Goal: Transaction & Acquisition: Purchase product/service

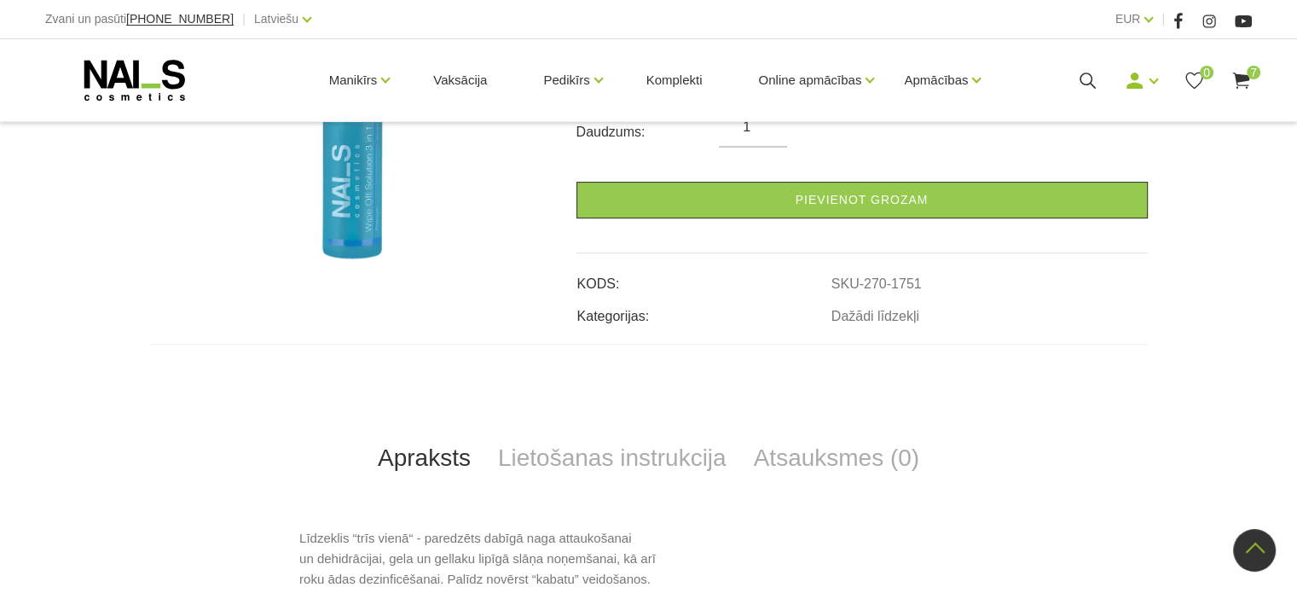
scroll to position [384, 0]
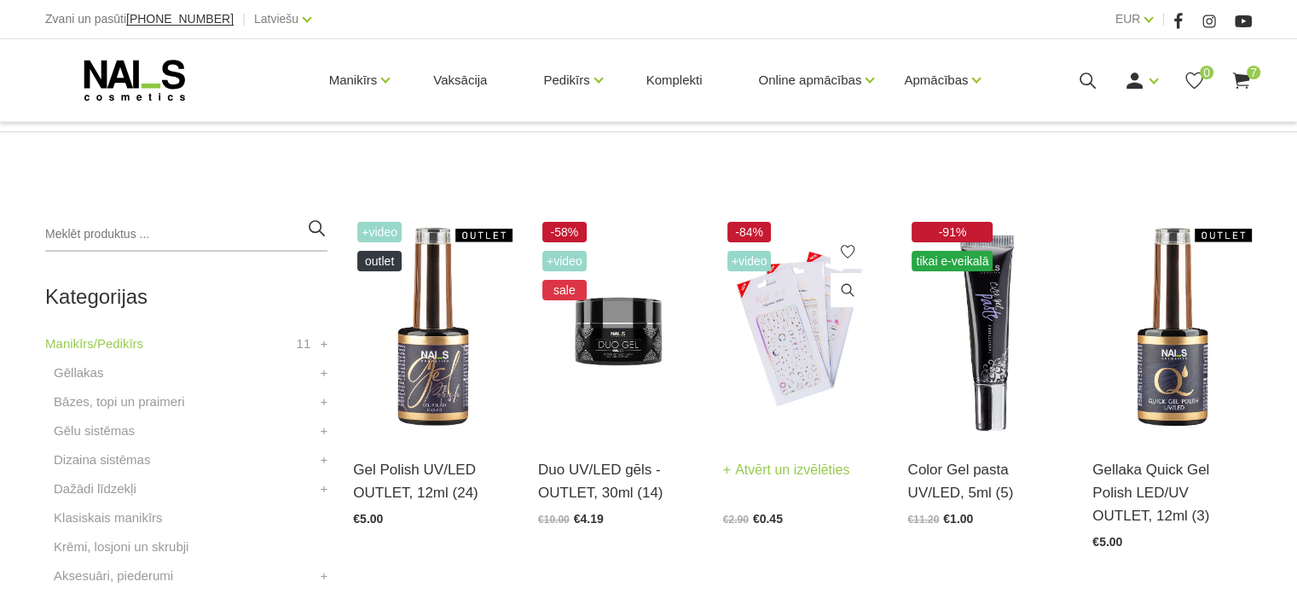
scroll to position [341, 0]
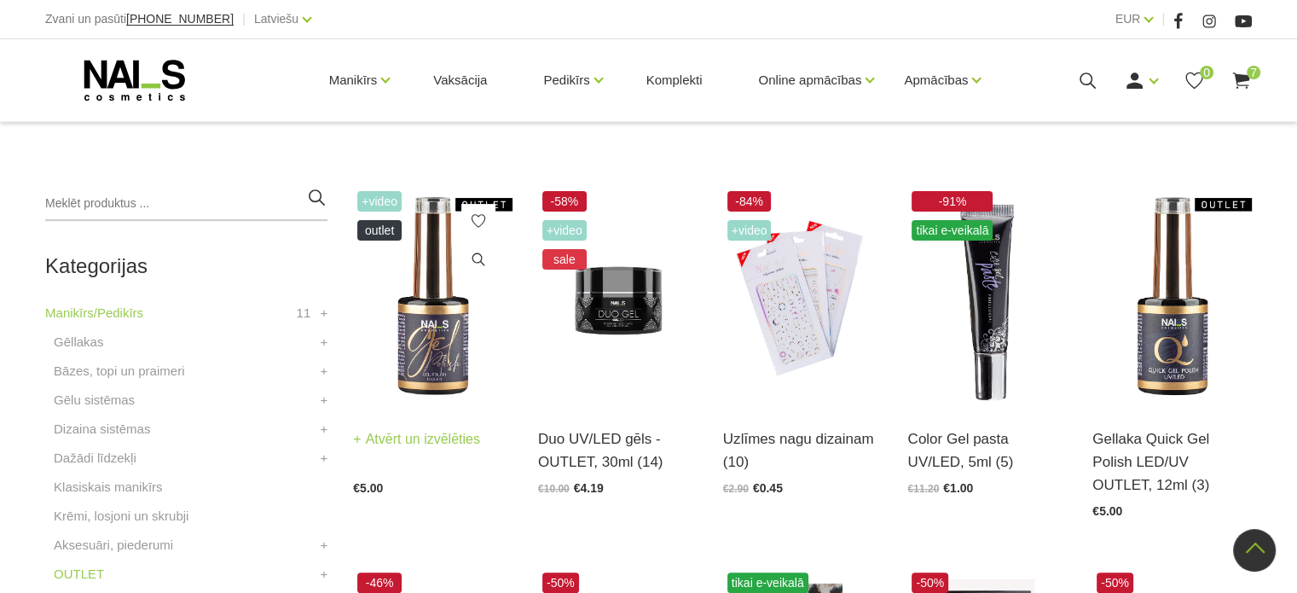
click at [440, 338] on img at bounding box center [433, 296] width 160 height 219
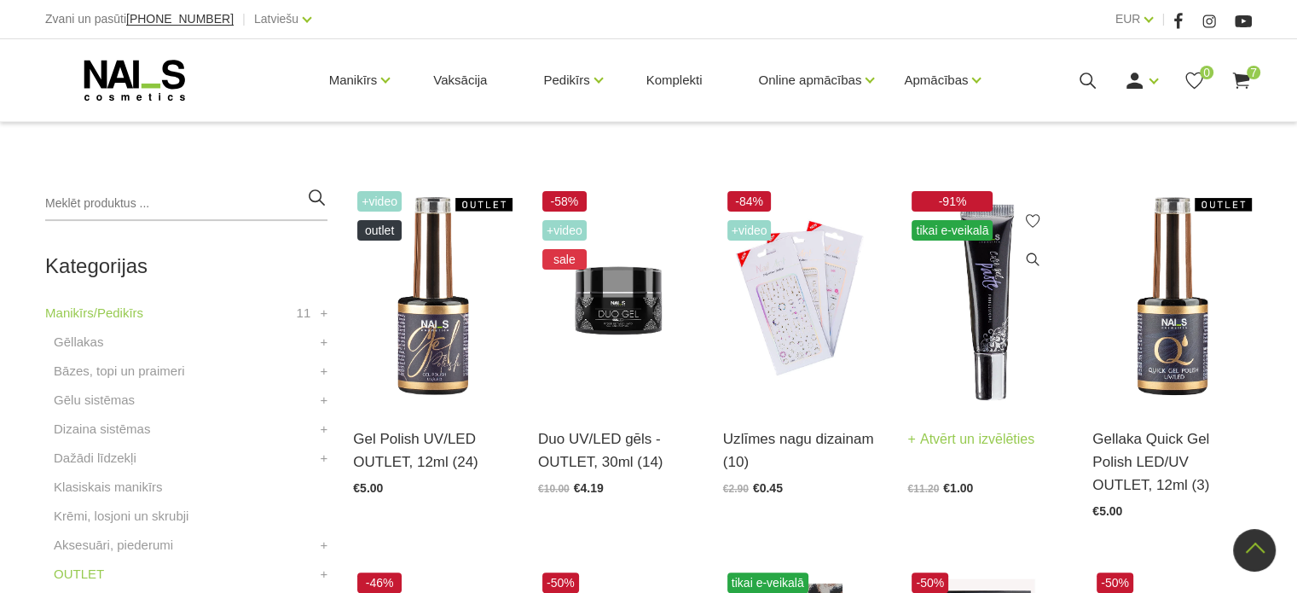
click at [995, 319] on img at bounding box center [988, 296] width 160 height 219
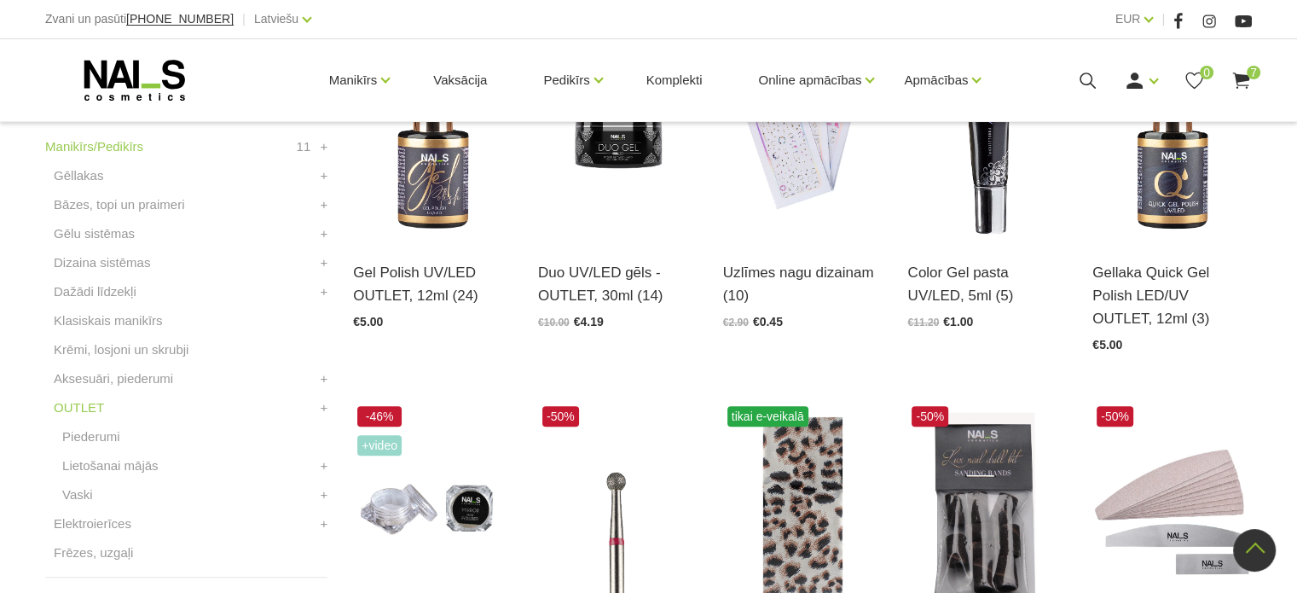
scroll to position [512, 0]
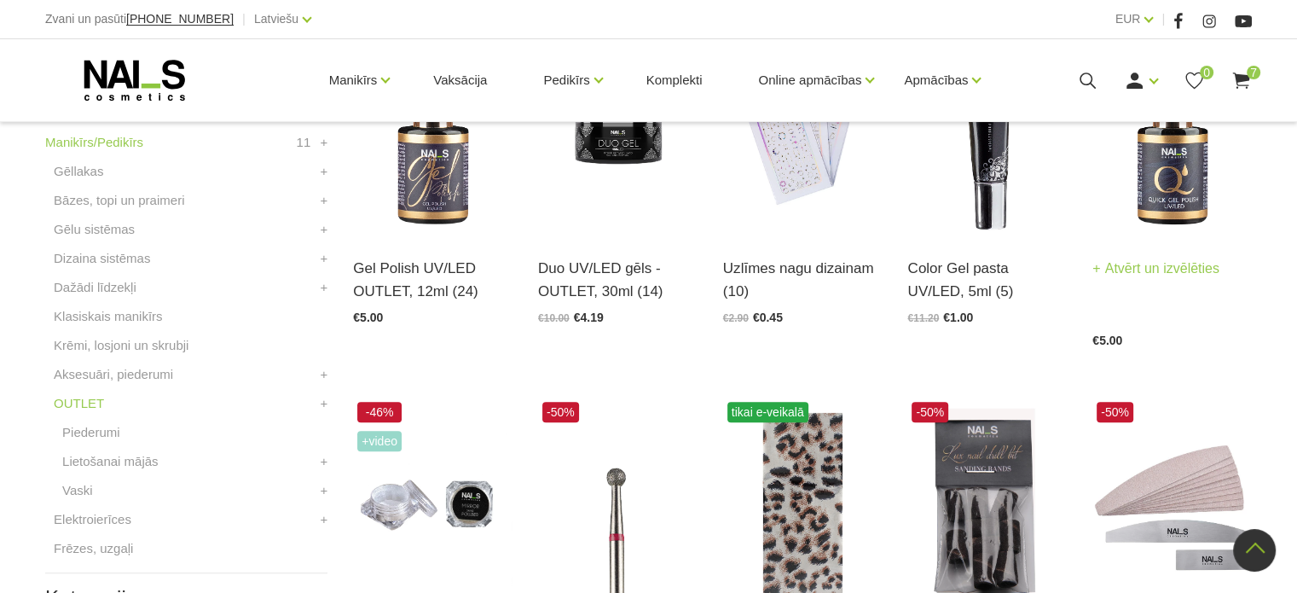
click at [1194, 177] on img at bounding box center [1173, 125] width 160 height 219
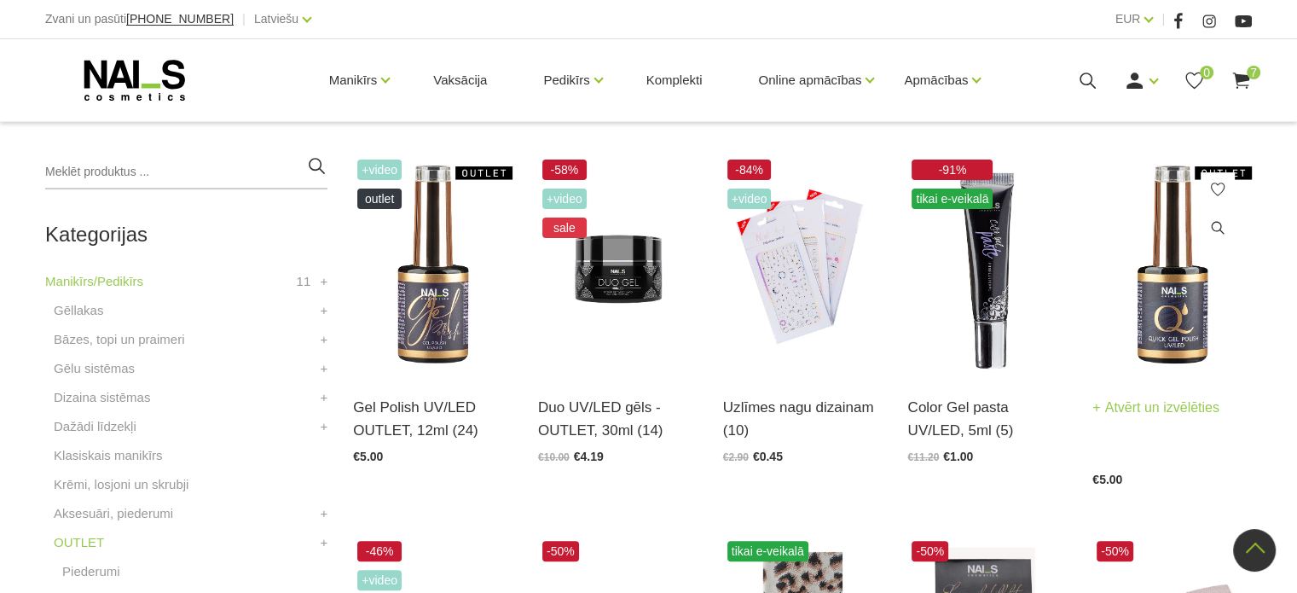
scroll to position [341, 0]
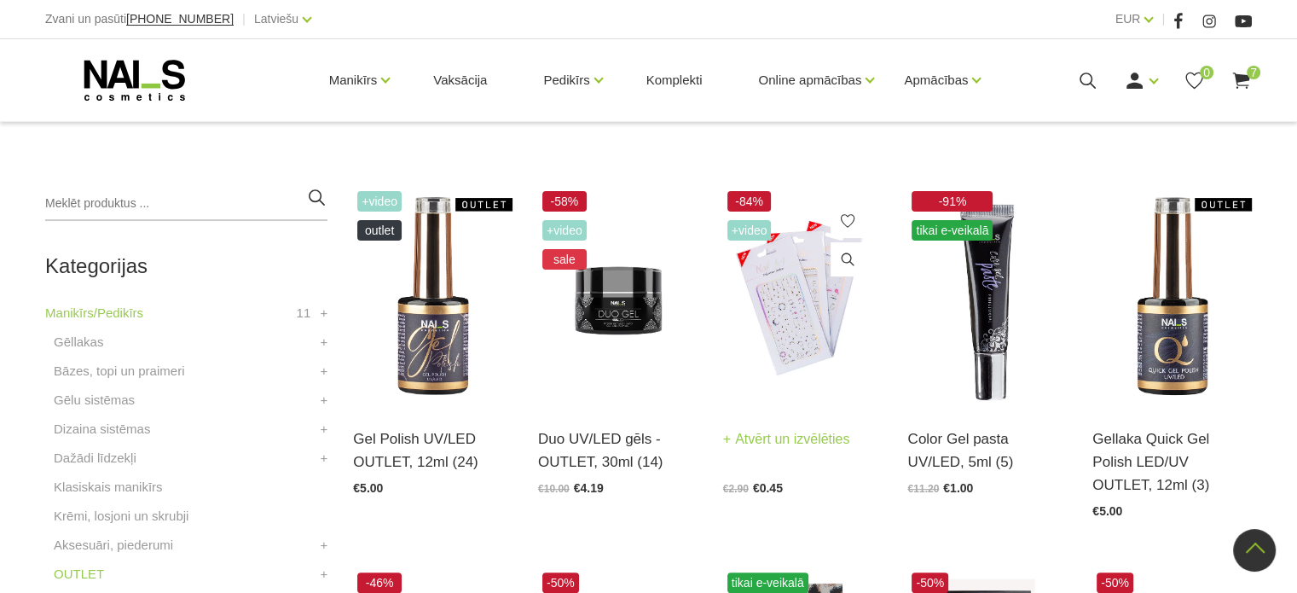
click at [813, 332] on img at bounding box center [803, 296] width 160 height 219
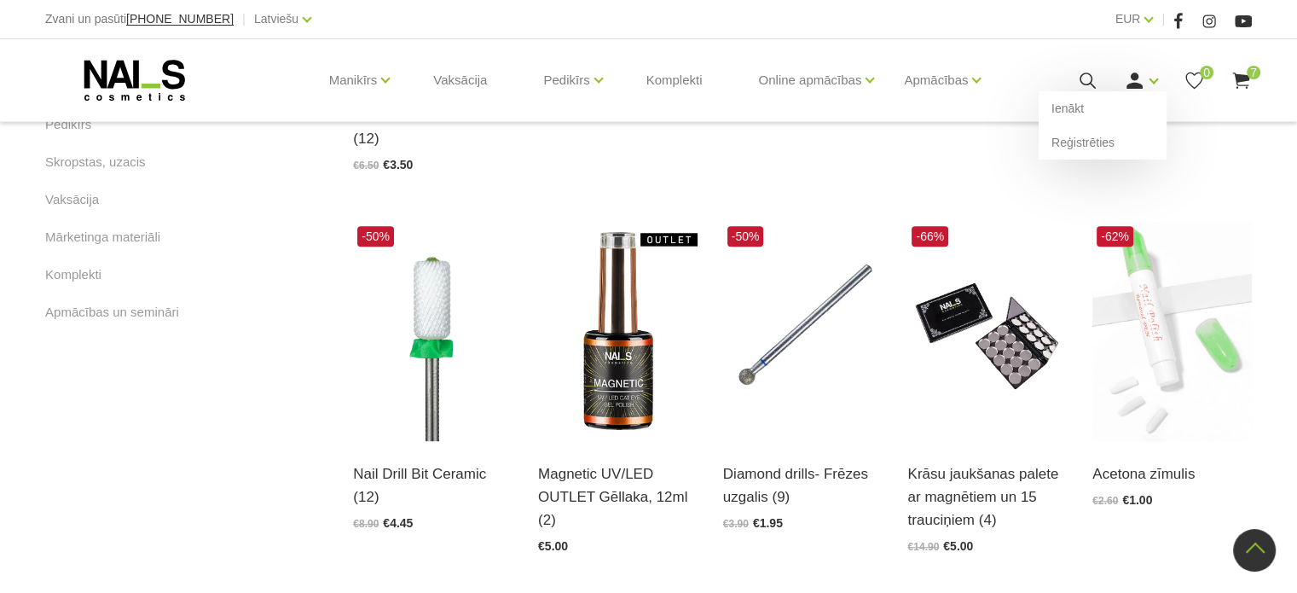
scroll to position [1109, 0]
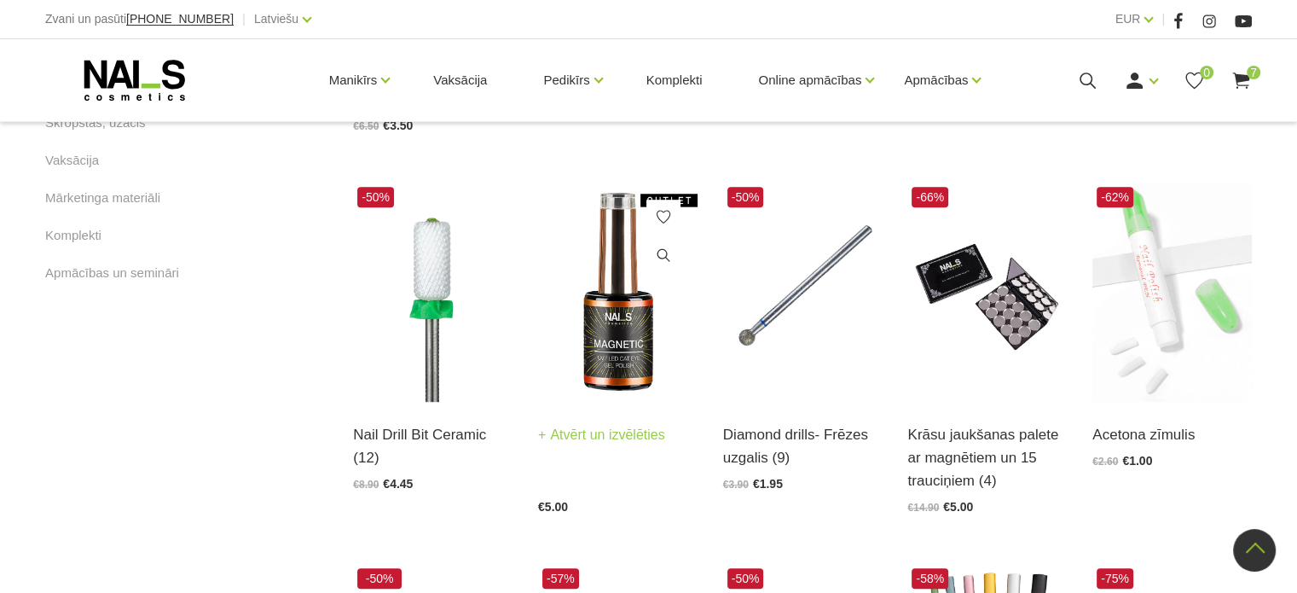
click at [633, 299] on img at bounding box center [618, 292] width 160 height 219
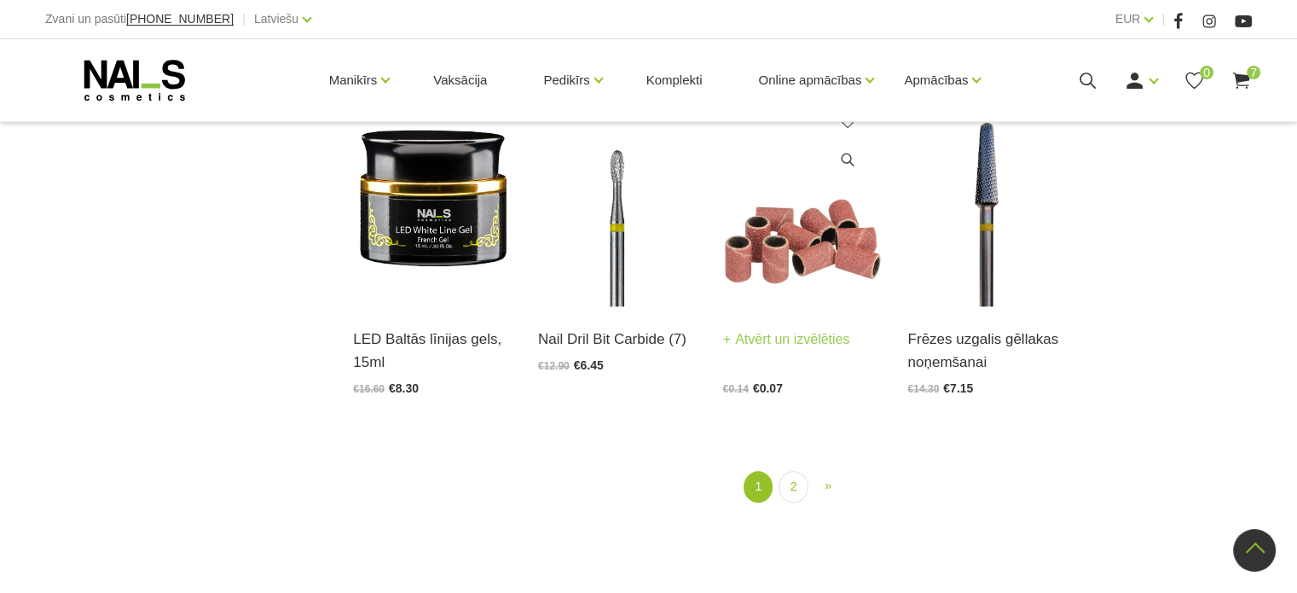
scroll to position [1877, 0]
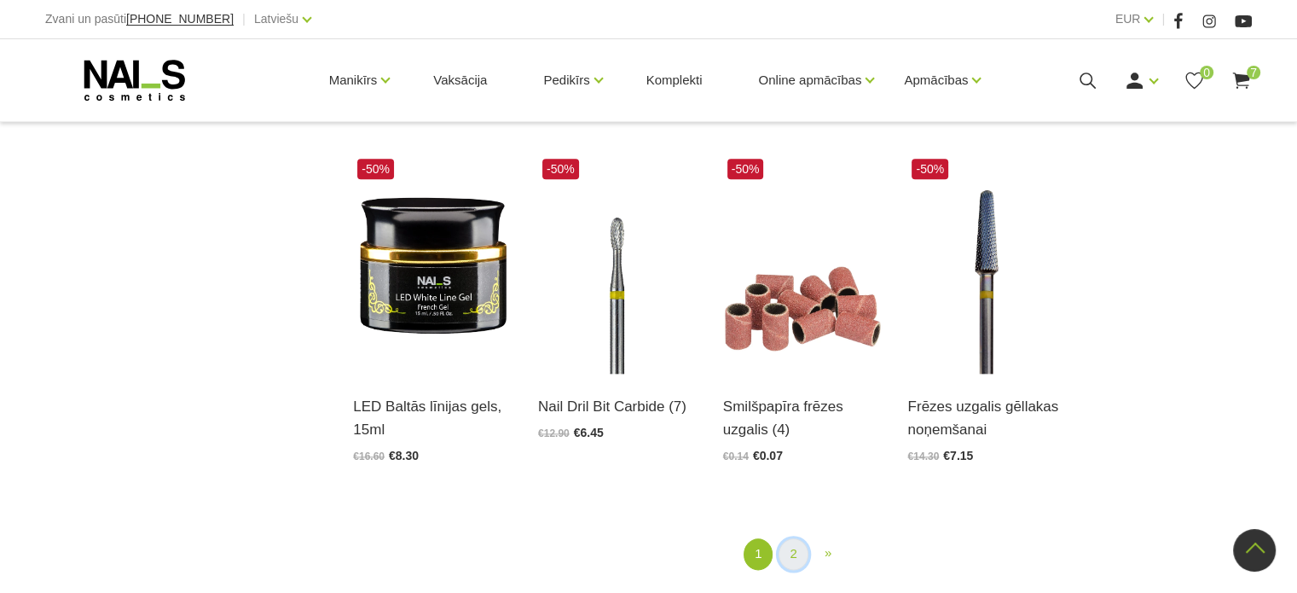
click at [804, 560] on link "2" at bounding box center [793, 554] width 29 height 32
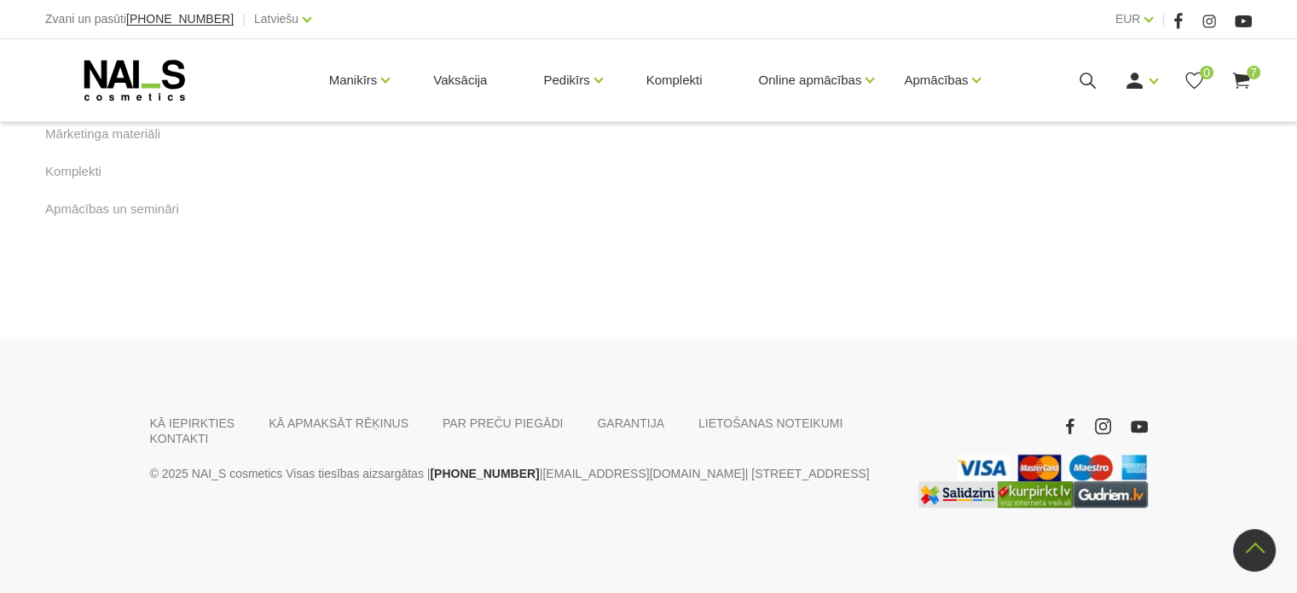
scroll to position [1365, 0]
click at [795, 73] on link "1" at bounding box center [791, 57] width 29 height 32
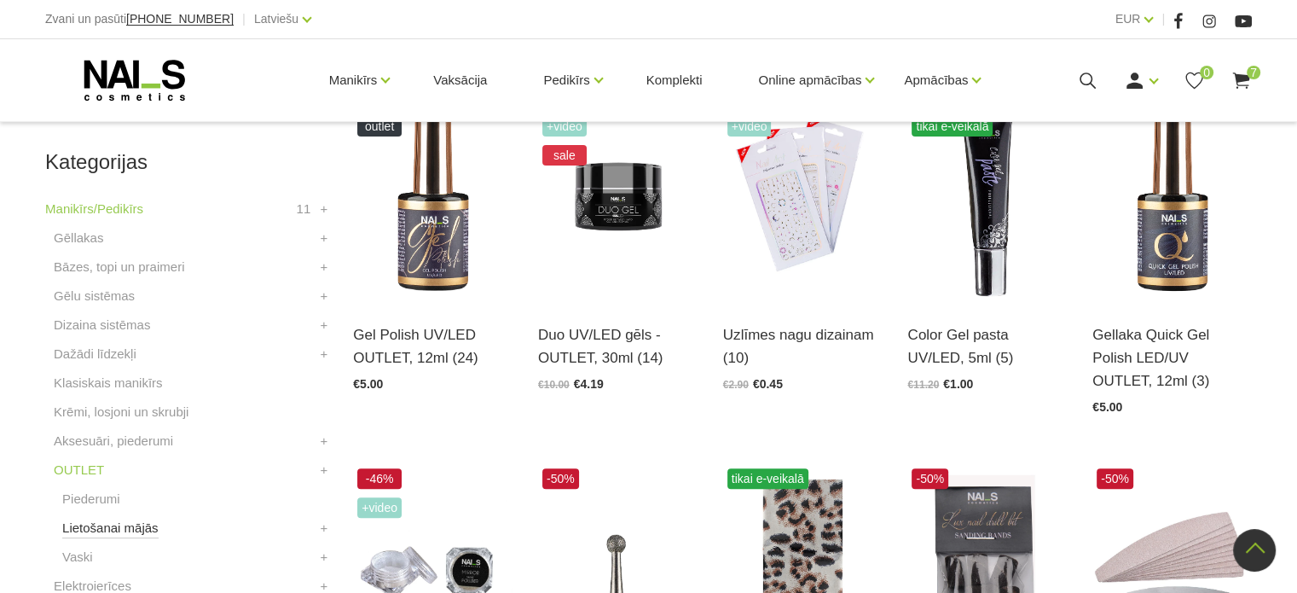
scroll to position [519, 0]
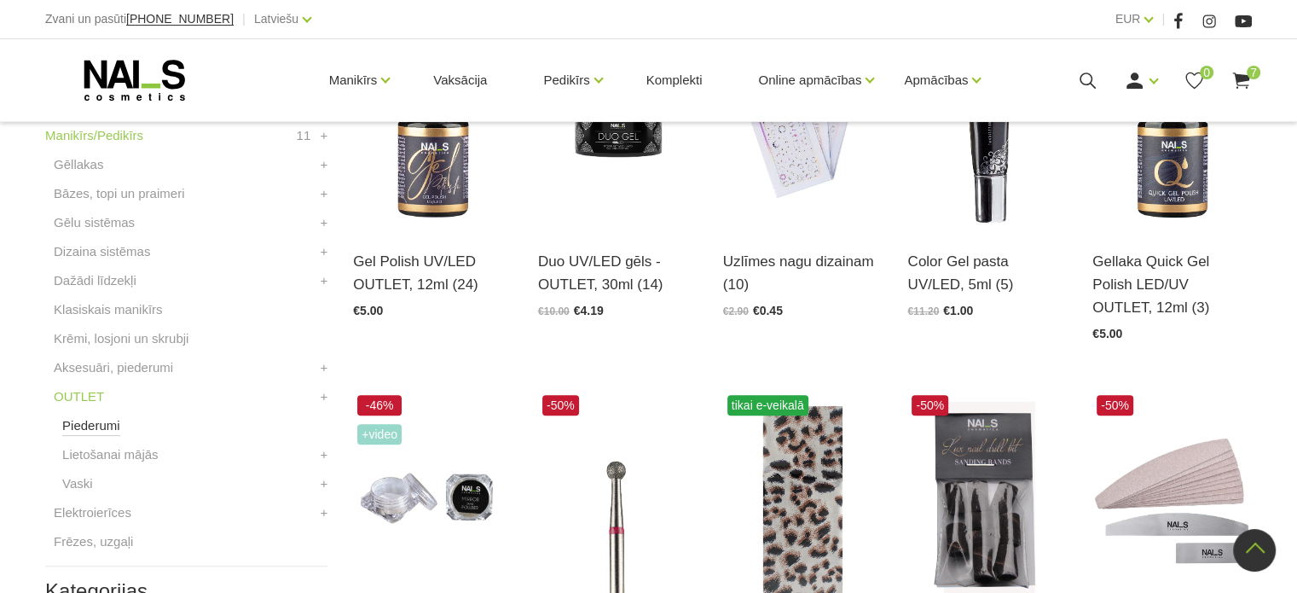
click at [89, 426] on link "Piederumi" at bounding box center [91, 425] width 58 height 20
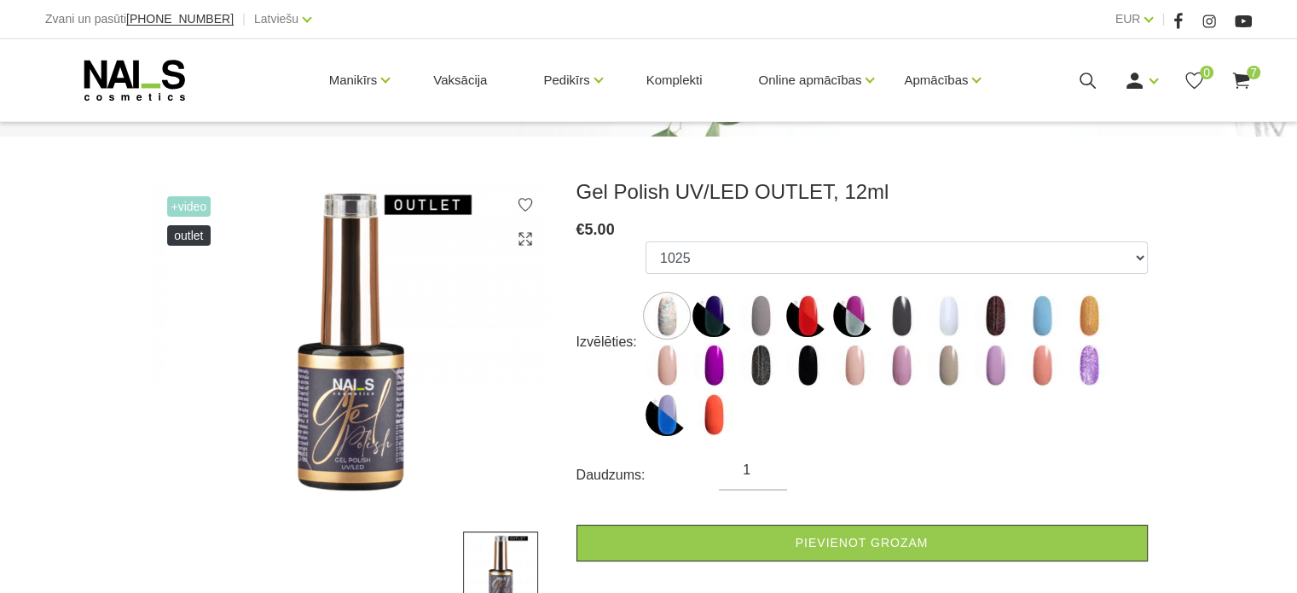
scroll to position [256, 0]
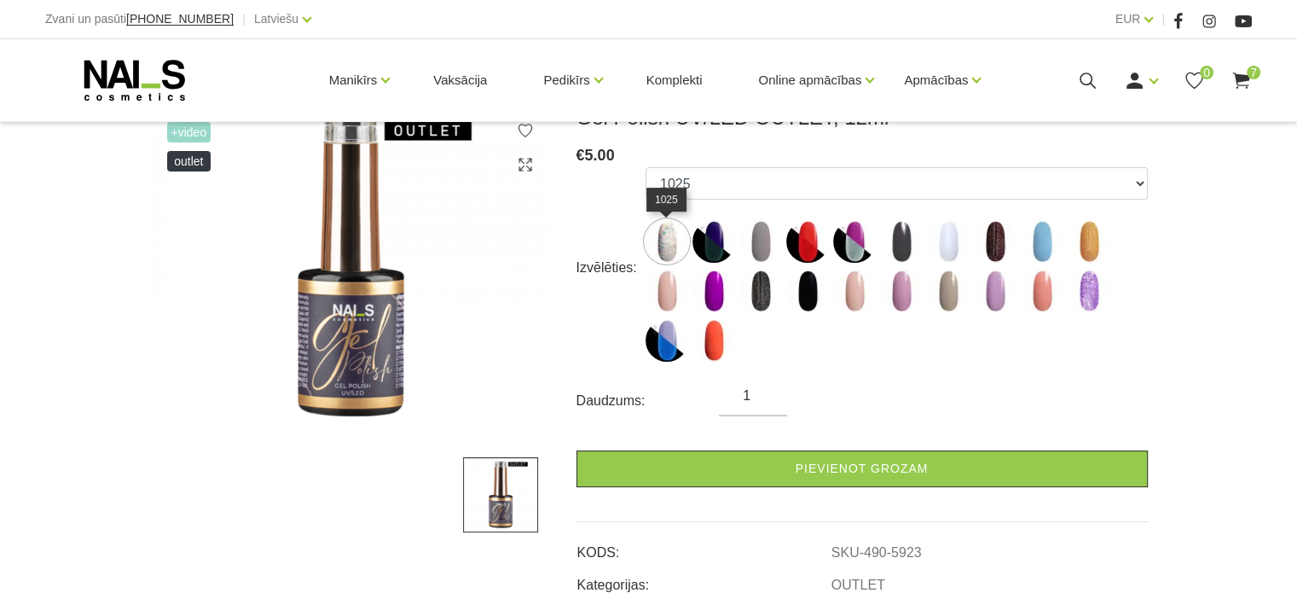
click at [685, 251] on img at bounding box center [667, 241] width 43 height 43
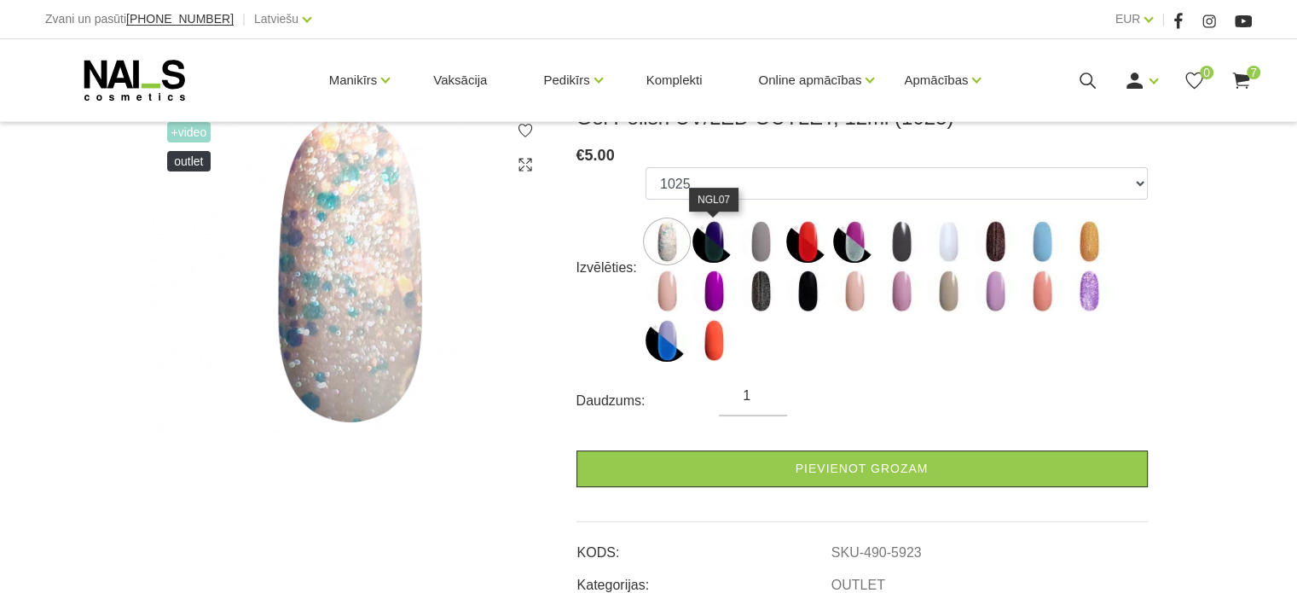
click at [719, 252] on img at bounding box center [714, 241] width 43 height 43
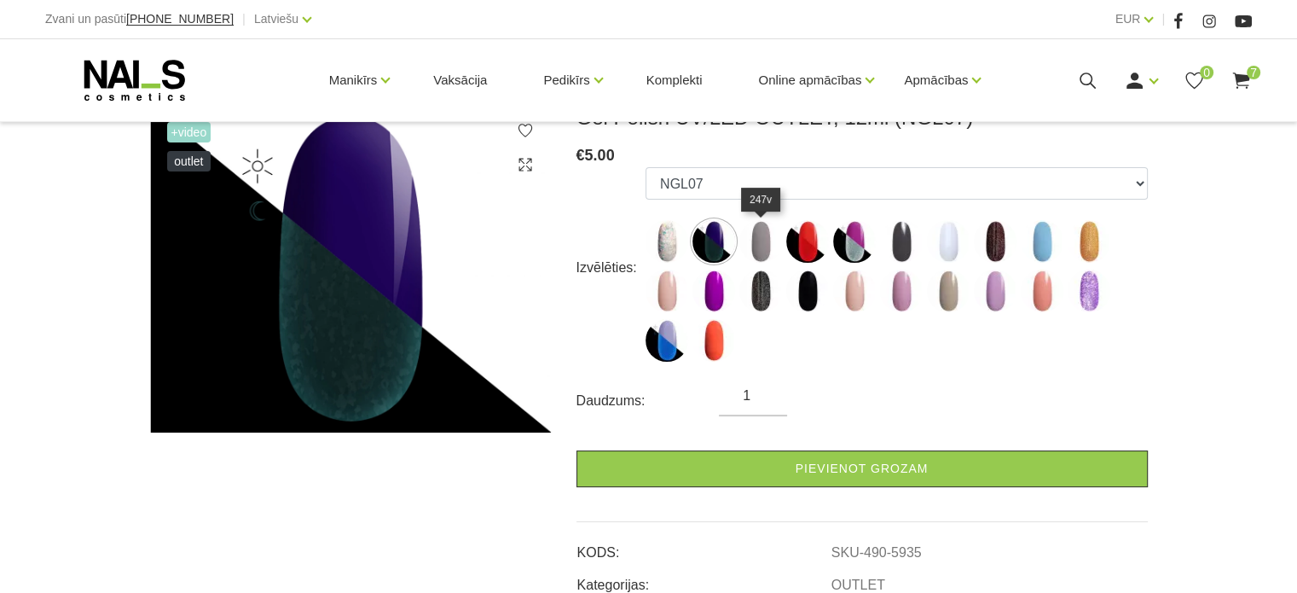
click at [747, 245] on img at bounding box center [761, 241] width 43 height 43
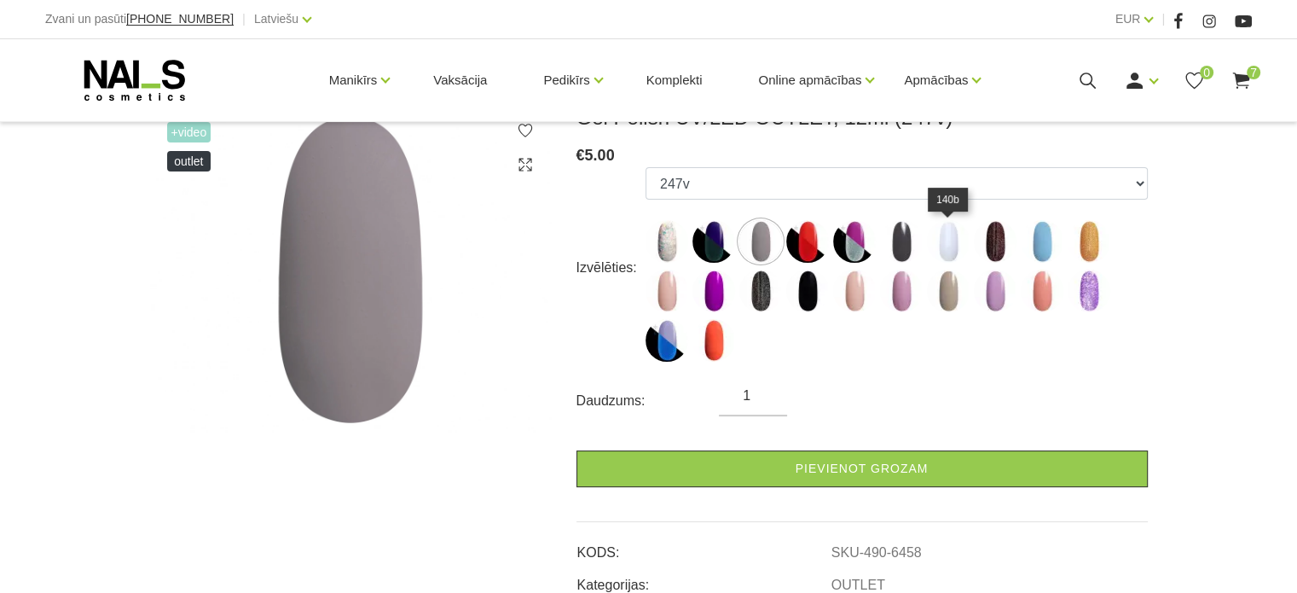
click at [948, 239] on img at bounding box center [948, 241] width 43 height 43
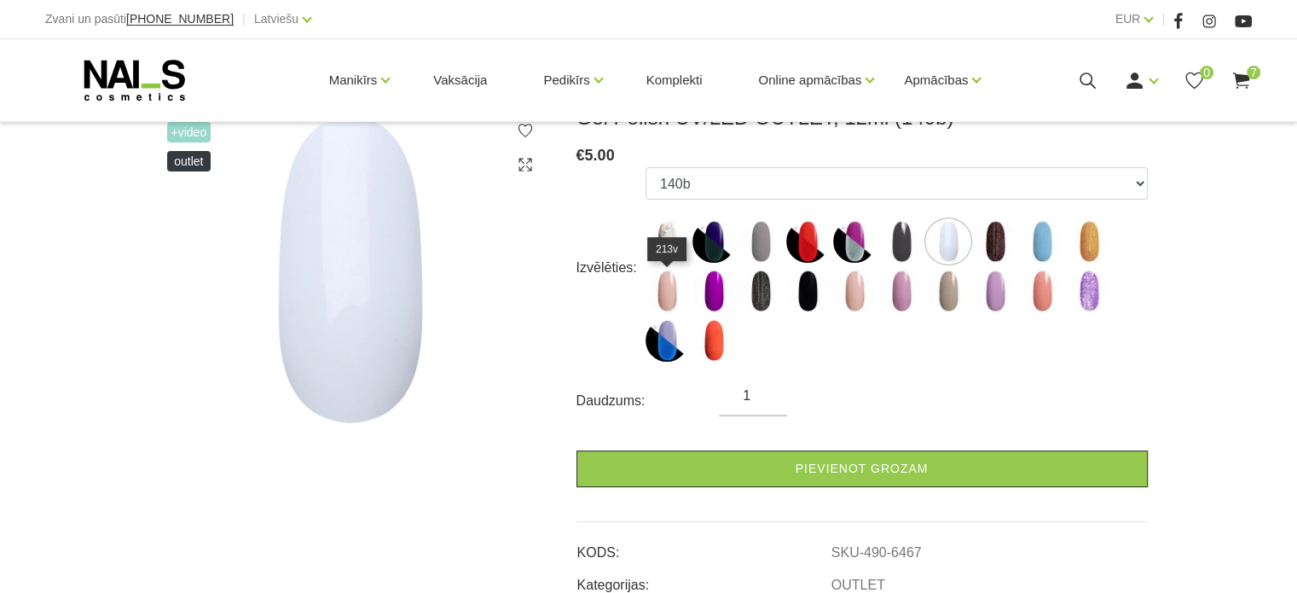
click at [664, 293] on img at bounding box center [667, 291] width 43 height 43
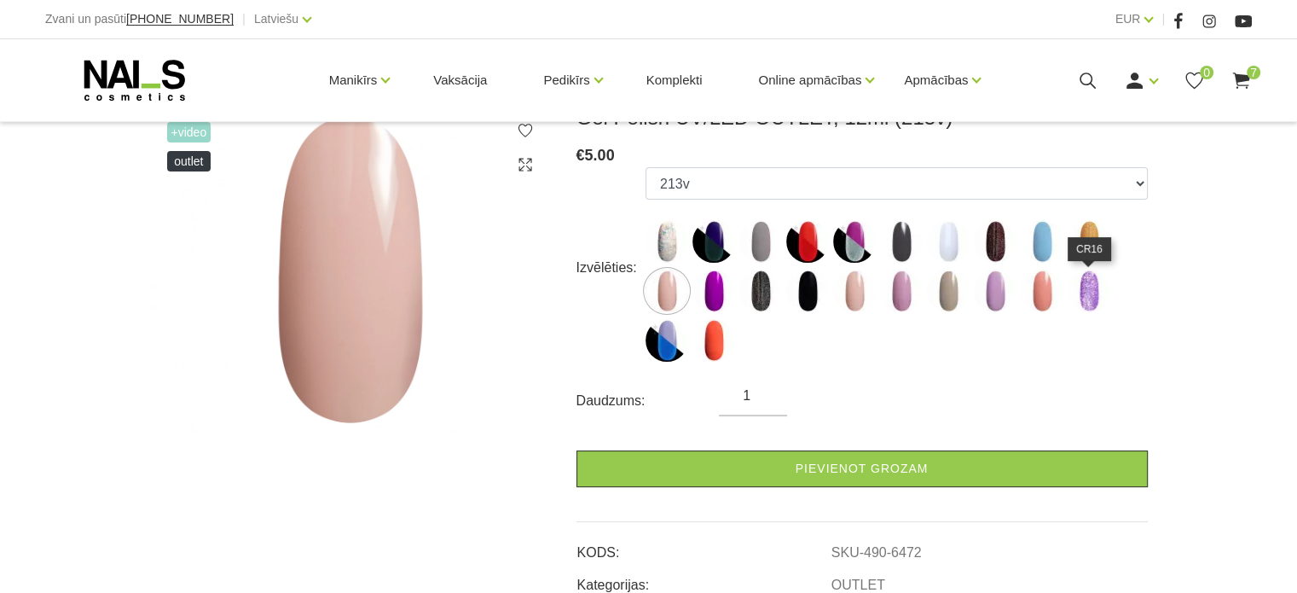
click at [1094, 303] on img at bounding box center [1089, 291] width 43 height 43
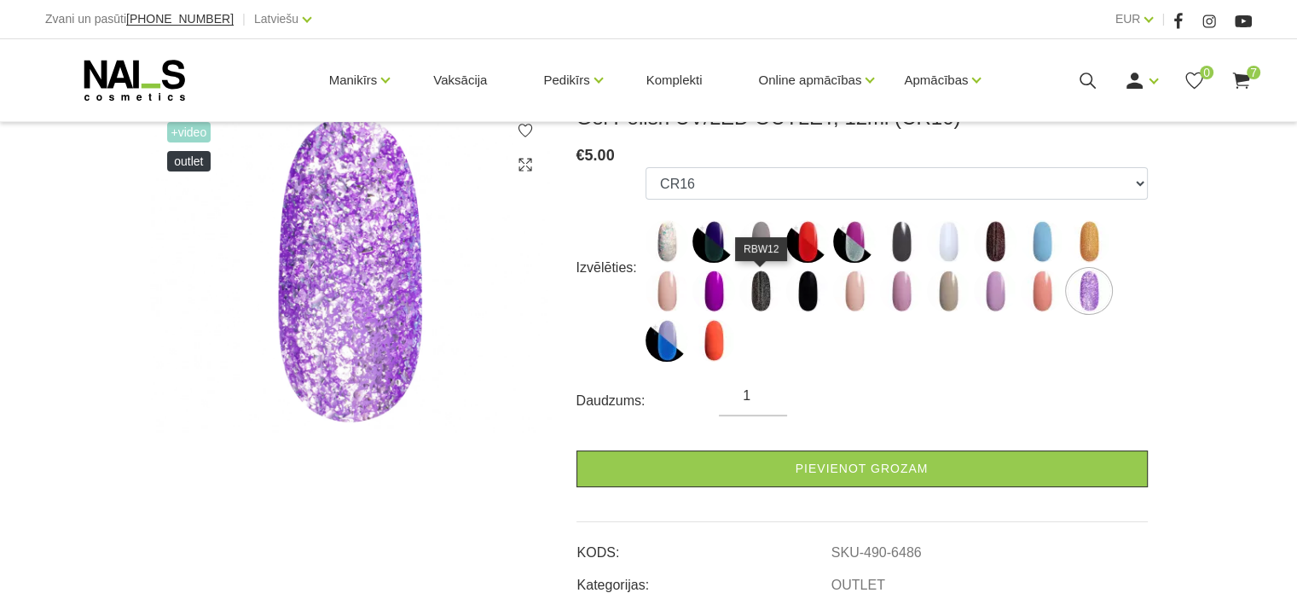
click at [769, 303] on img at bounding box center [761, 291] width 43 height 43
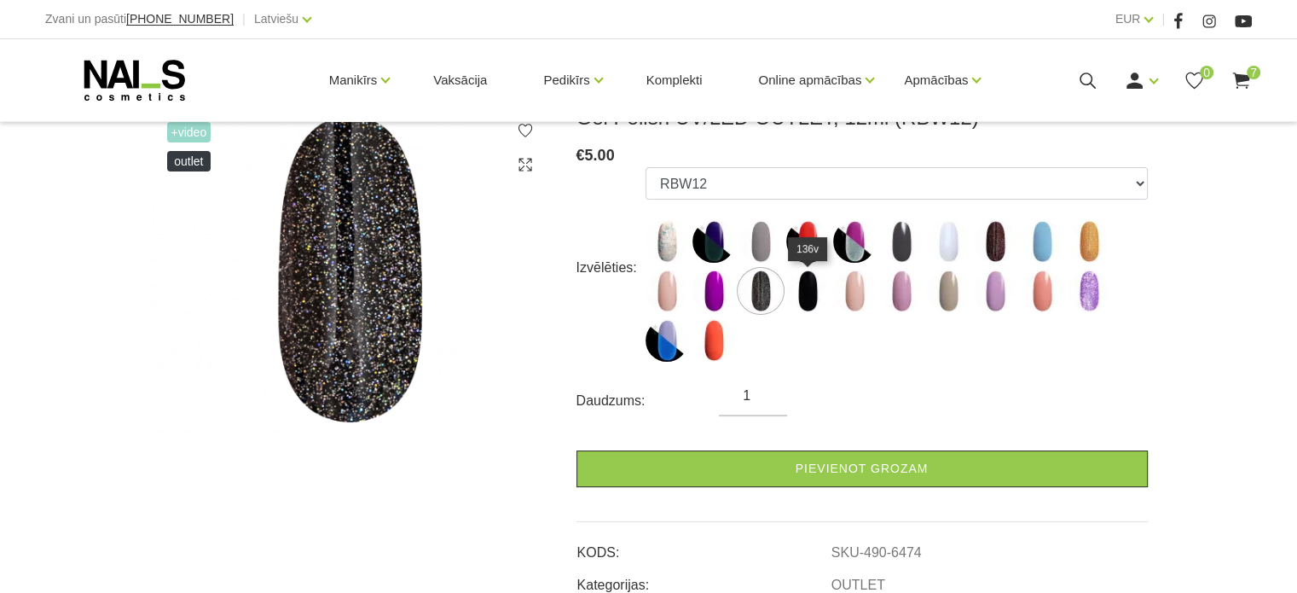
click at [817, 296] on img at bounding box center [807, 291] width 43 height 43
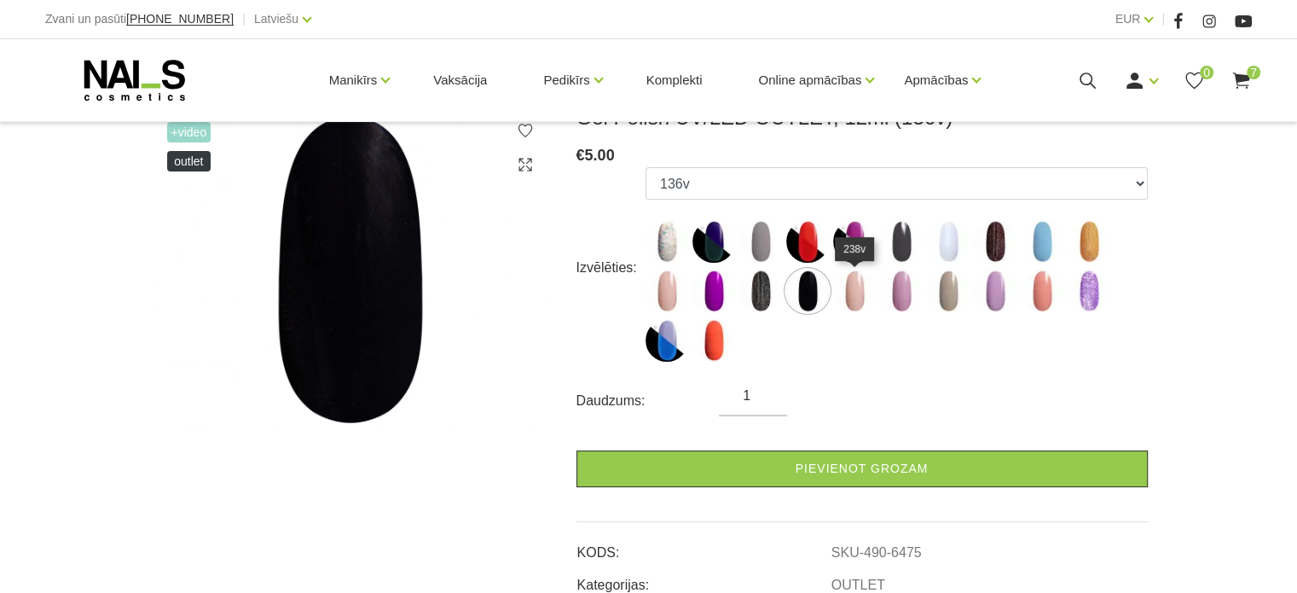
click at [851, 293] on img at bounding box center [854, 291] width 43 height 43
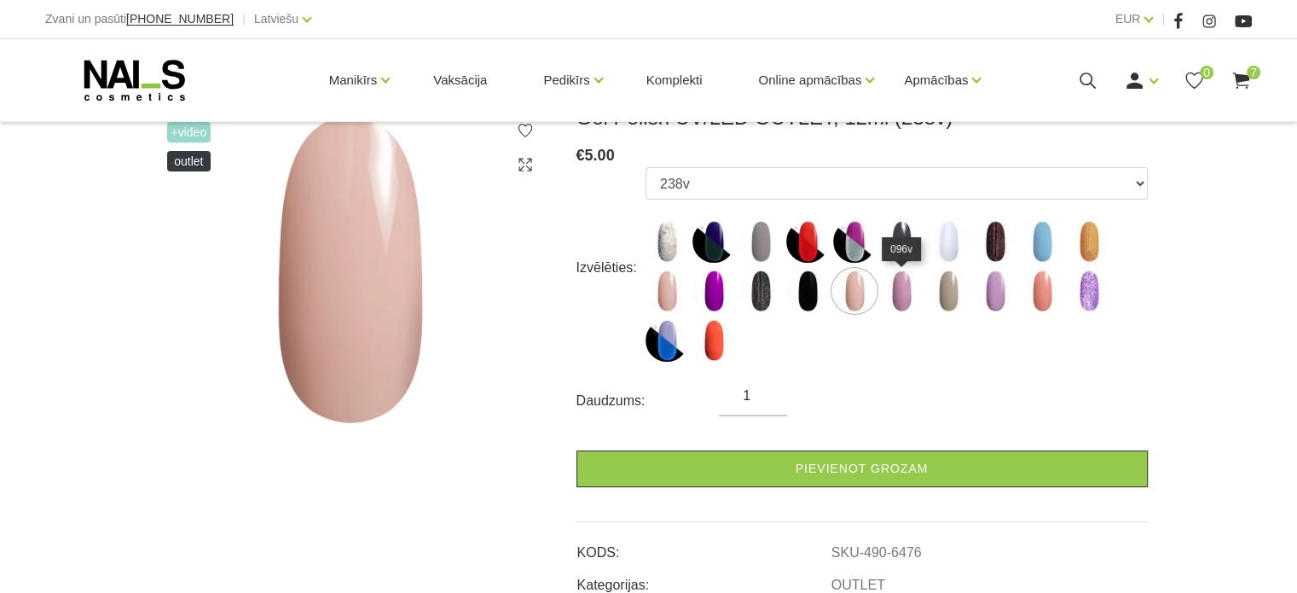
click at [905, 293] on img at bounding box center [901, 291] width 43 height 43
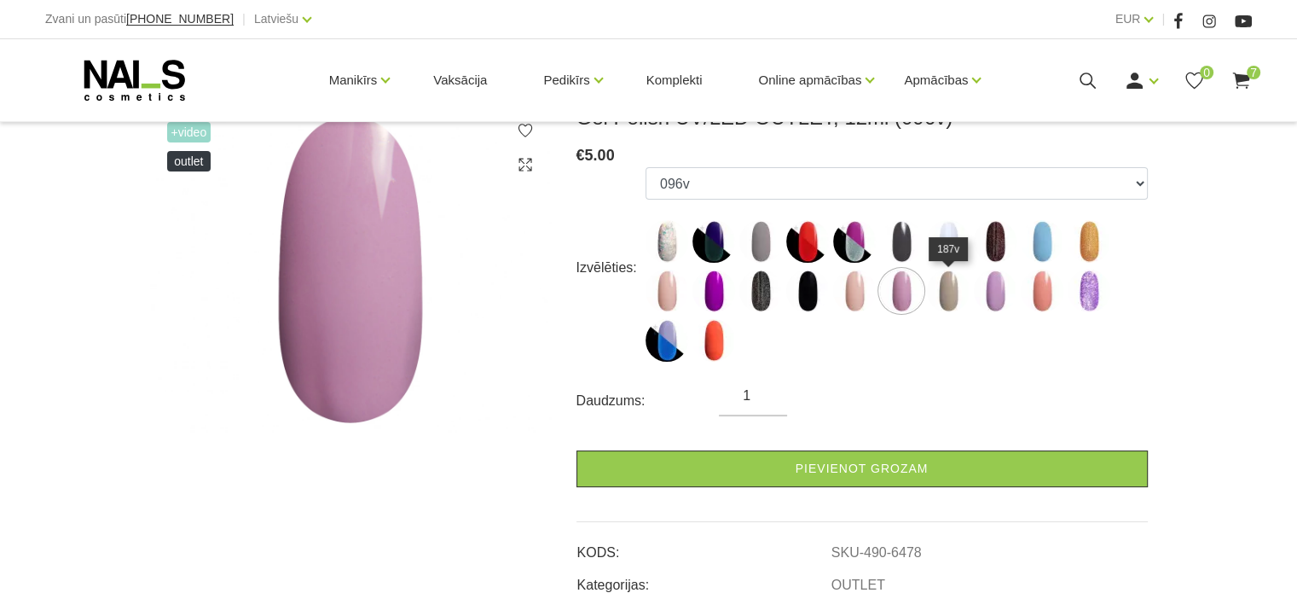
click at [952, 303] on img at bounding box center [948, 291] width 43 height 43
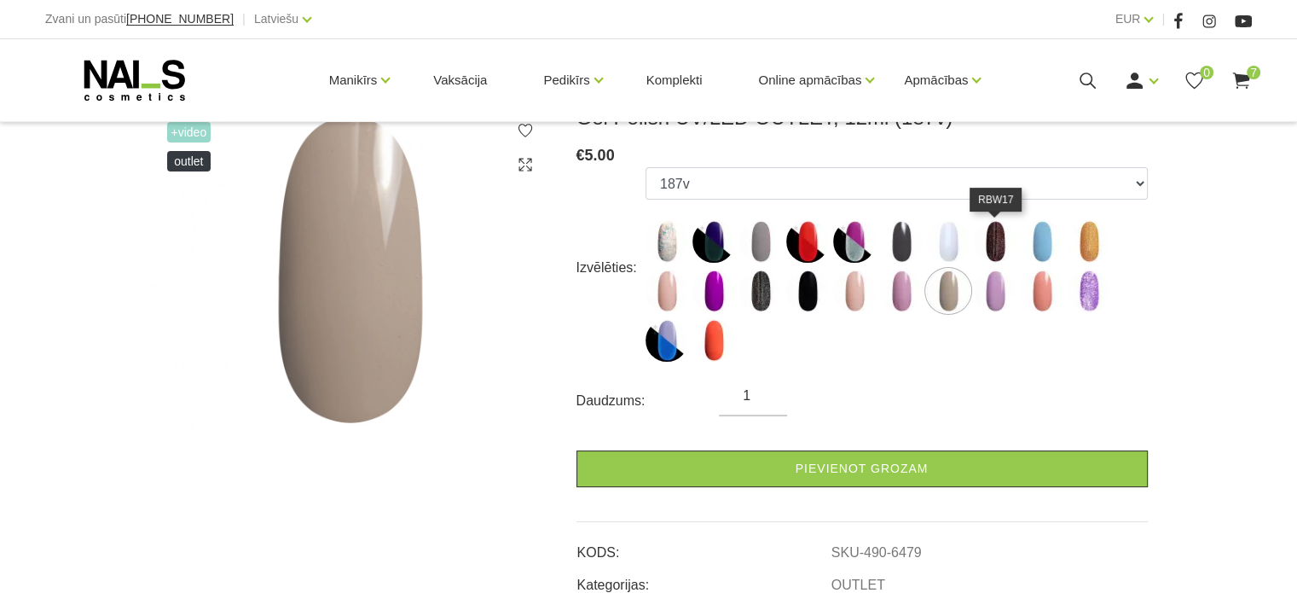
click at [984, 251] on img at bounding box center [995, 241] width 43 height 43
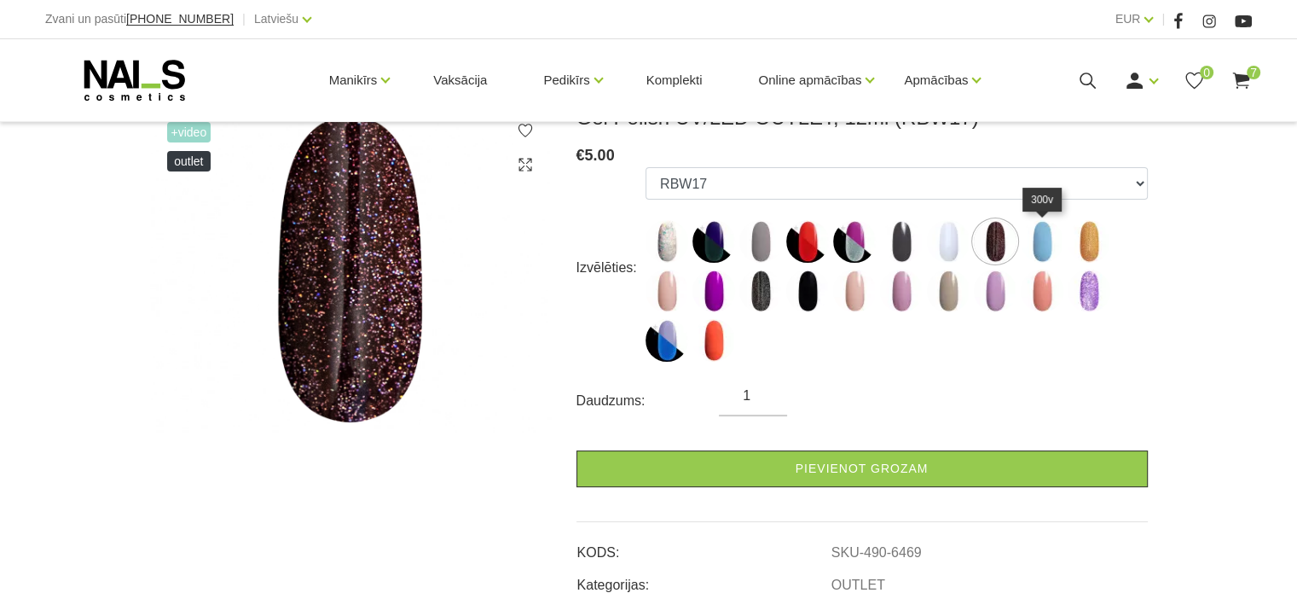
click at [1048, 258] on img at bounding box center [1042, 241] width 43 height 43
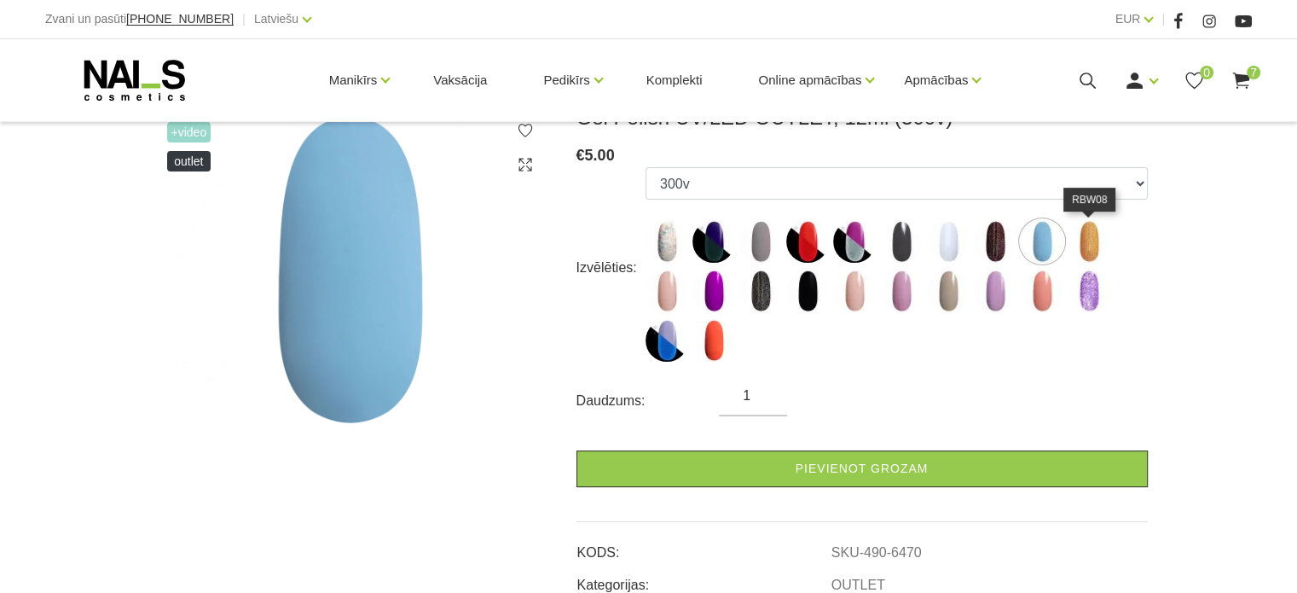
click at [1081, 251] on img at bounding box center [1089, 241] width 43 height 43
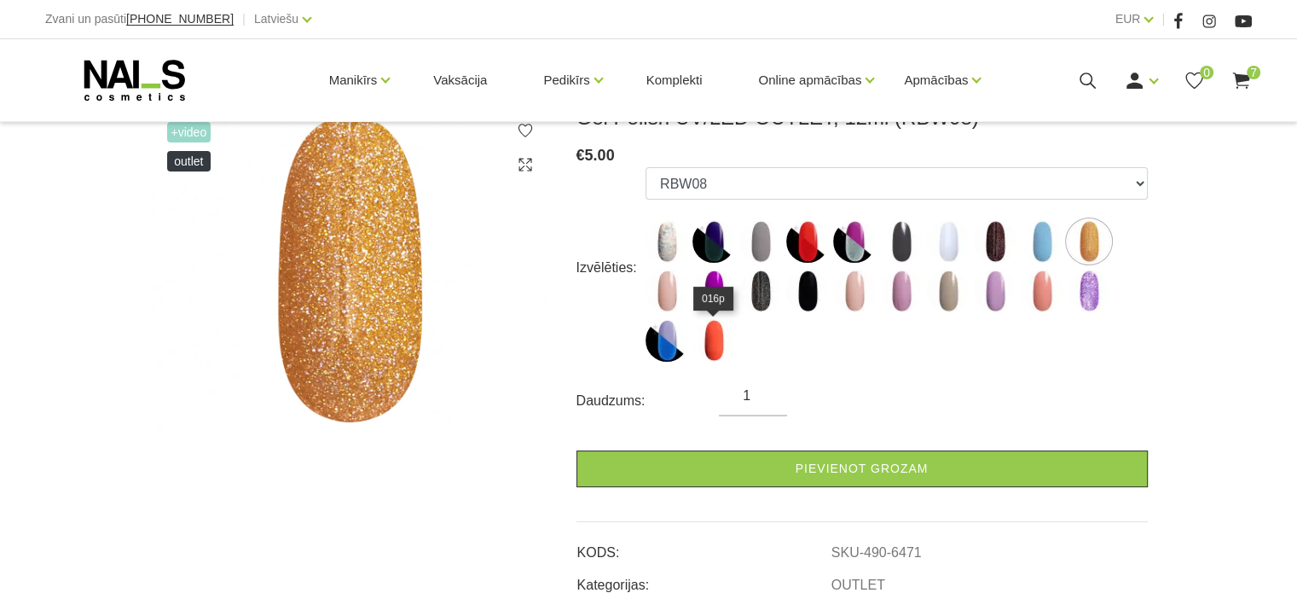
click at [713, 357] on img at bounding box center [714, 340] width 43 height 43
select select "6497"
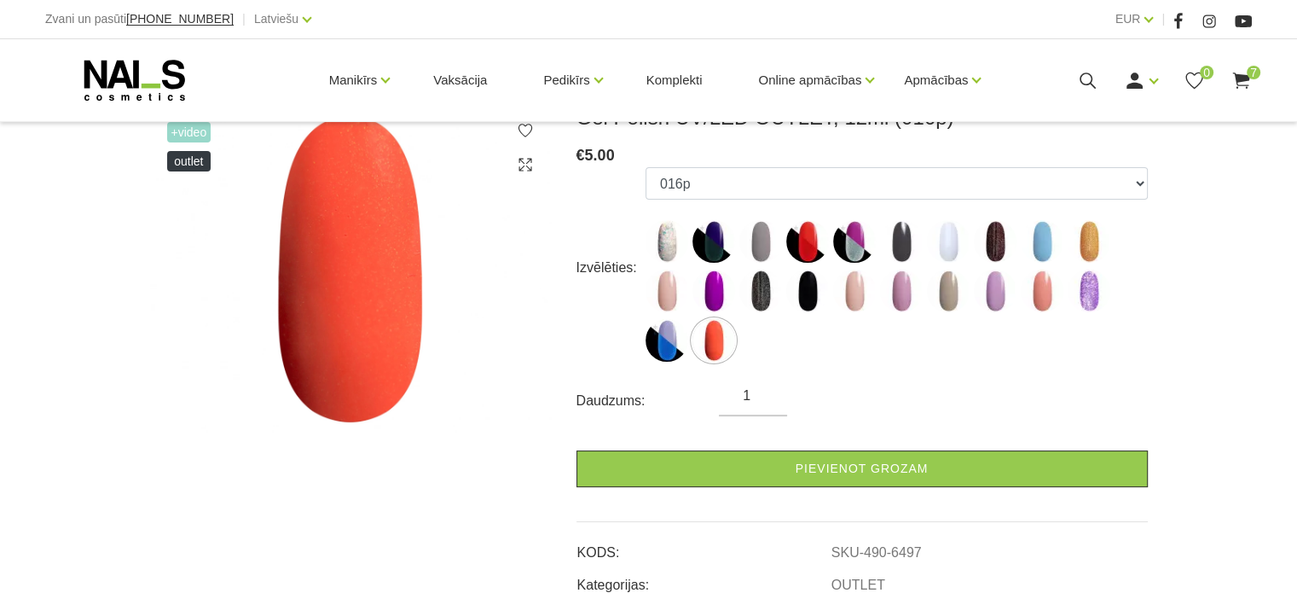
scroll to position [171, 0]
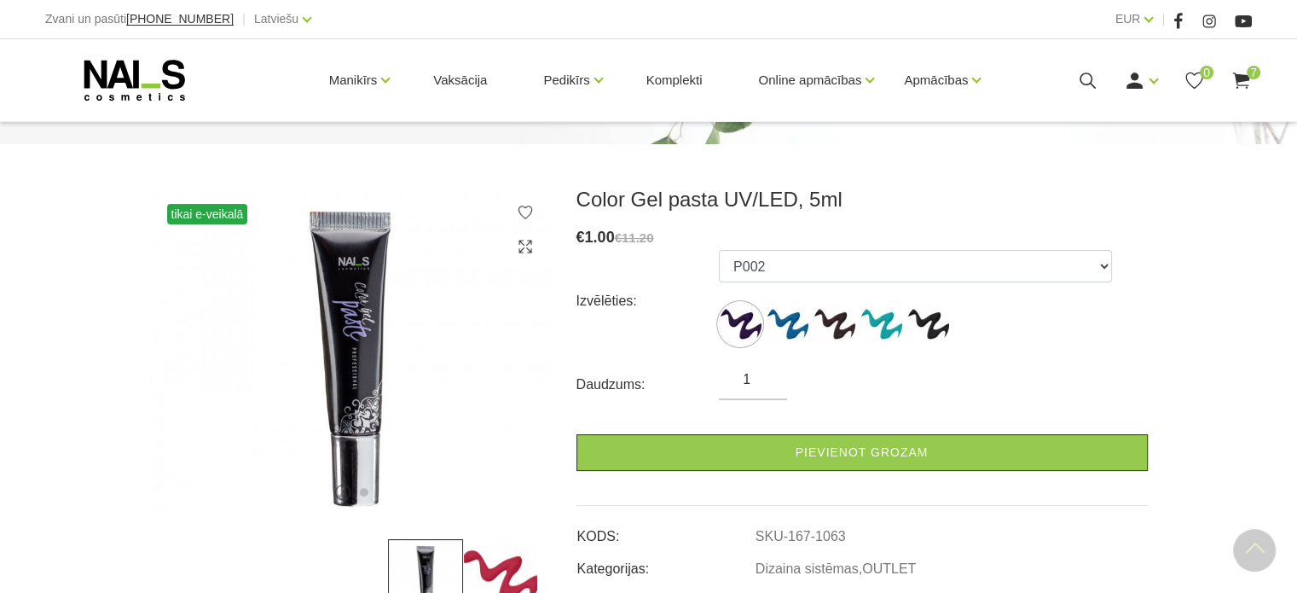
scroll to position [171, 0]
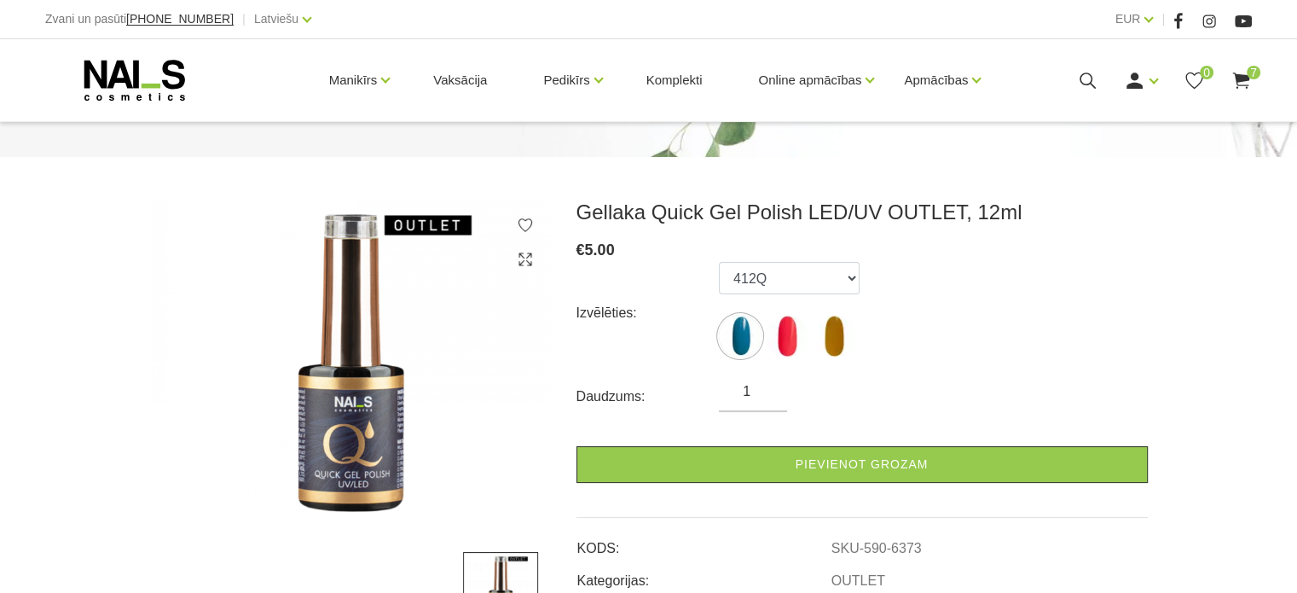
scroll to position [171, 0]
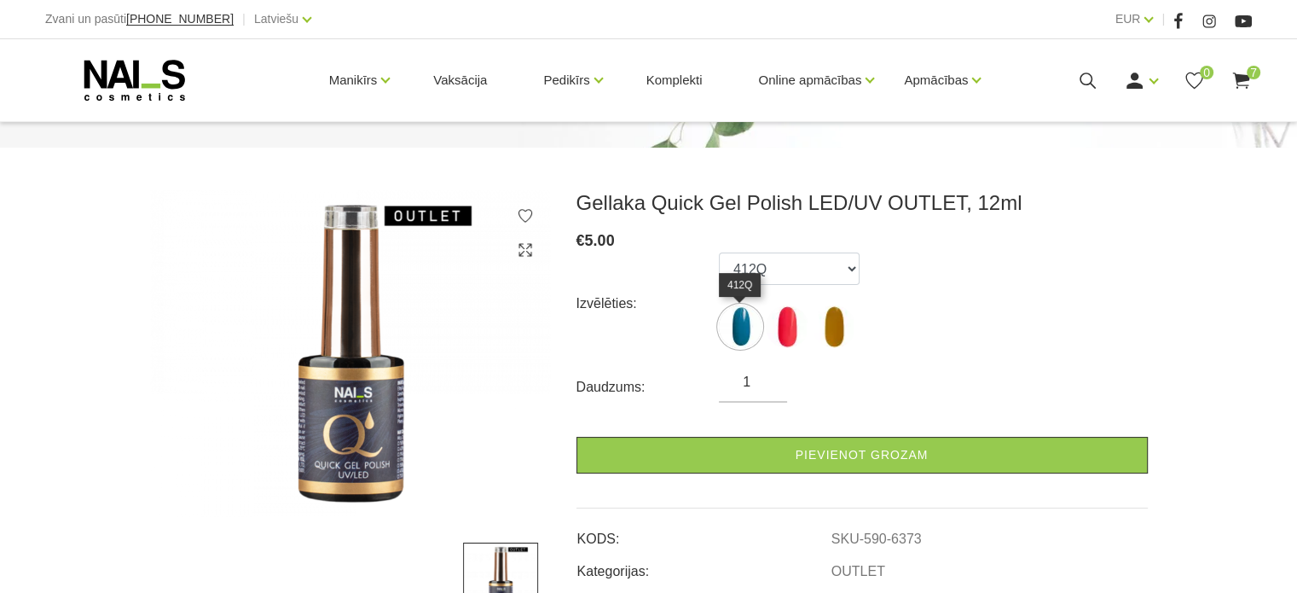
click at [745, 327] on img at bounding box center [740, 326] width 43 height 43
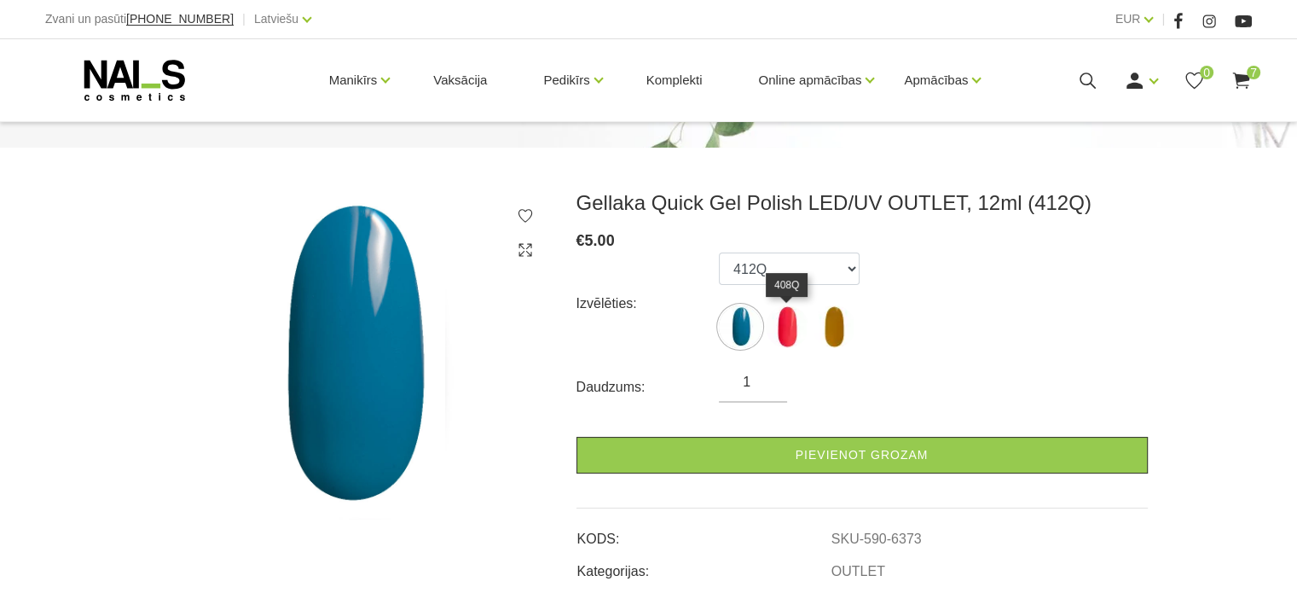
click at [790, 322] on img at bounding box center [787, 326] width 43 height 43
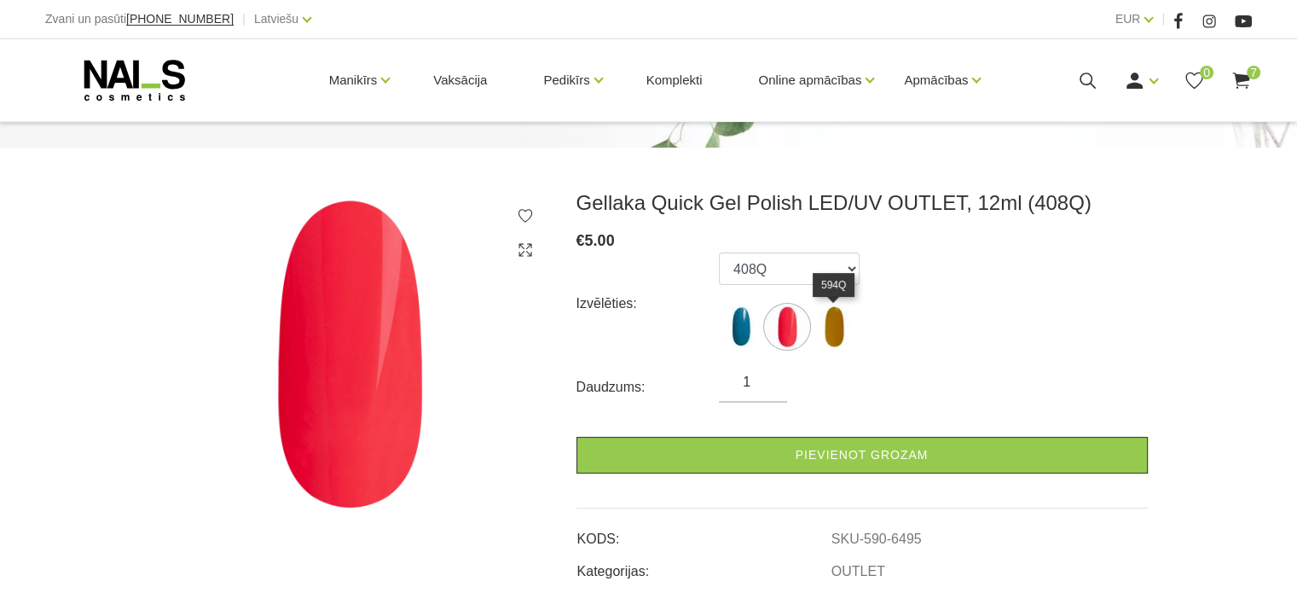
click at [839, 323] on img at bounding box center [834, 326] width 43 height 43
select select "6496"
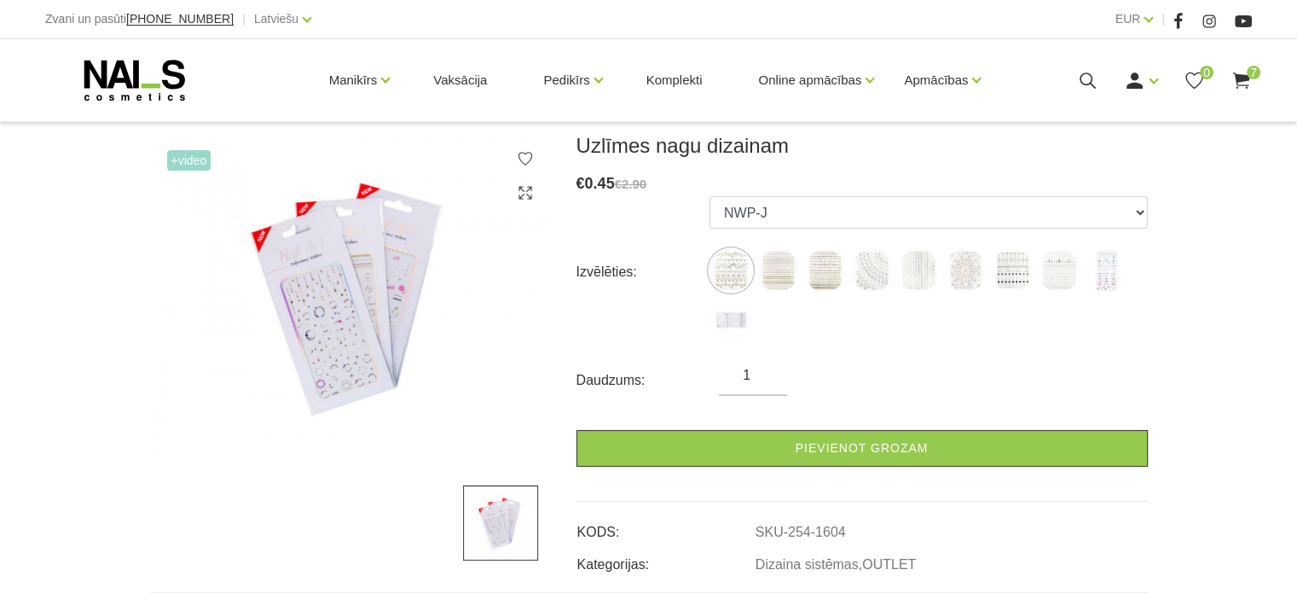
scroll to position [256, 0]
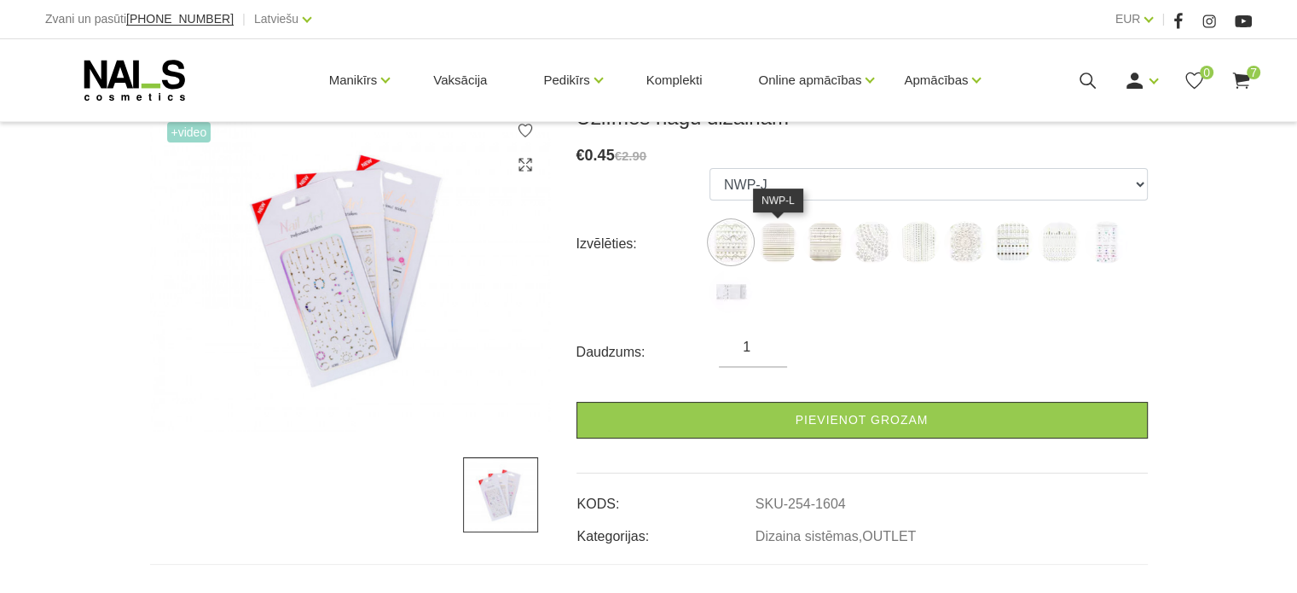
click at [763, 247] on img at bounding box center [778, 242] width 43 height 43
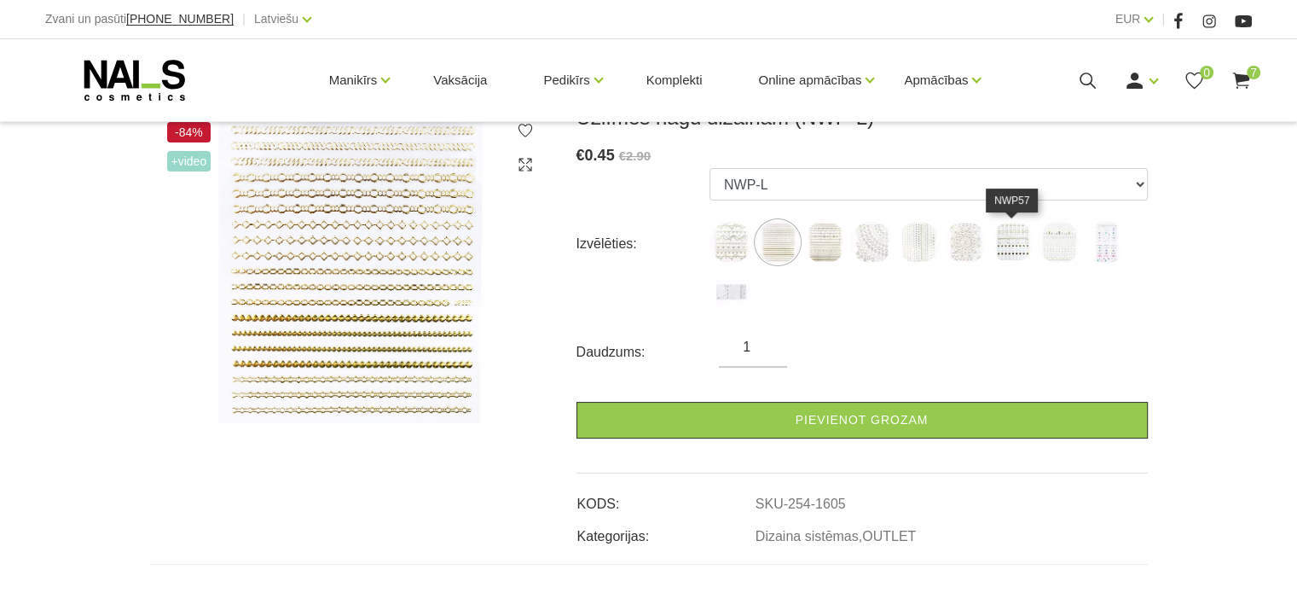
click at [1008, 250] on img at bounding box center [1012, 242] width 43 height 43
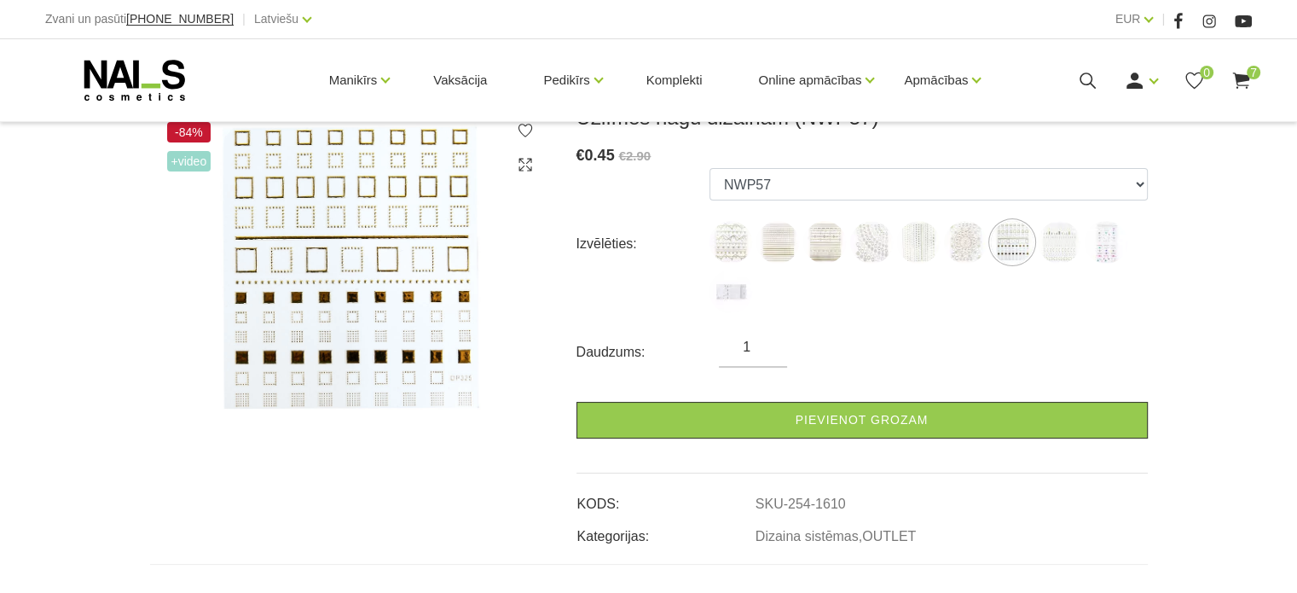
click at [1082, 233] on ul "NWP-J NWP-L NWP-I NWP52 NWP53 NWP55 NWP57 NWP58 ACS89 ACS92" at bounding box center [929, 244] width 438 height 152
click at [1112, 243] on img at bounding box center [1106, 242] width 43 height 43
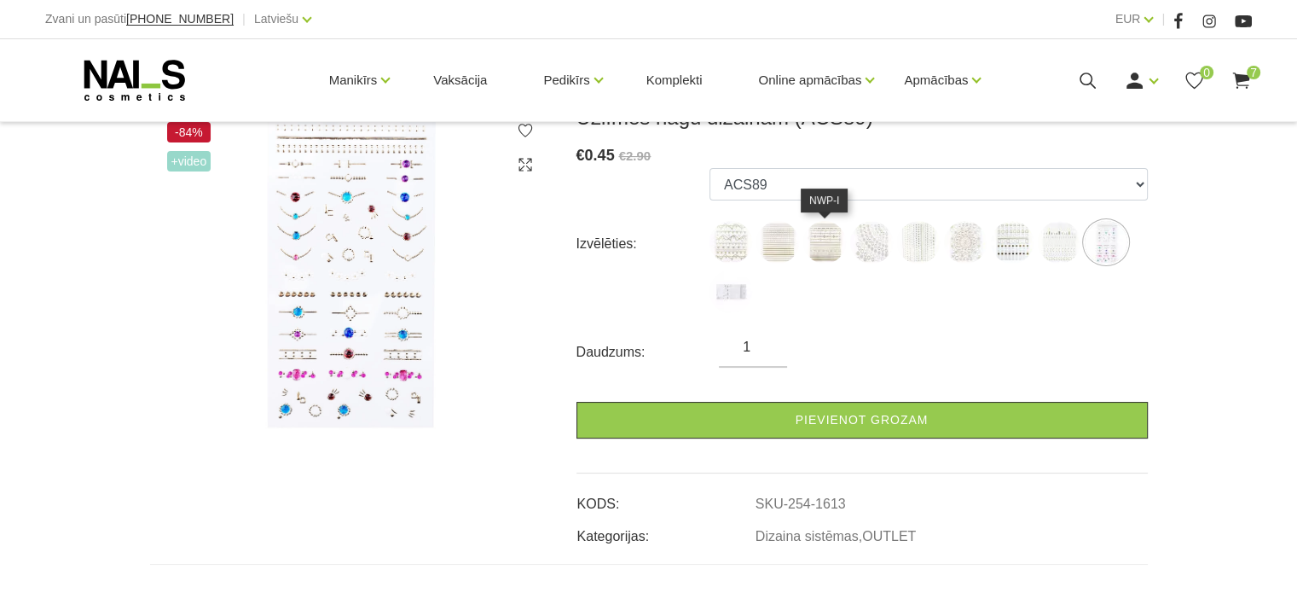
click at [821, 236] on img at bounding box center [825, 242] width 43 height 43
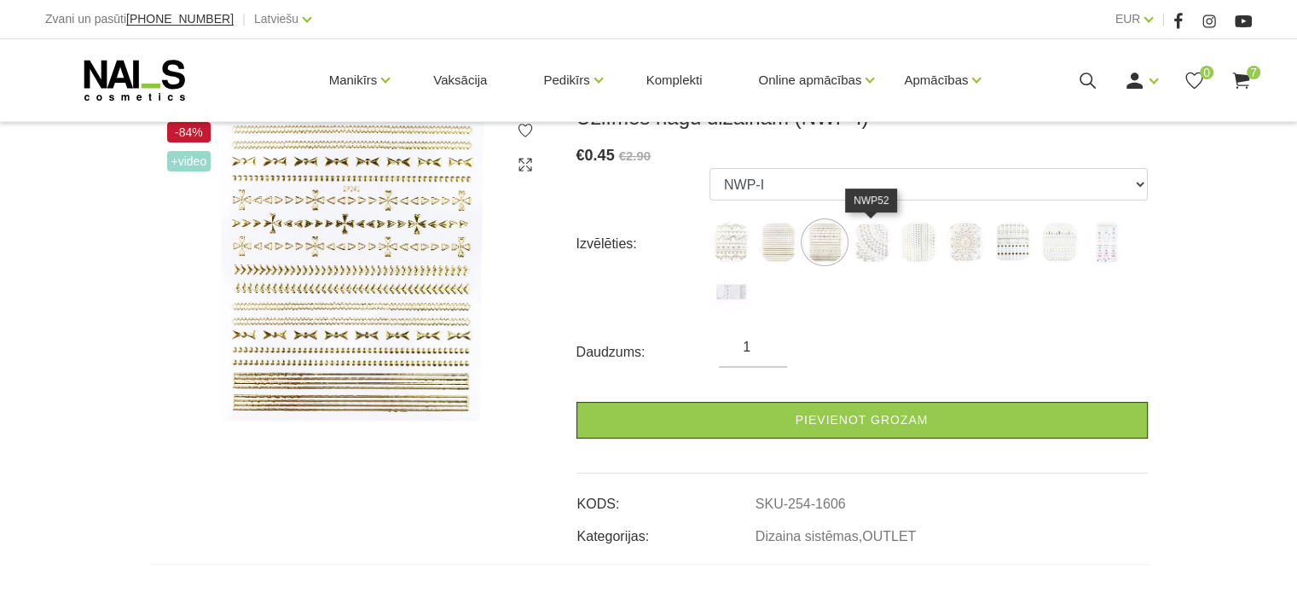
click at [884, 238] on img at bounding box center [871, 242] width 43 height 43
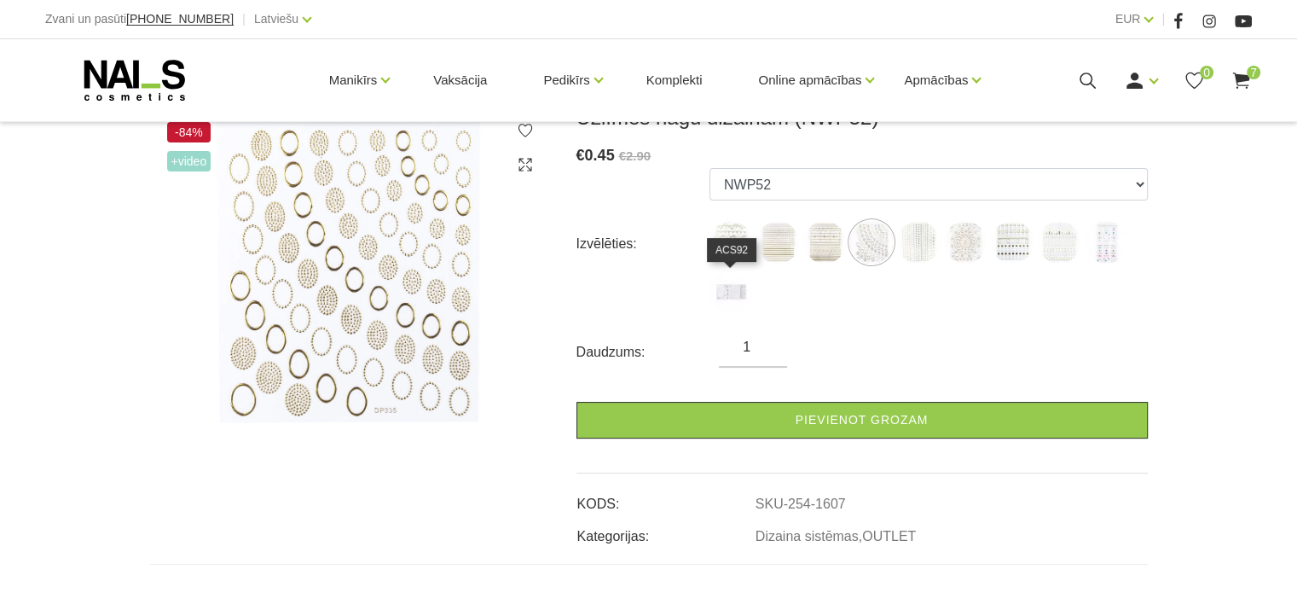
click at [725, 284] on img at bounding box center [731, 291] width 43 height 43
select select "1614"
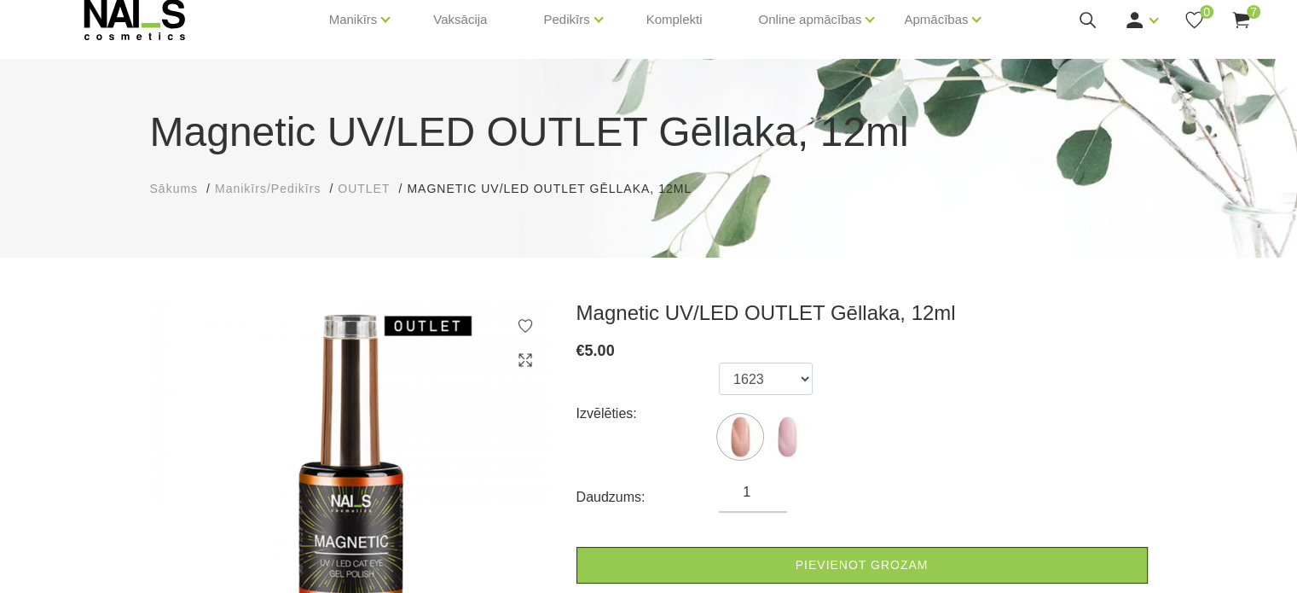
scroll to position [85, 0]
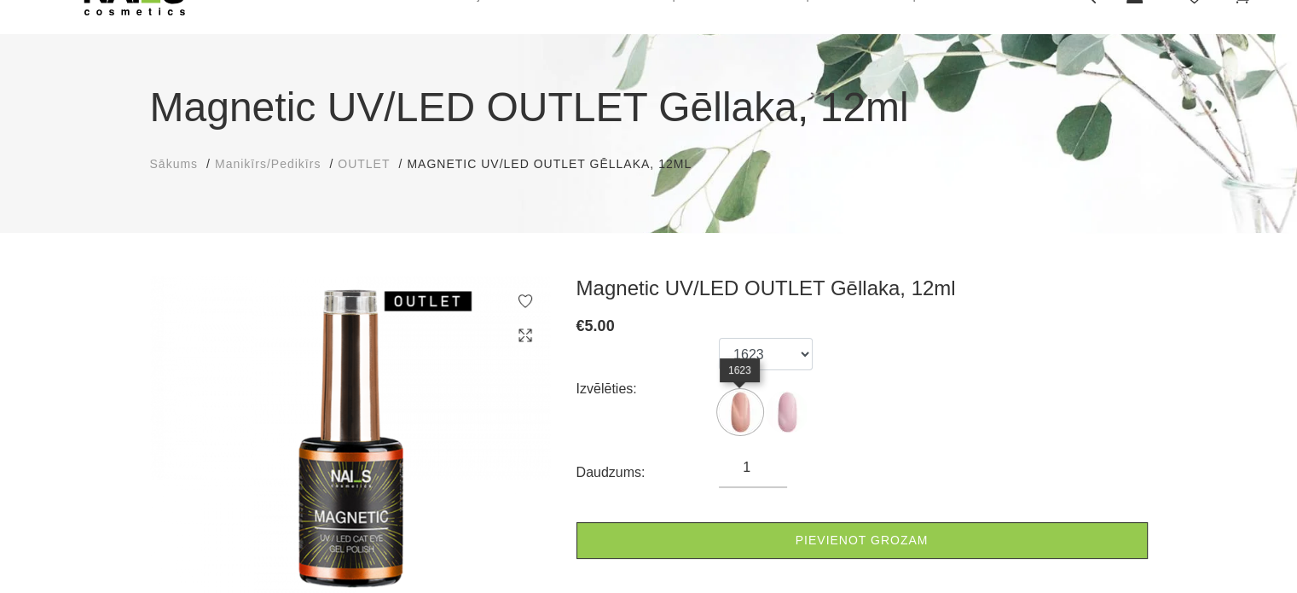
click at [746, 409] on img at bounding box center [740, 412] width 43 height 43
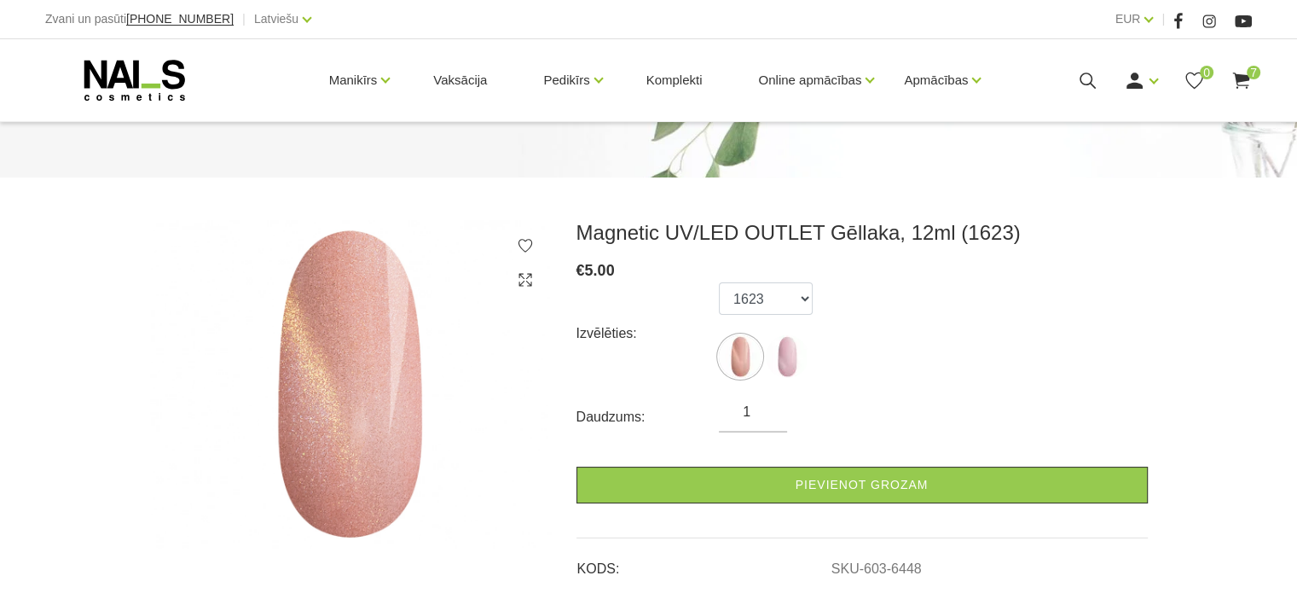
scroll to position [171, 0]
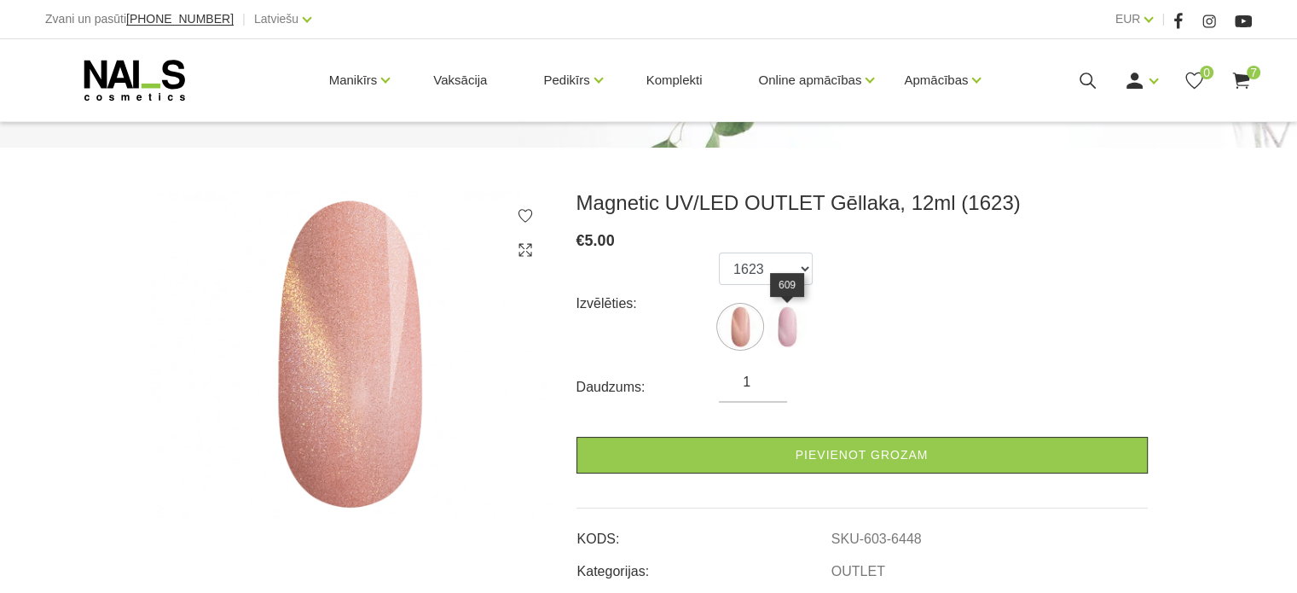
click at [778, 334] on img at bounding box center [787, 326] width 43 height 43
select select "6494"
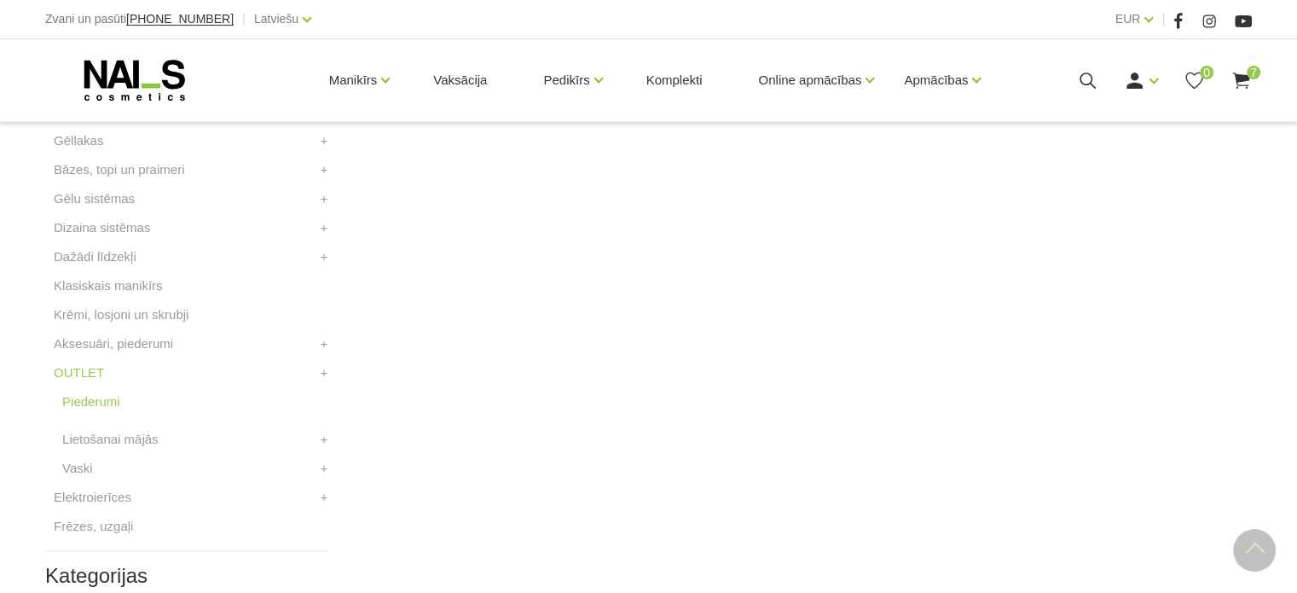
scroll to position [597, 0]
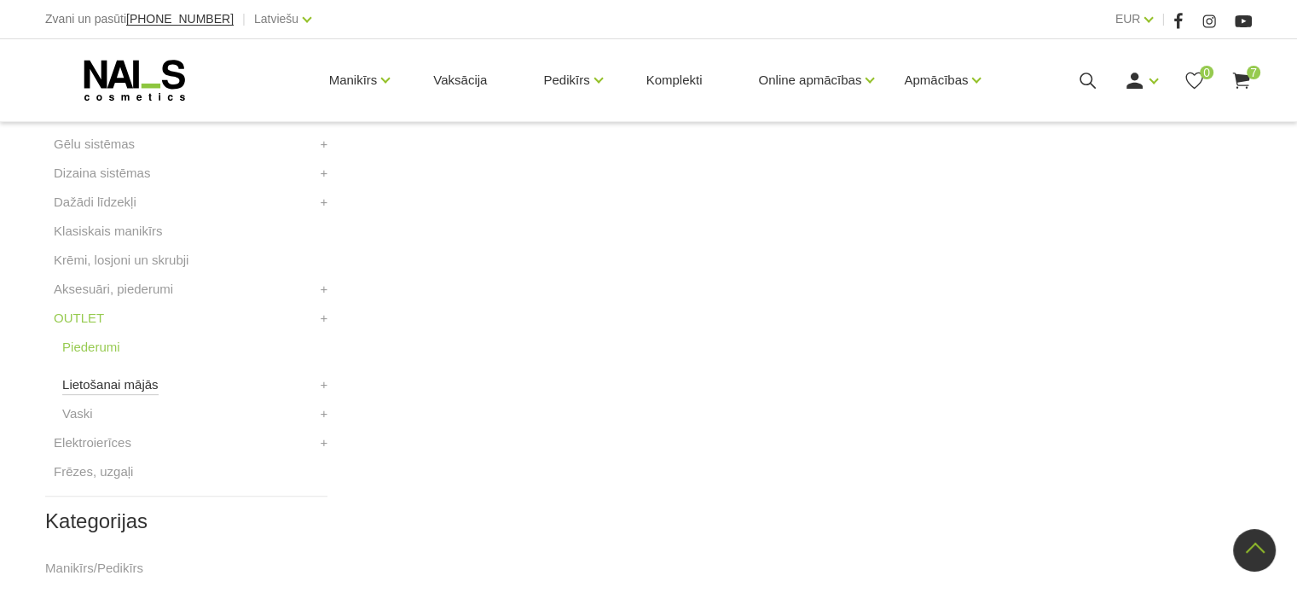
click at [129, 381] on link "Lietošanai mājās" at bounding box center [110, 384] width 96 height 20
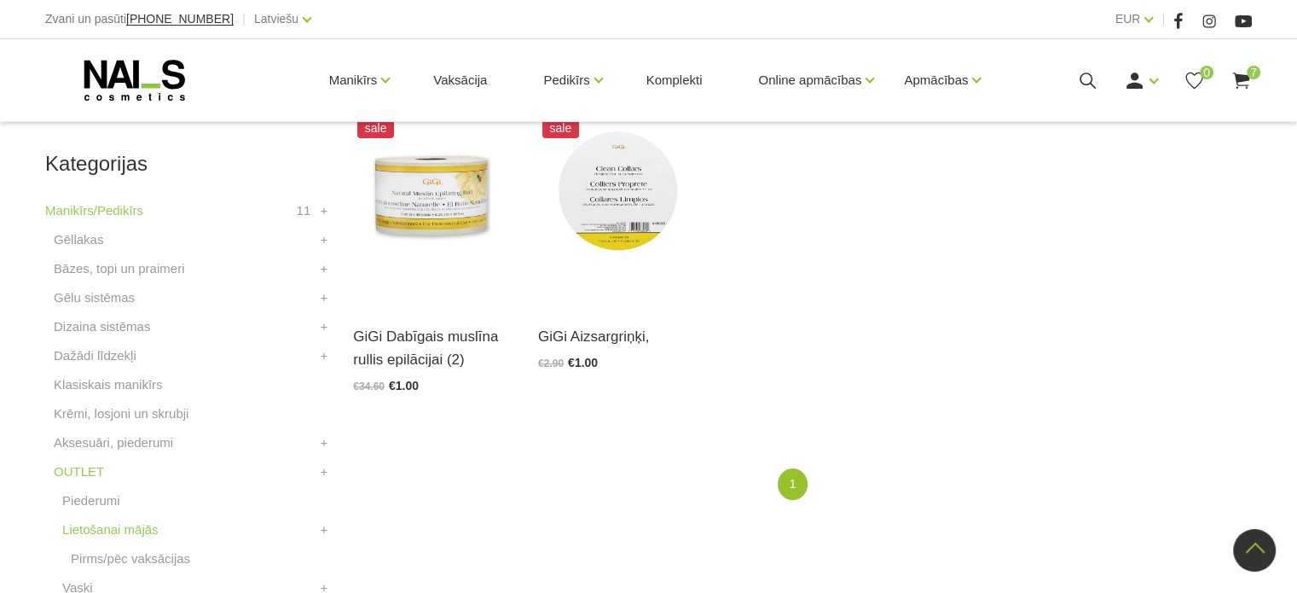
scroll to position [426, 0]
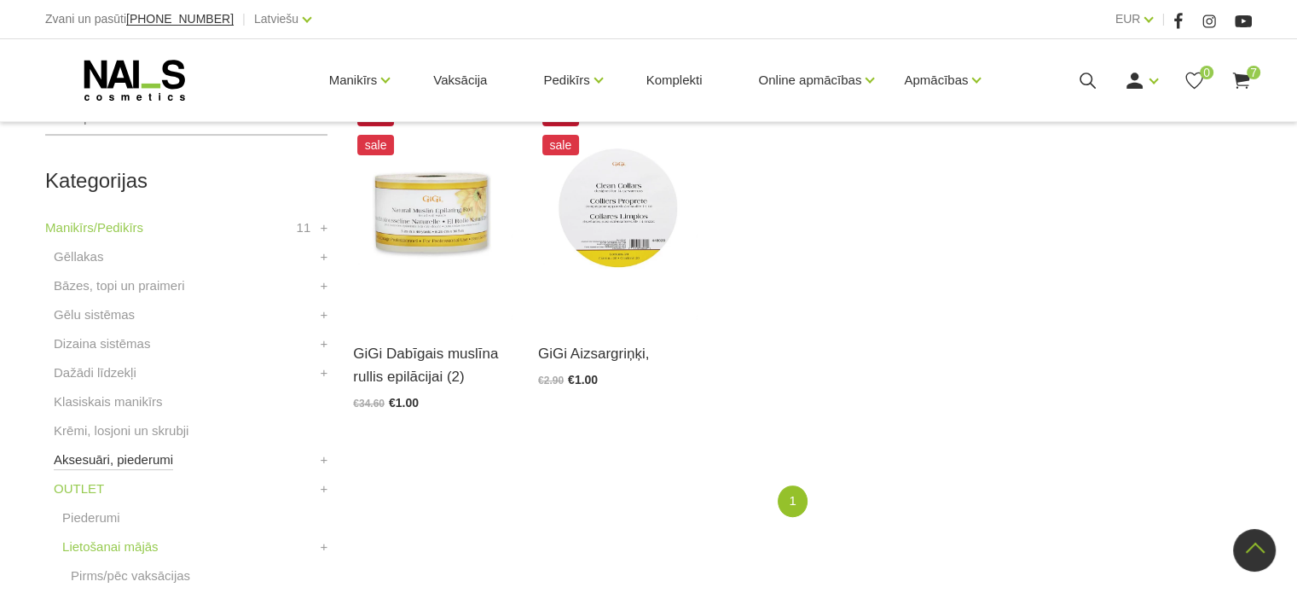
click at [156, 453] on link "Aksesuāri, piederumi" at bounding box center [113, 460] width 119 height 20
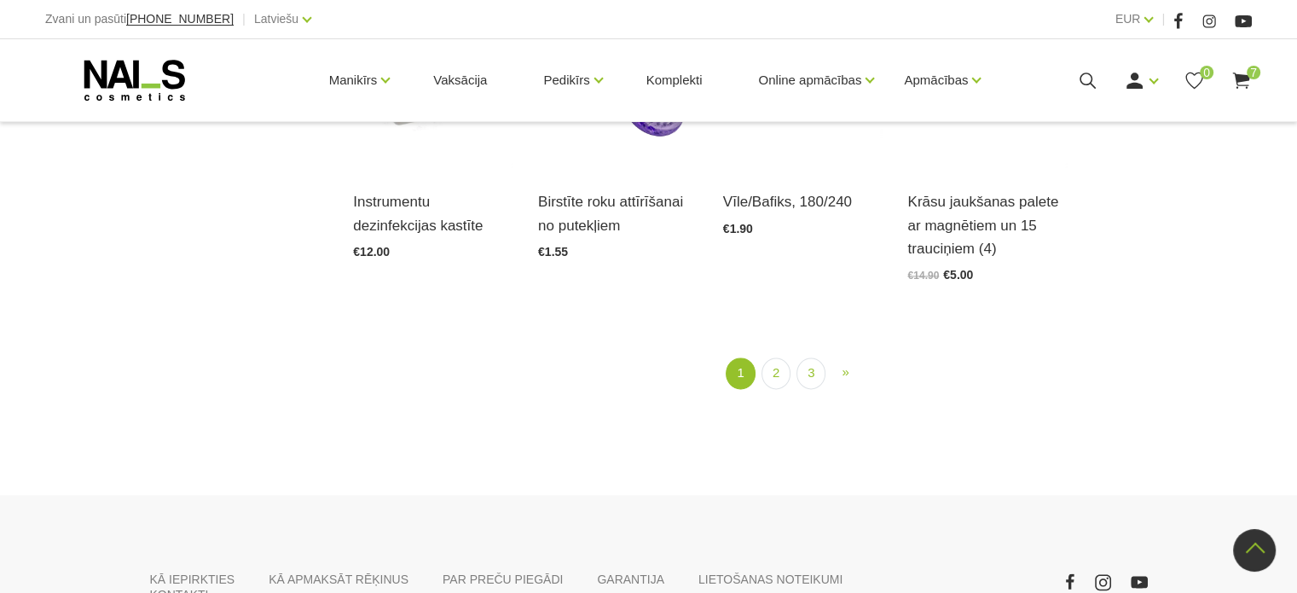
scroll to position [2047, 0]
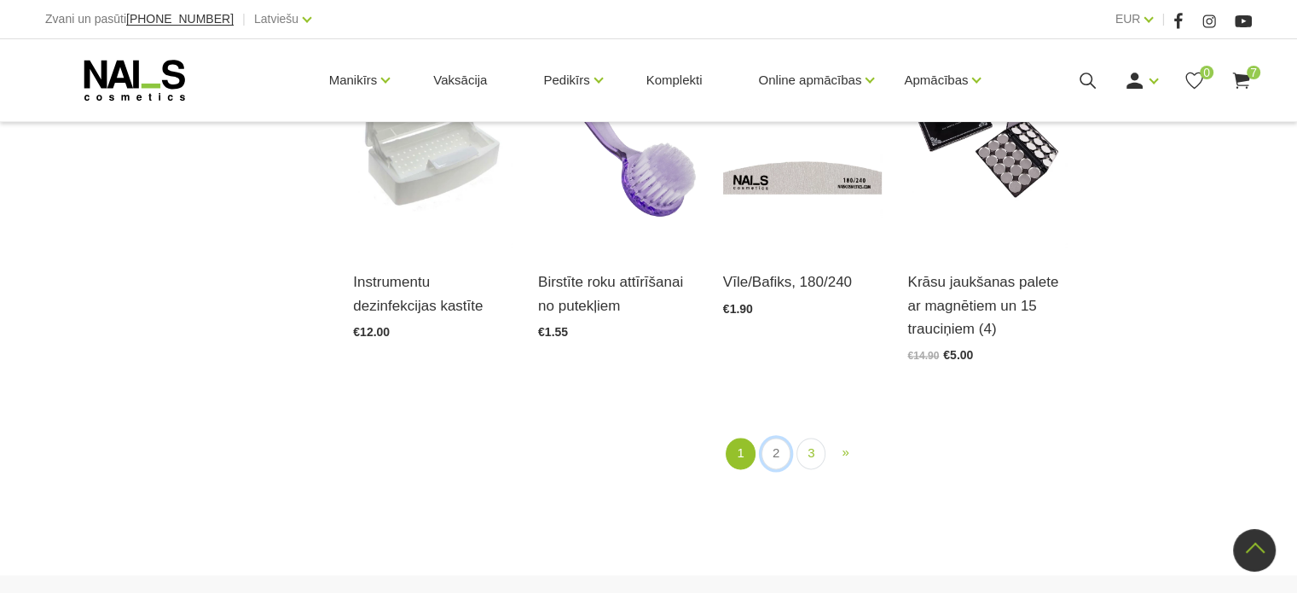
click at [771, 438] on link "2" at bounding box center [776, 454] width 29 height 32
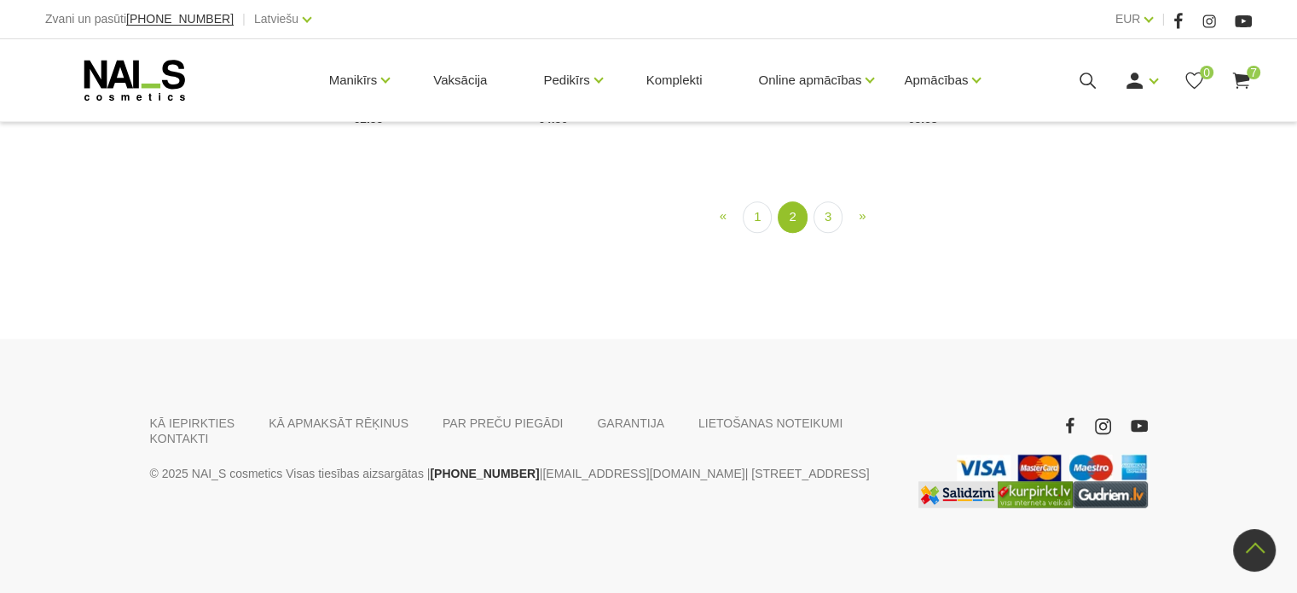
scroll to position [1883, 0]
click at [833, 233] on link "3" at bounding box center [828, 217] width 29 height 32
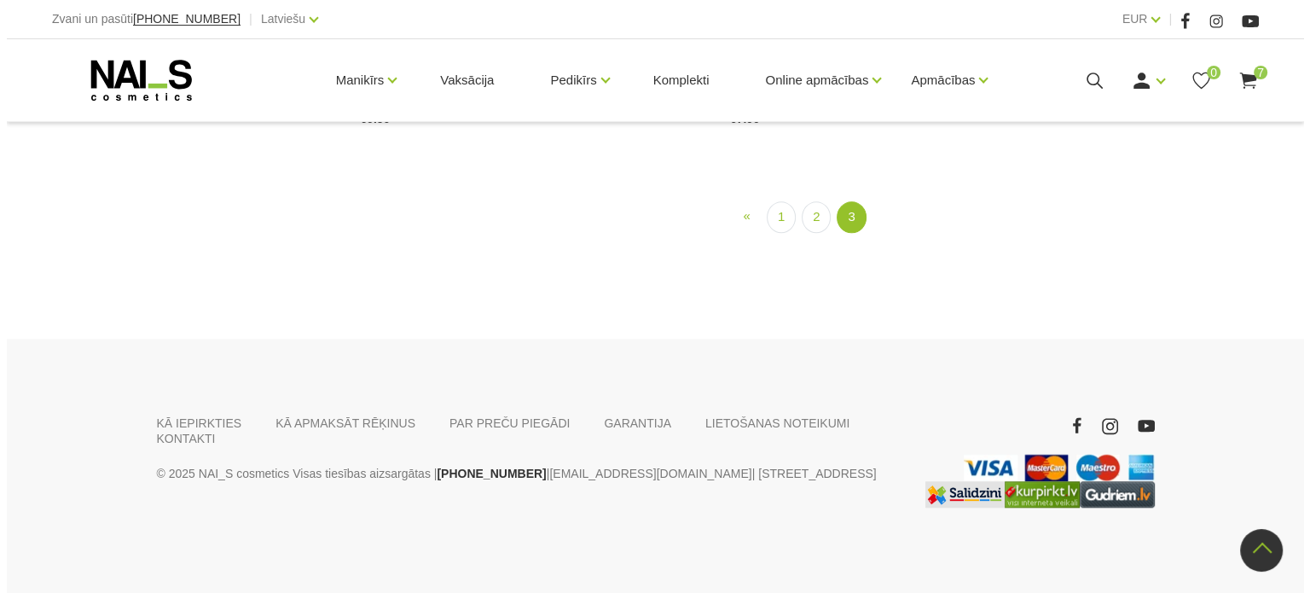
scroll to position [2139, 0]
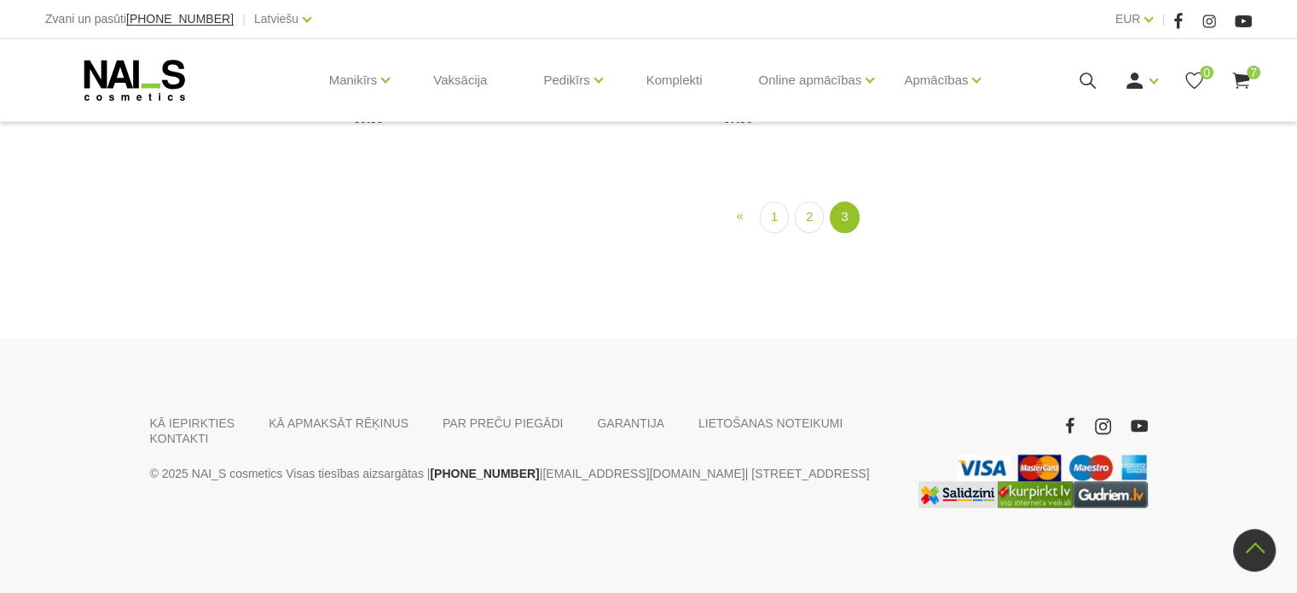
click at [1249, 67] on span "7" at bounding box center [1254, 73] width 14 height 14
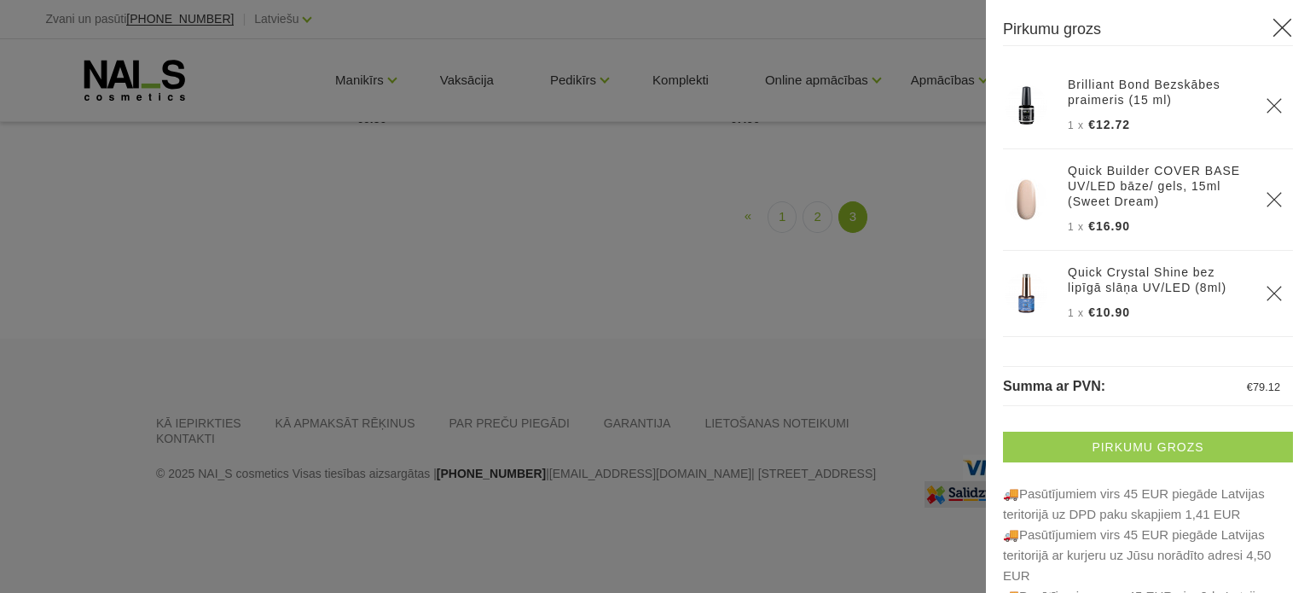
click at [1082, 455] on link "Pirkumu grozs" at bounding box center [1148, 447] width 290 height 31
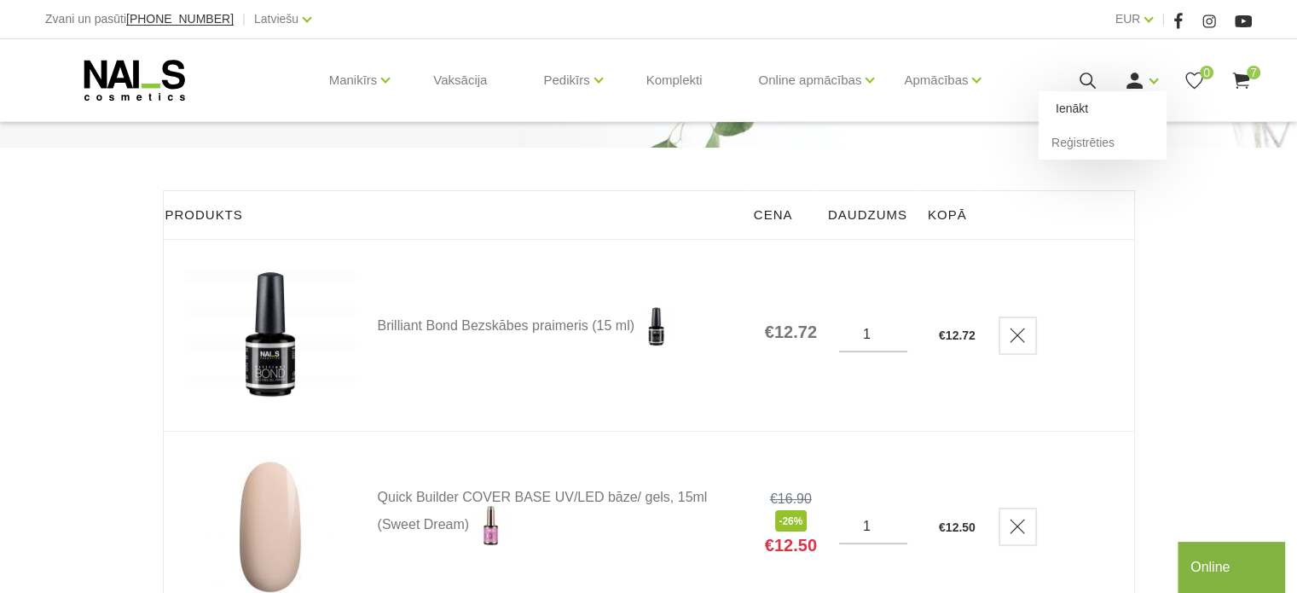
click at [1097, 117] on link "Ienākt" at bounding box center [1103, 108] width 128 height 34
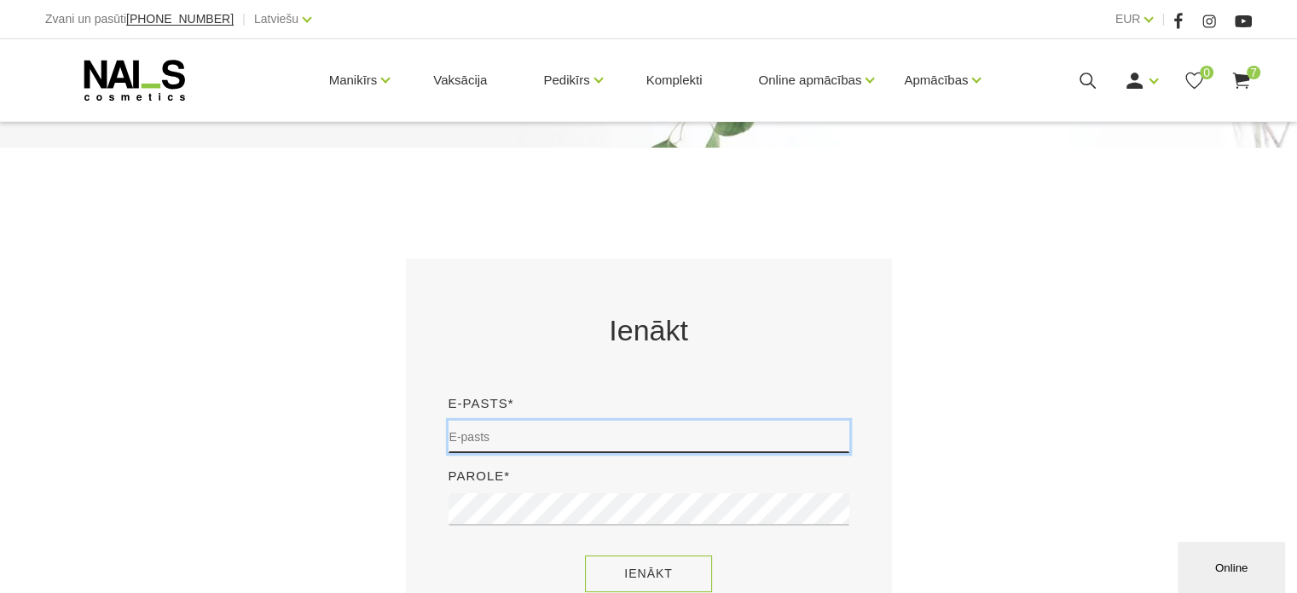
type input "judite22@inbox.lv"
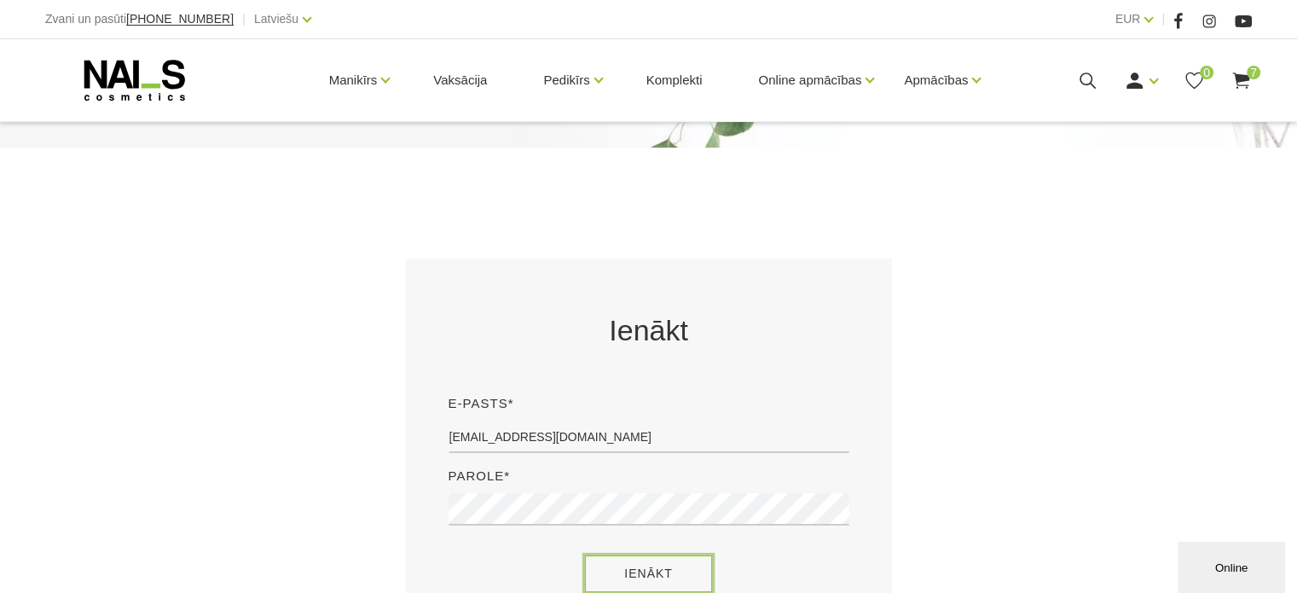
click at [632, 571] on button "Ienākt" at bounding box center [648, 573] width 127 height 37
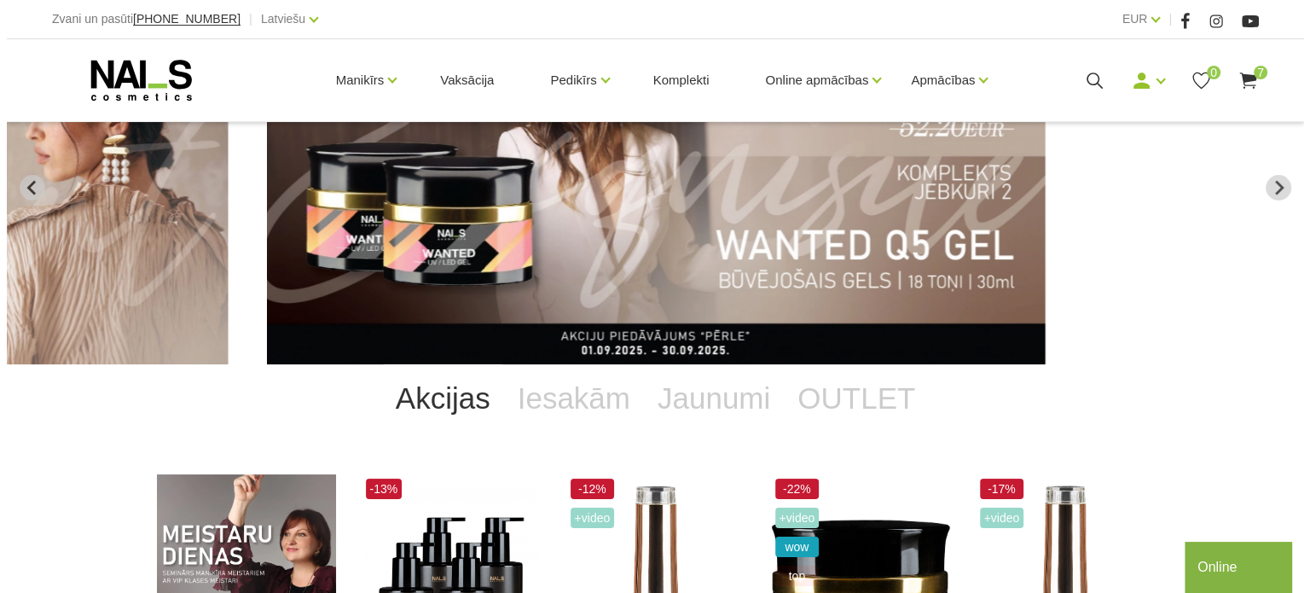
scroll to position [256, 0]
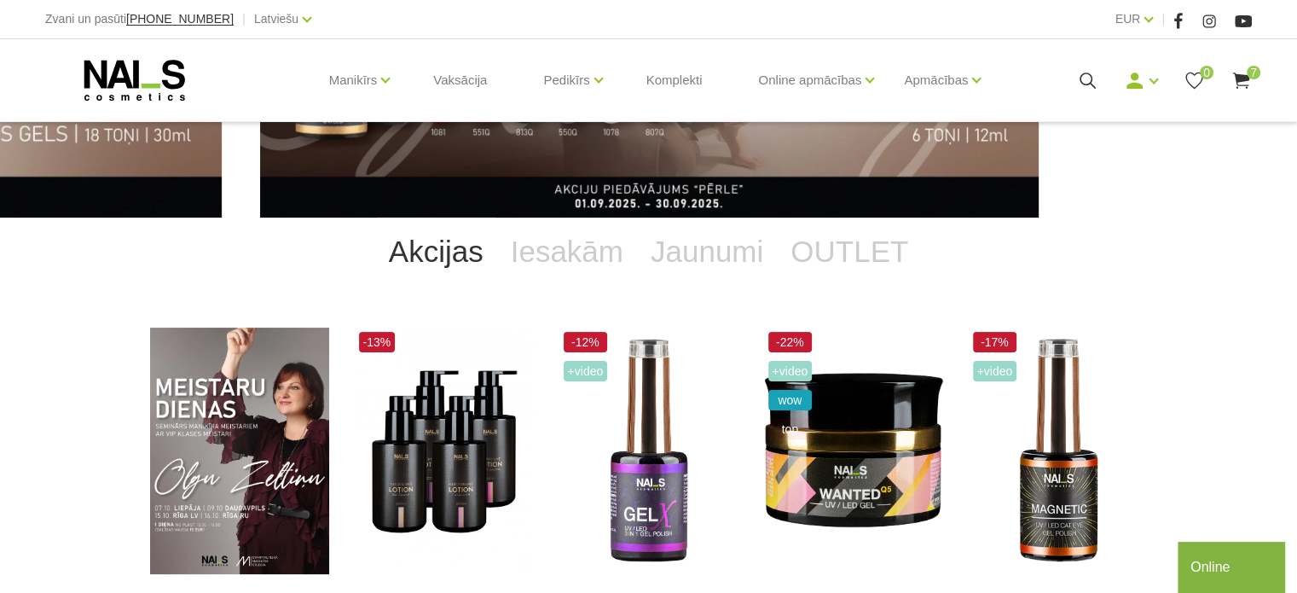
click at [1247, 76] on use at bounding box center [1241, 81] width 17 height 16
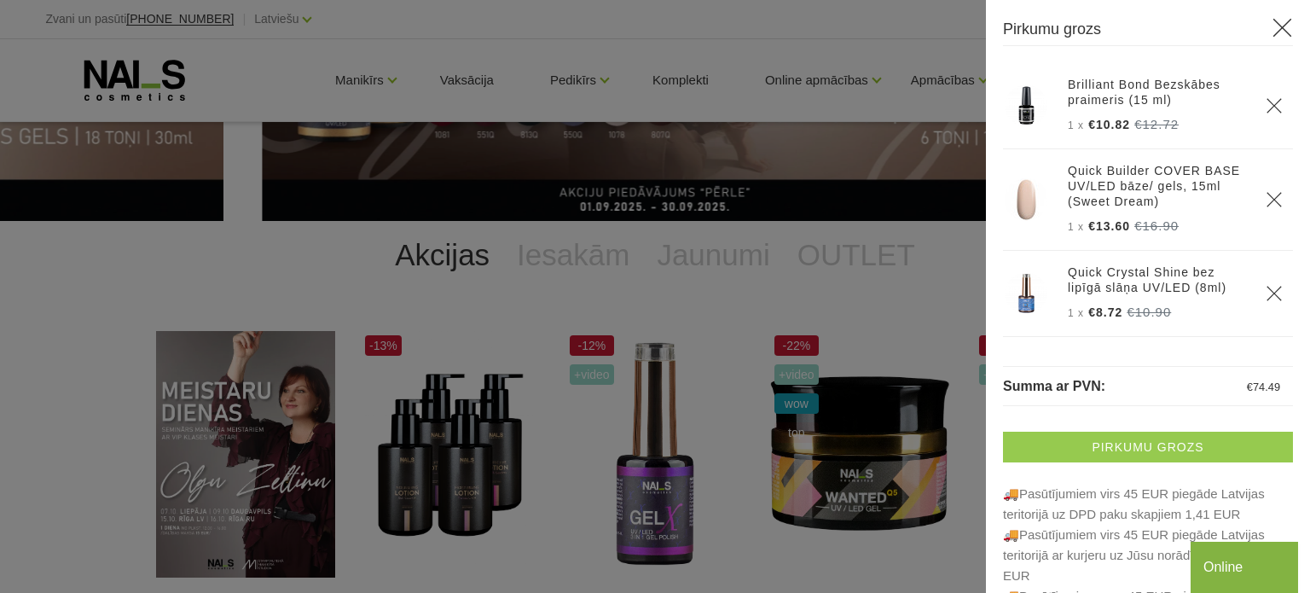
click at [1156, 450] on link "Pirkumu grozs" at bounding box center [1148, 447] width 290 height 31
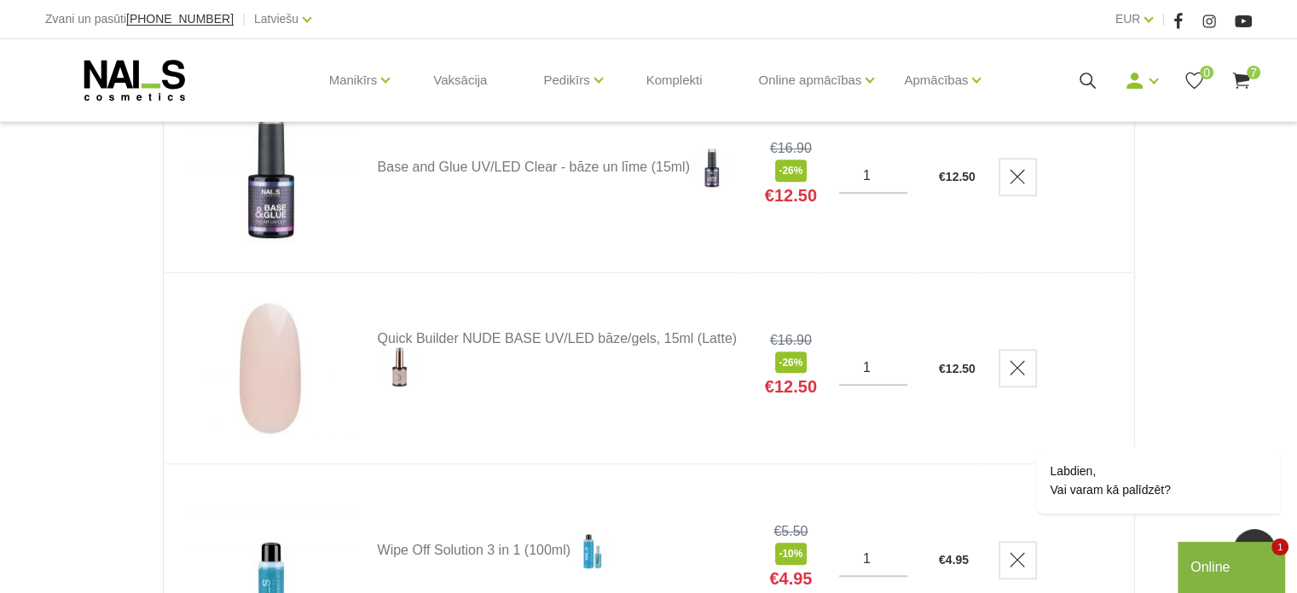
scroll to position [1024, 0]
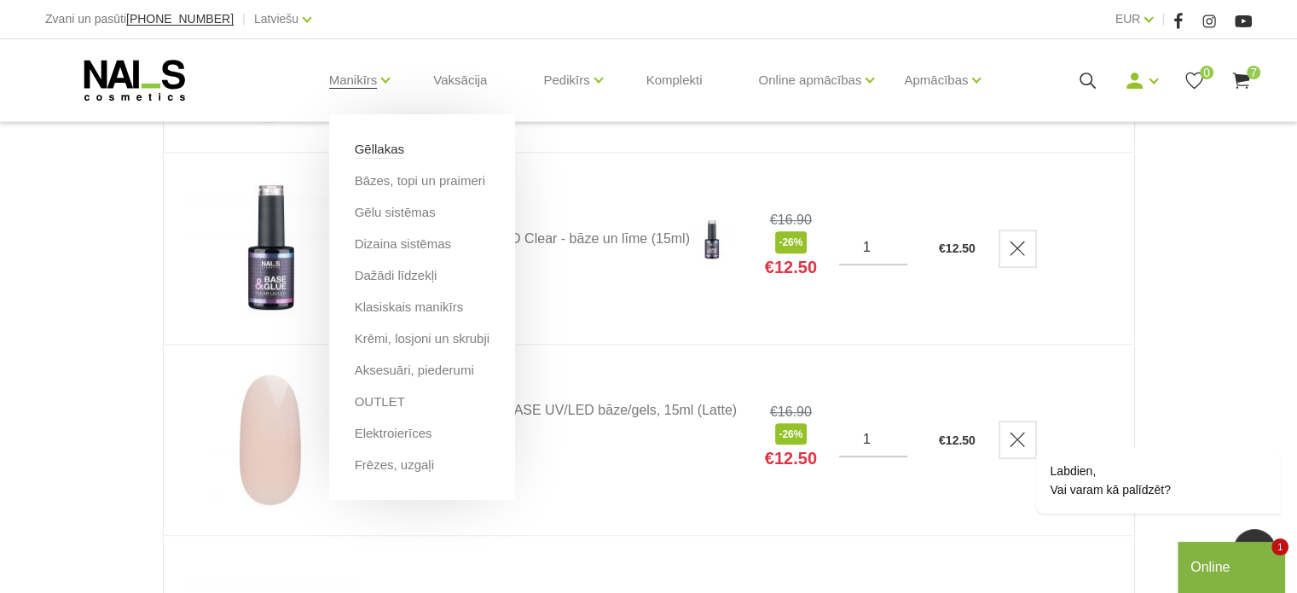
click at [396, 158] on link "Gēllakas" at bounding box center [379, 149] width 49 height 19
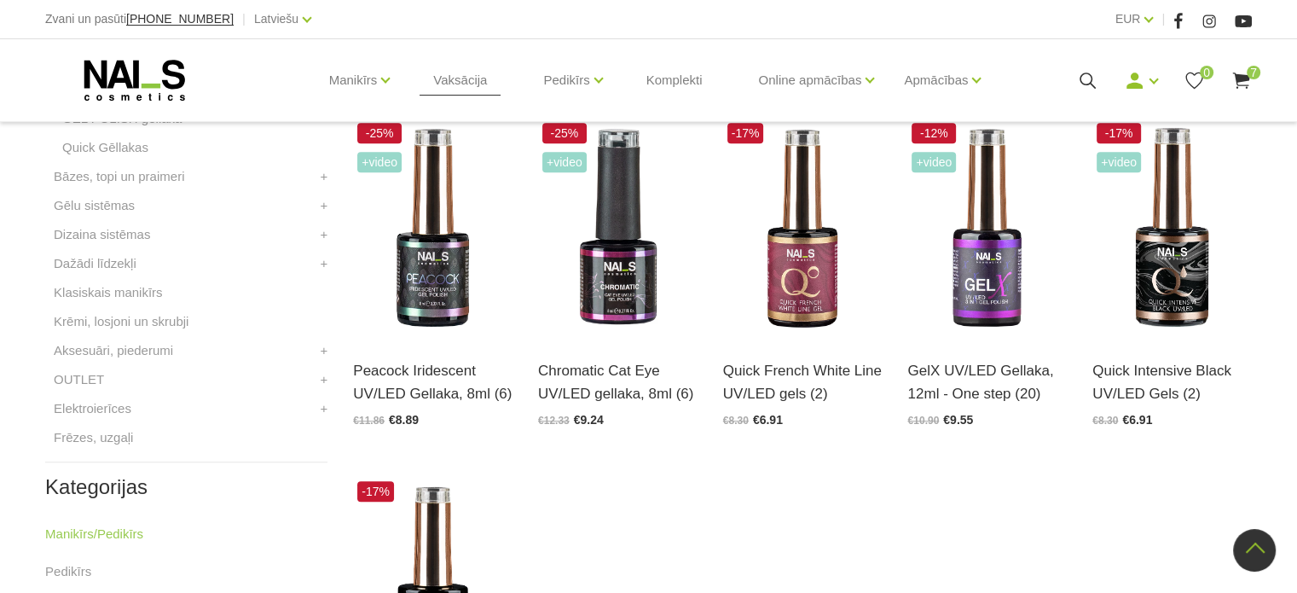
scroll to position [853, 0]
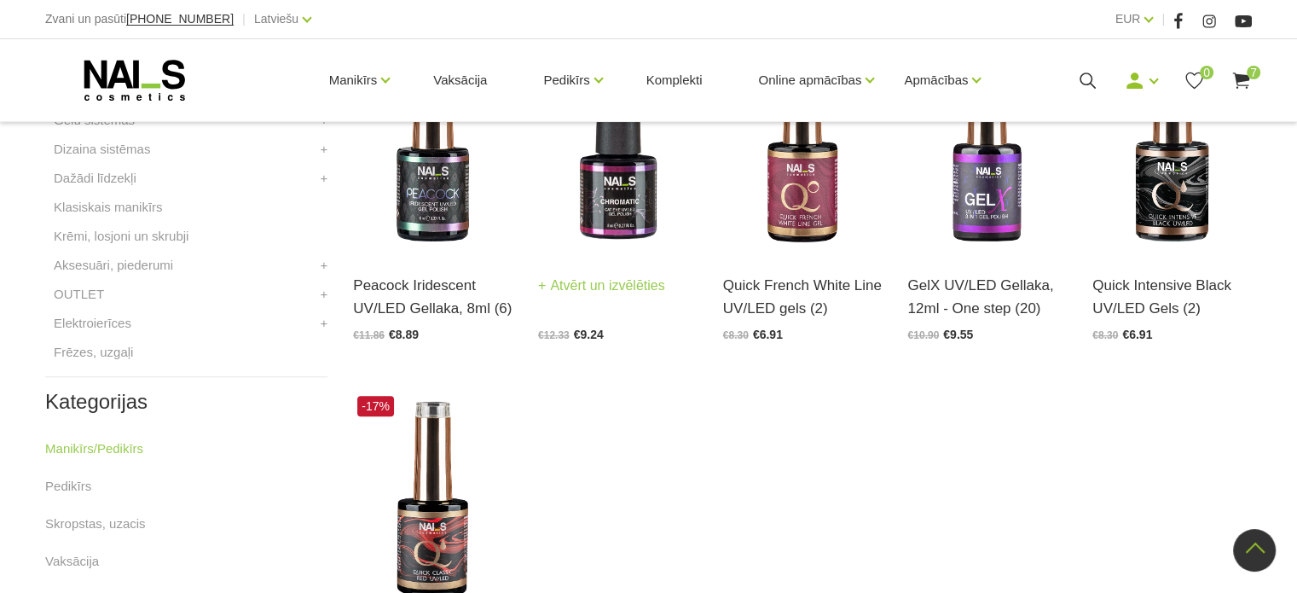
click at [606, 188] on img at bounding box center [618, 142] width 160 height 219
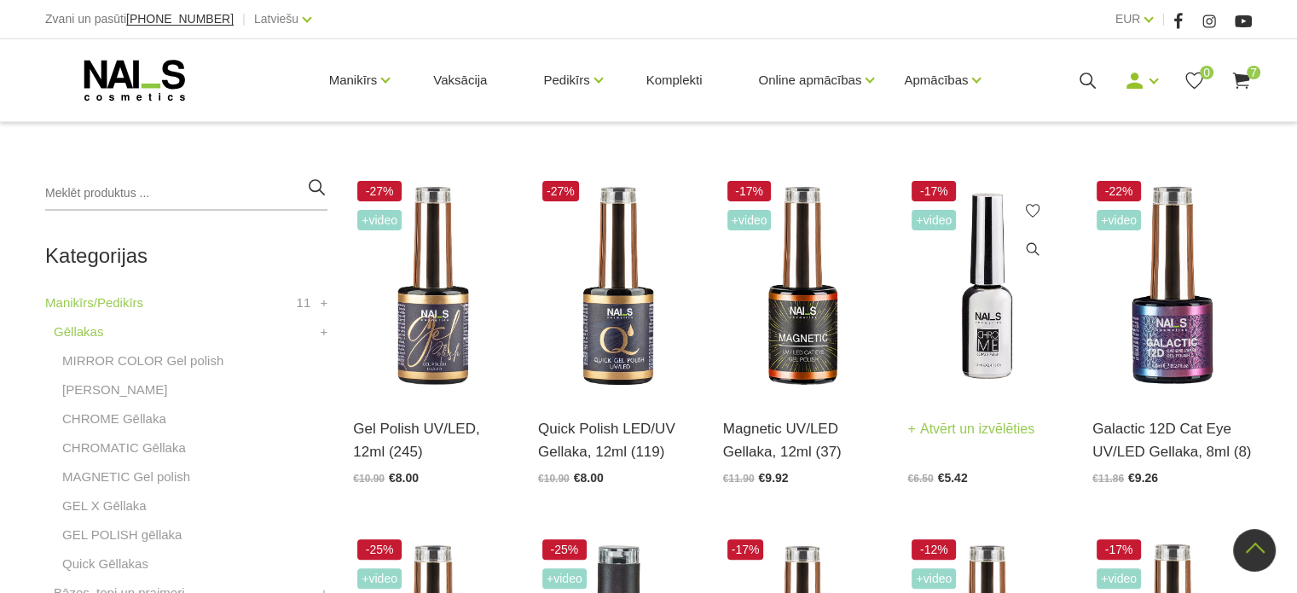
scroll to position [341, 0]
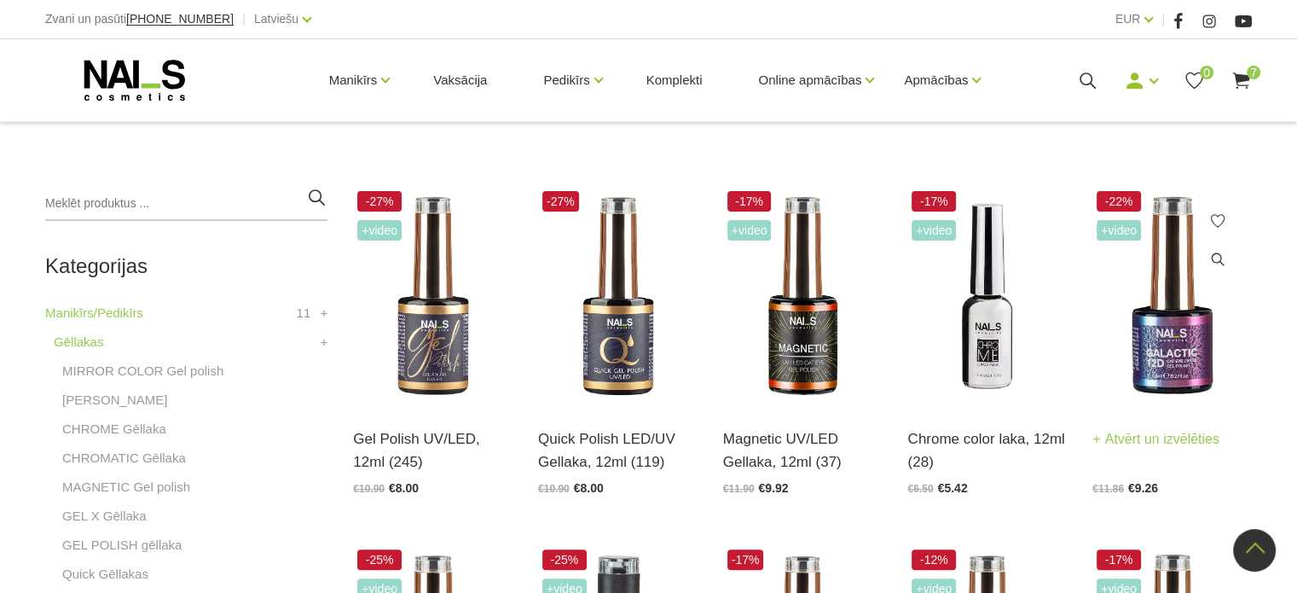
click at [1188, 362] on img at bounding box center [1173, 296] width 160 height 219
click at [432, 356] on img at bounding box center [433, 296] width 160 height 219
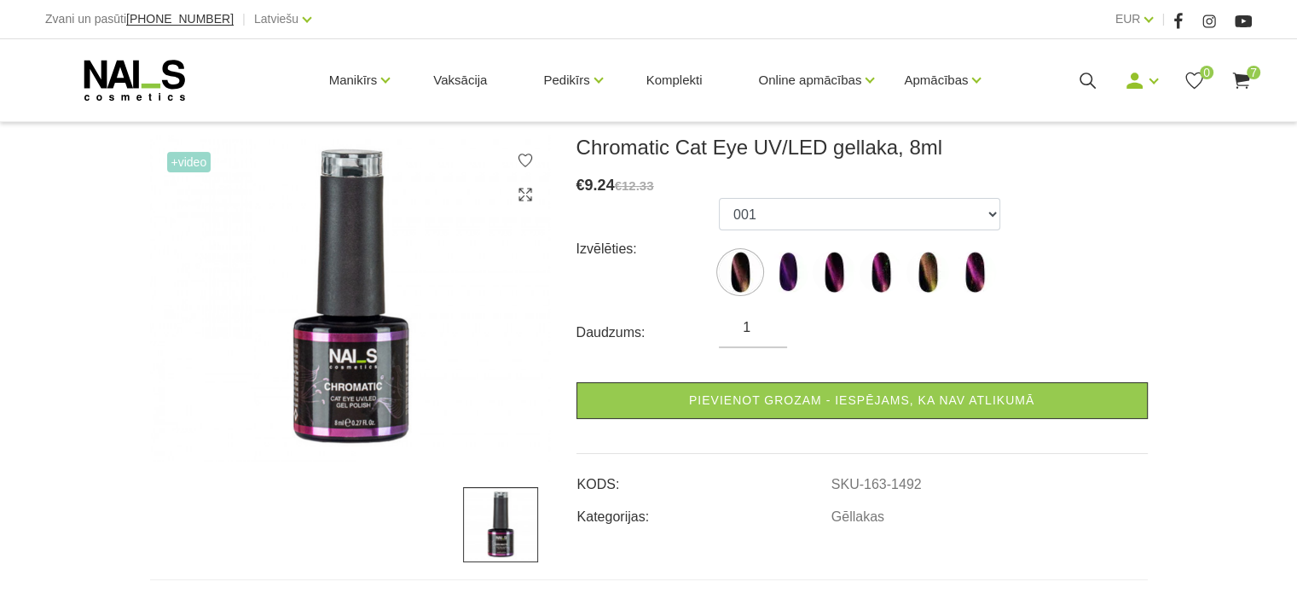
scroll to position [256, 0]
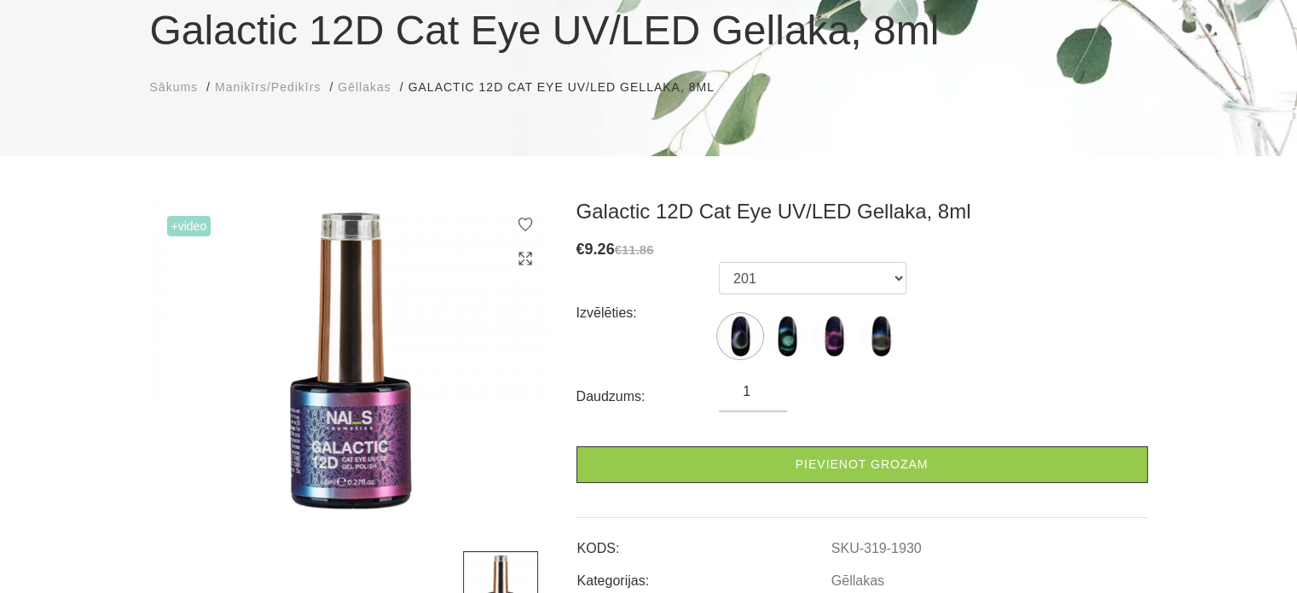
scroll to position [171, 0]
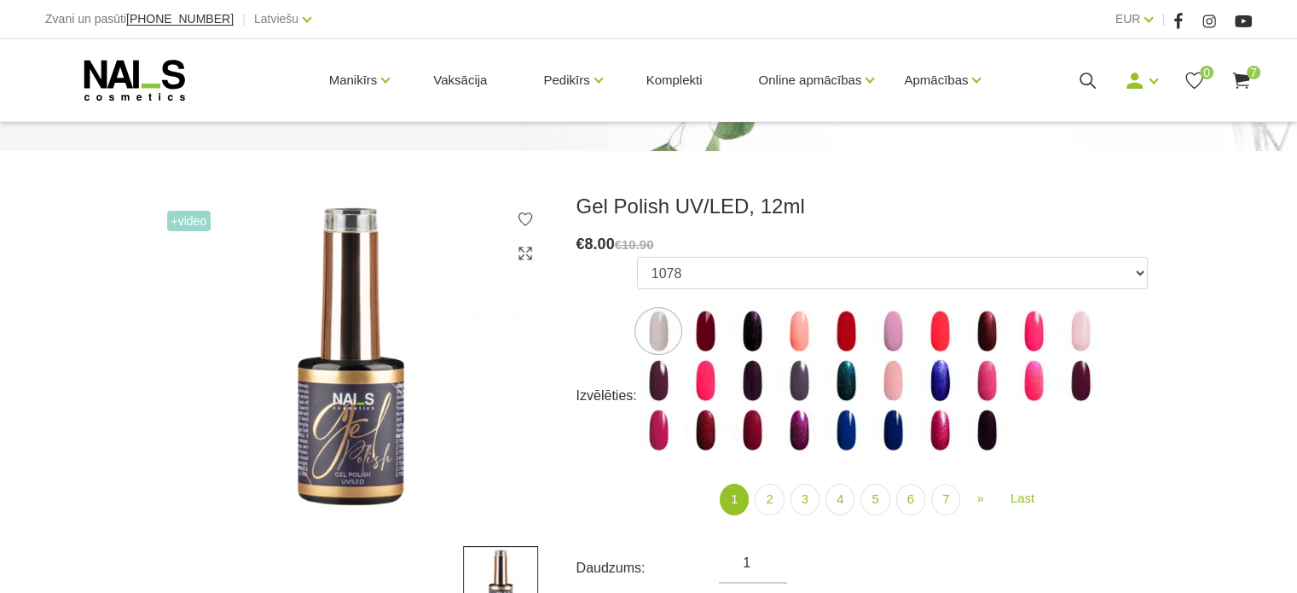
scroll to position [171, 0]
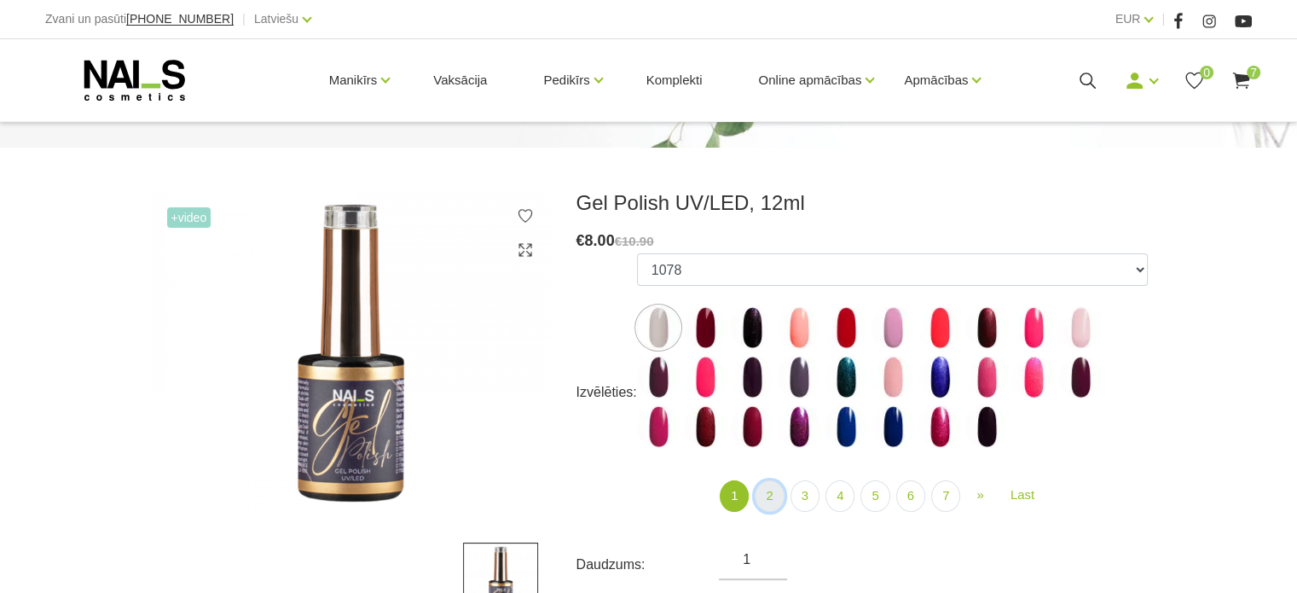
click at [774, 494] on link "2" at bounding box center [769, 496] width 29 height 32
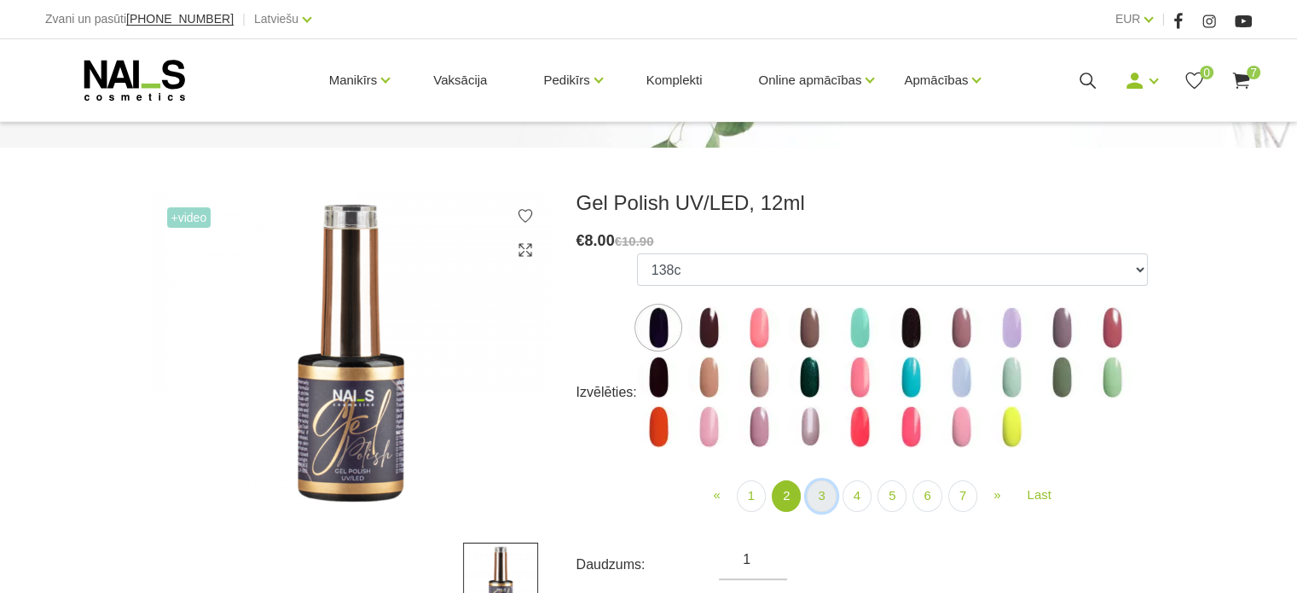
click at [815, 497] on link "3" at bounding box center [821, 496] width 29 height 32
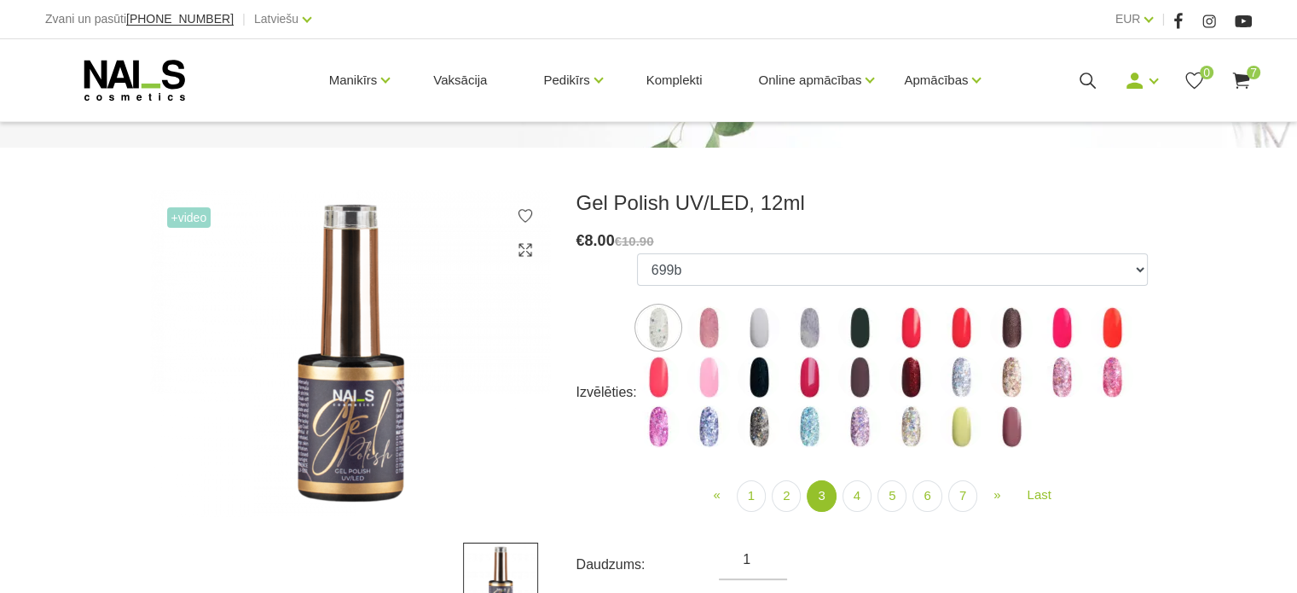
click at [856, 428] on img at bounding box center [859, 426] width 43 height 43
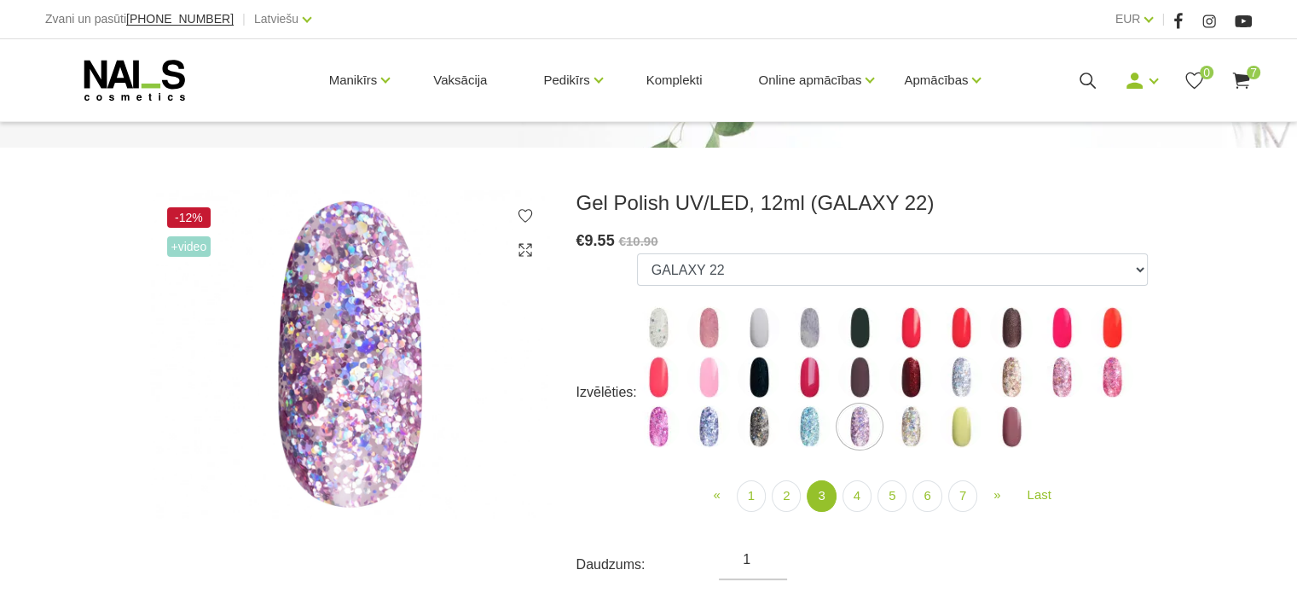
click at [1057, 387] on img at bounding box center [1062, 377] width 43 height 43
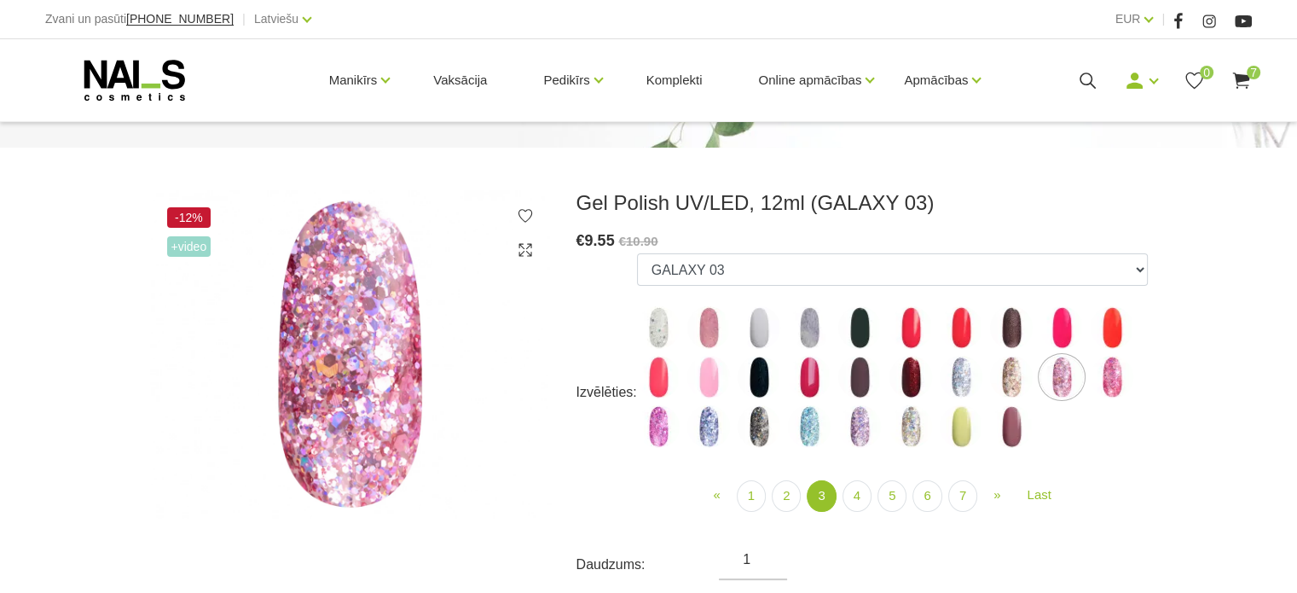
click at [1104, 374] on img at bounding box center [1112, 377] width 43 height 43
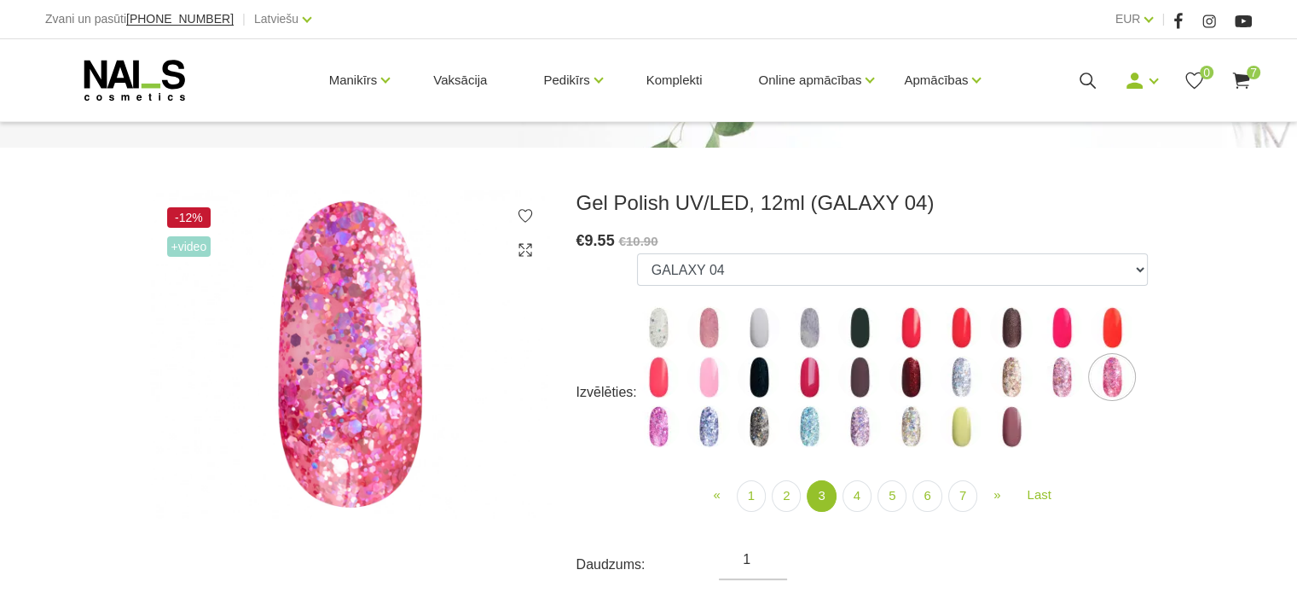
click at [659, 425] on img at bounding box center [658, 426] width 43 height 43
select select "4150"
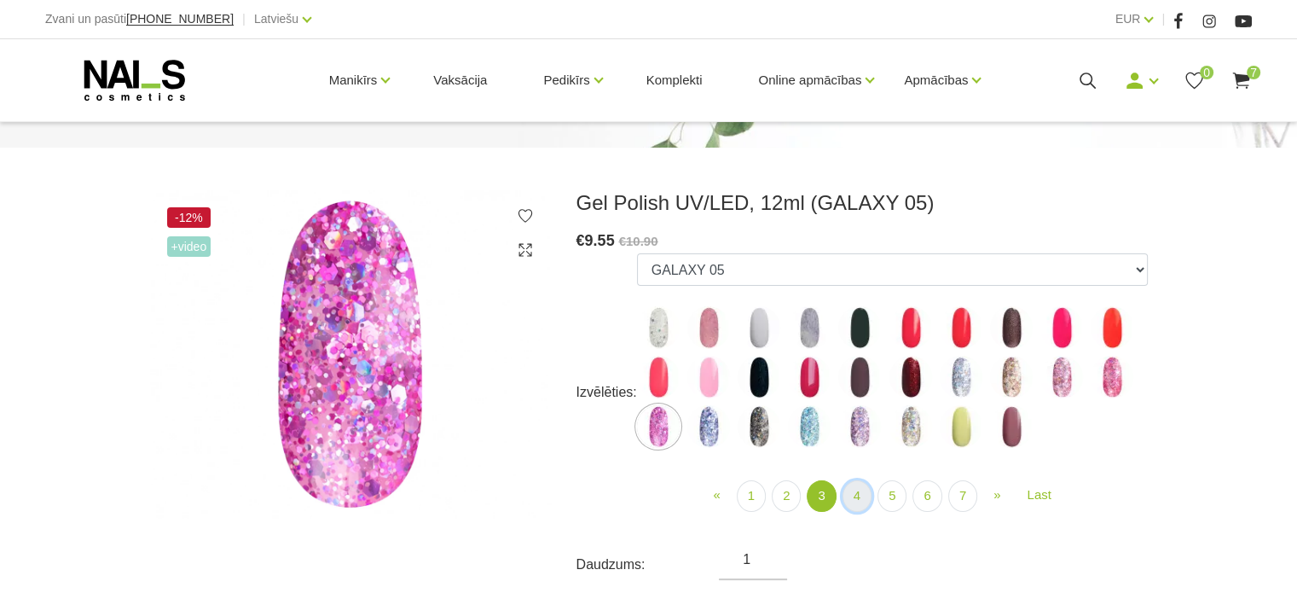
click at [855, 484] on link "4" at bounding box center [857, 496] width 29 height 32
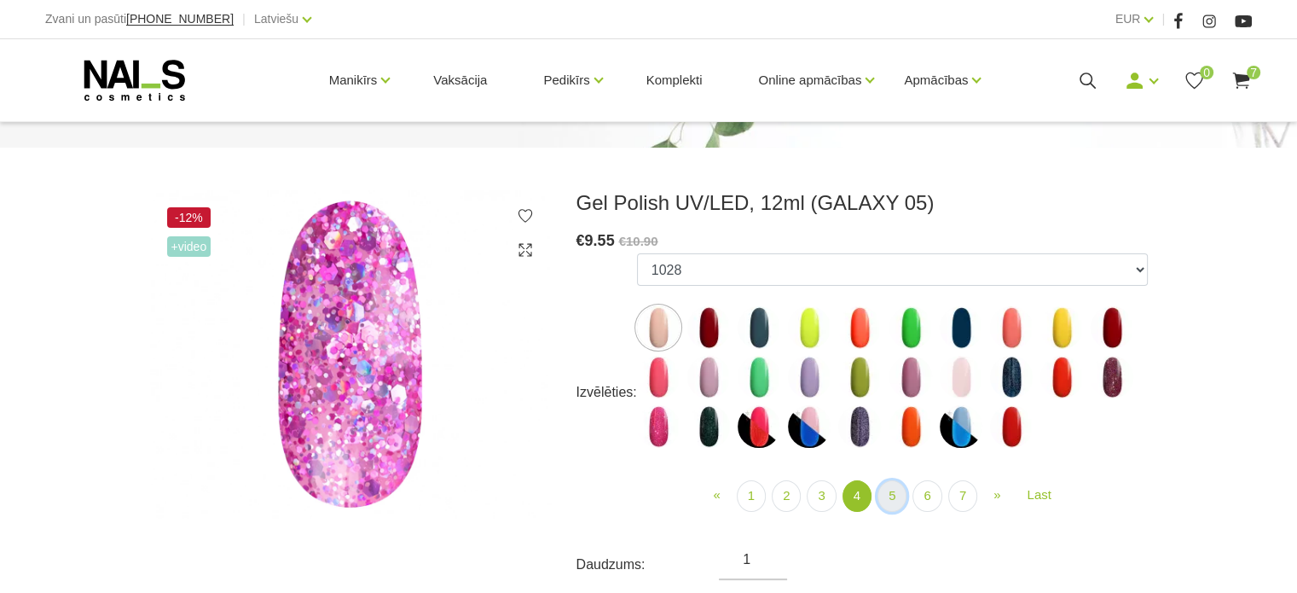
click at [886, 492] on link "5" at bounding box center [892, 496] width 29 height 32
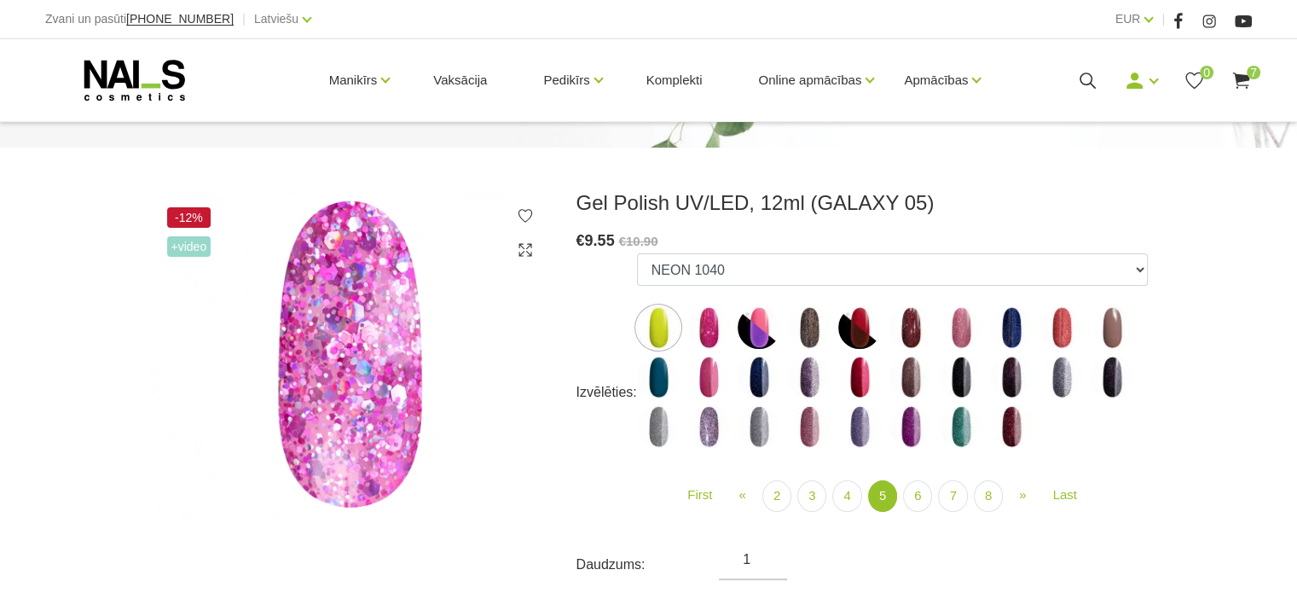
click at [706, 421] on img at bounding box center [709, 426] width 43 height 43
select select "5044"
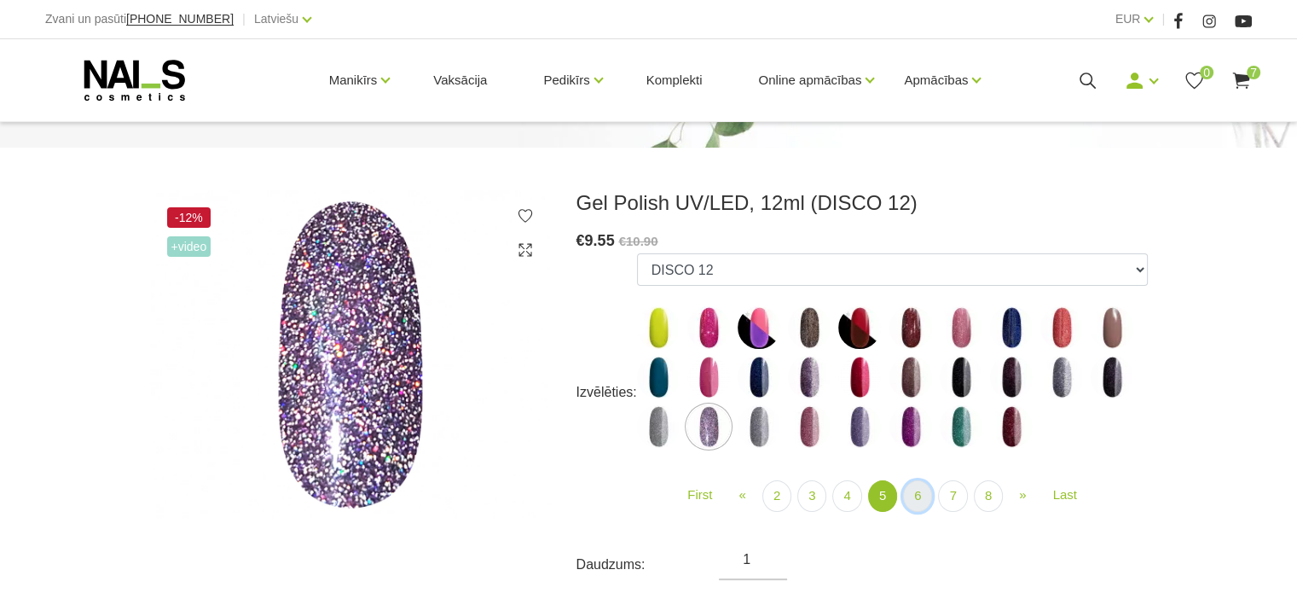
click at [925, 504] on link "6" at bounding box center [917, 496] width 29 height 32
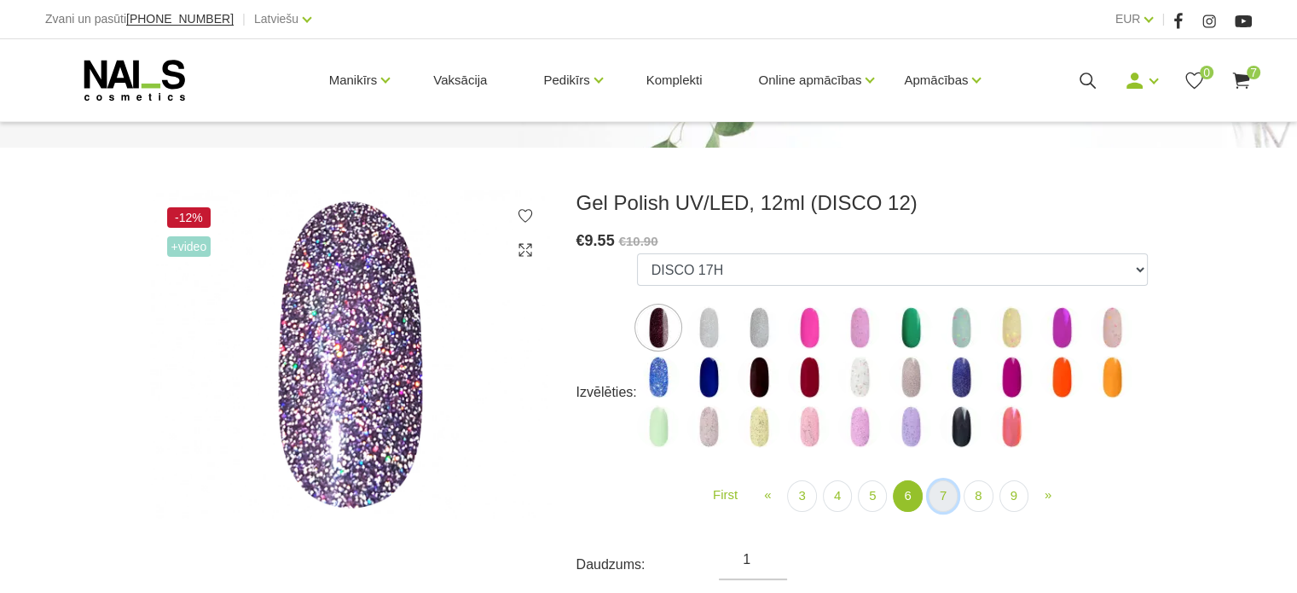
click at [940, 490] on link "7" at bounding box center [943, 496] width 29 height 32
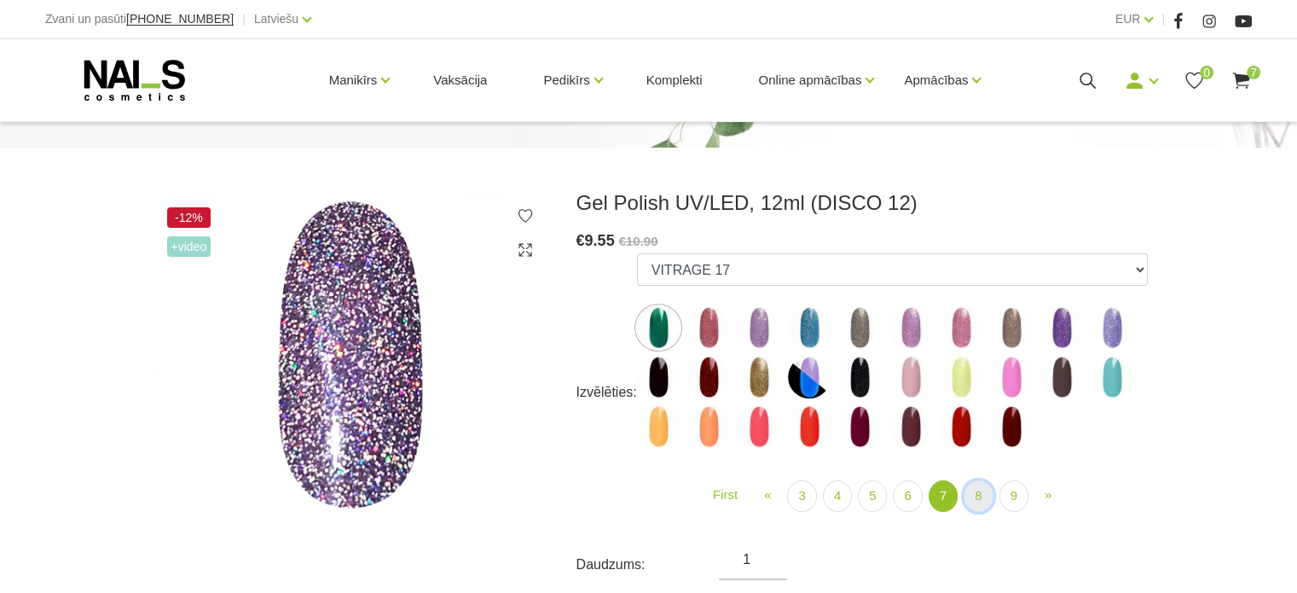
click at [987, 497] on link "8" at bounding box center [978, 496] width 29 height 32
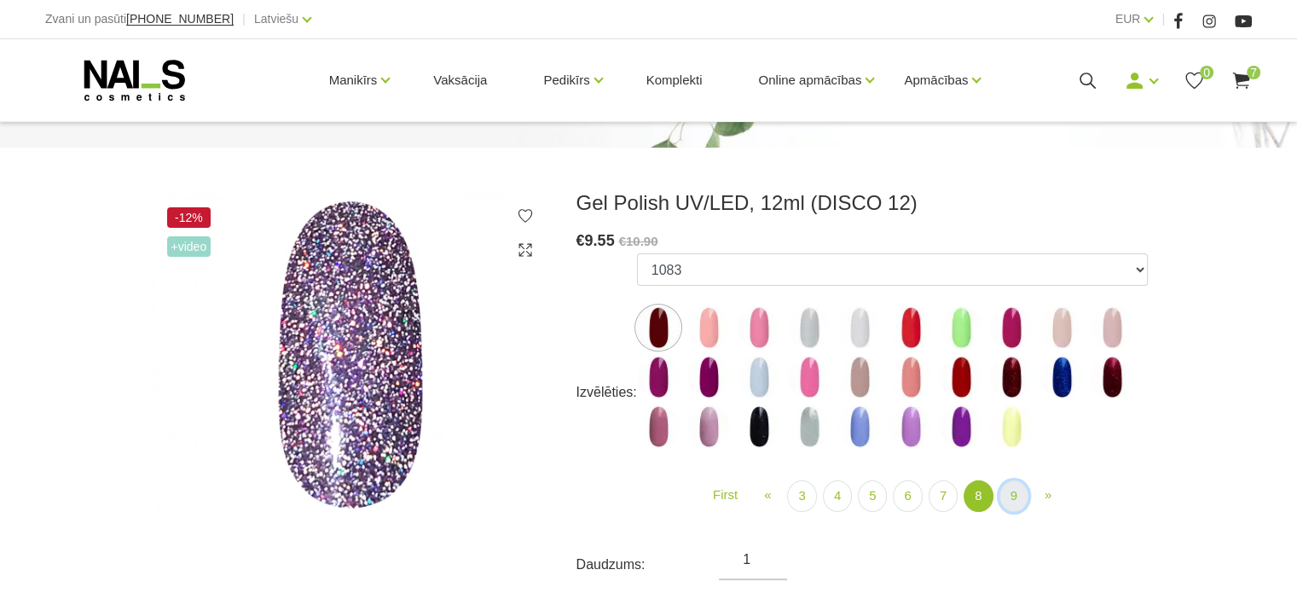
click at [1017, 487] on link "9" at bounding box center [1014, 496] width 29 height 32
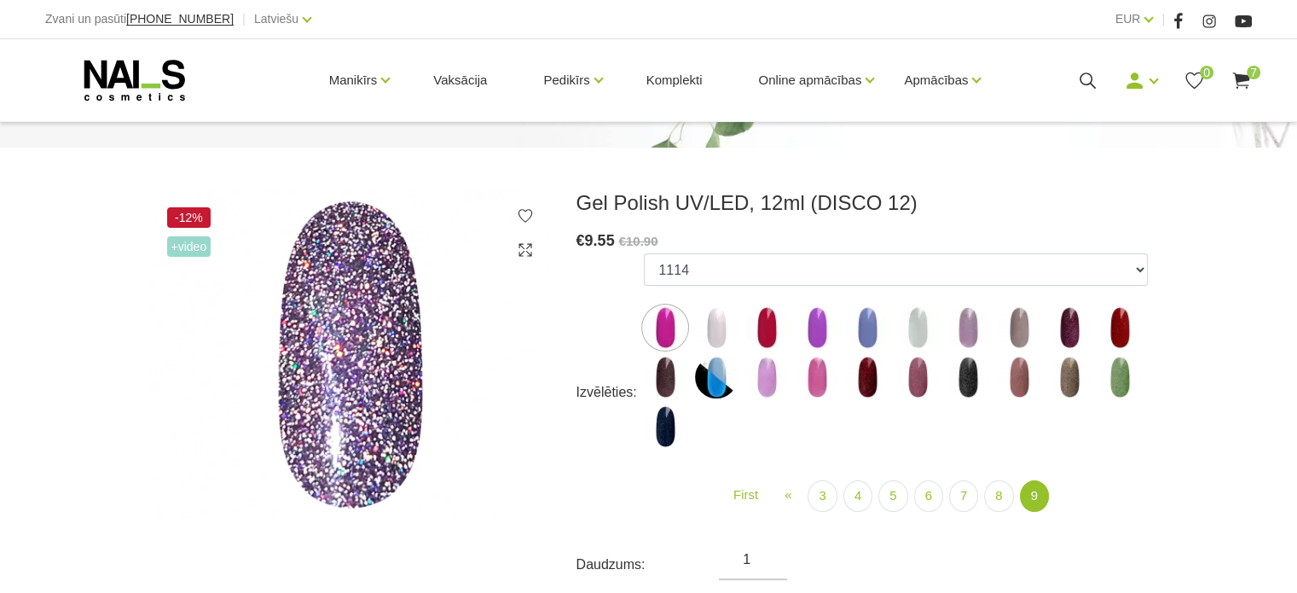
click at [957, 326] on img at bounding box center [968, 327] width 43 height 43
select select "6243"
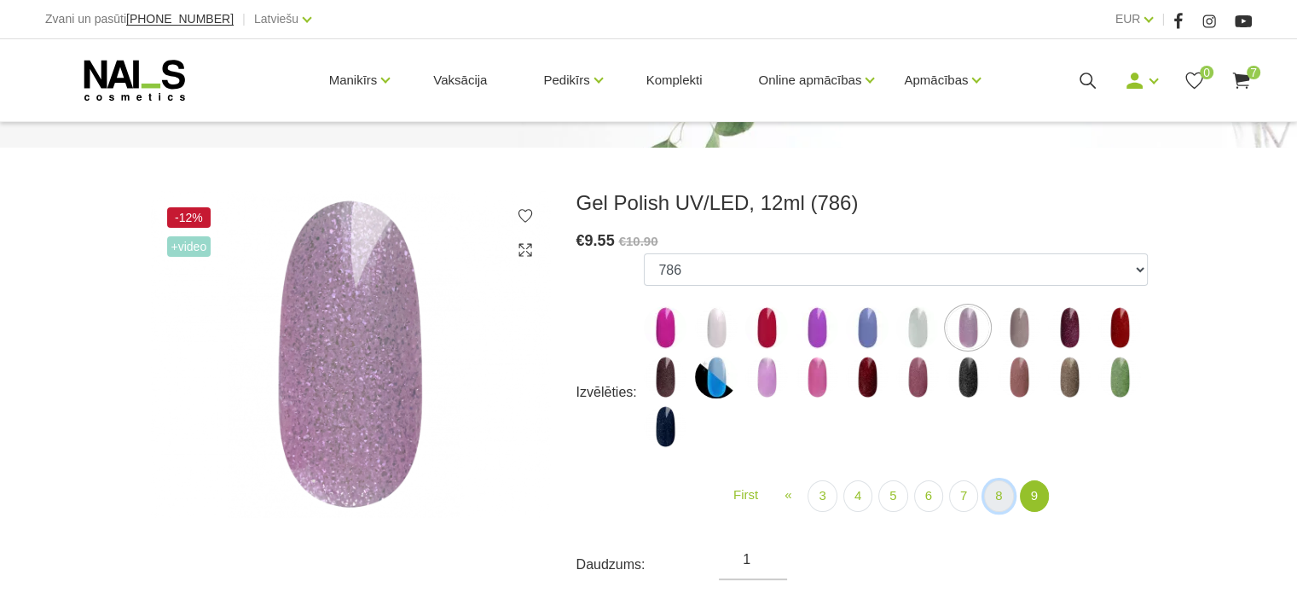
click at [1001, 492] on link "8" at bounding box center [998, 496] width 29 height 32
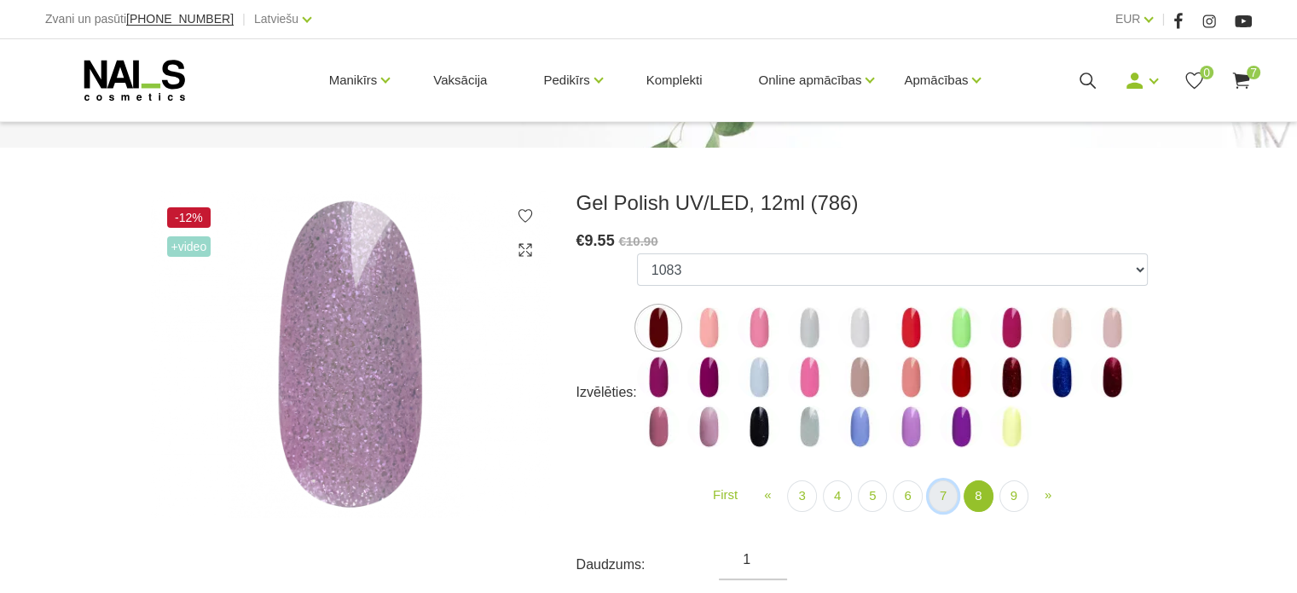
click at [945, 504] on link "7" at bounding box center [943, 496] width 29 height 32
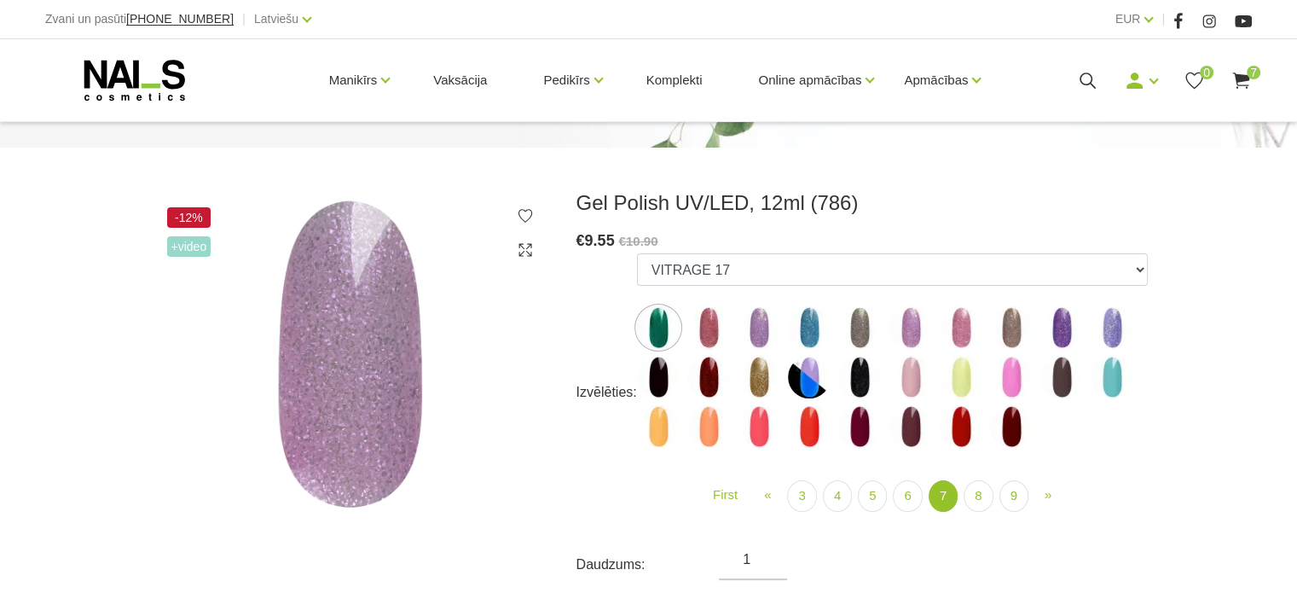
click at [904, 324] on img at bounding box center [911, 327] width 43 height 43
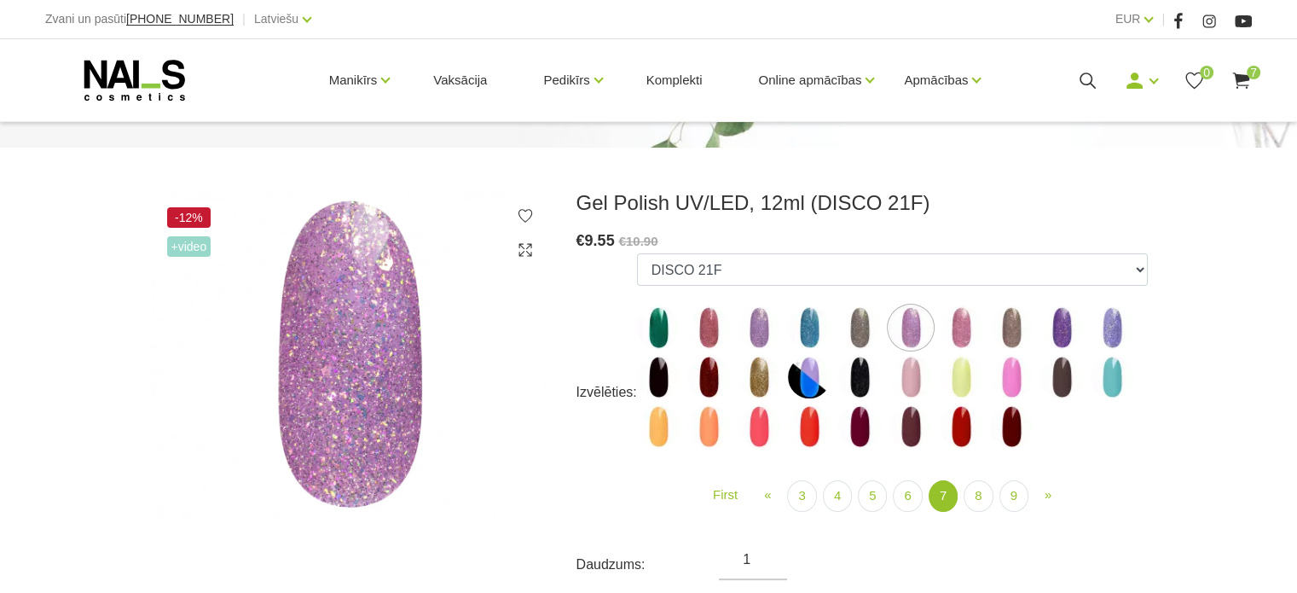
click at [1119, 327] on img at bounding box center [1112, 327] width 43 height 43
select select "5582"
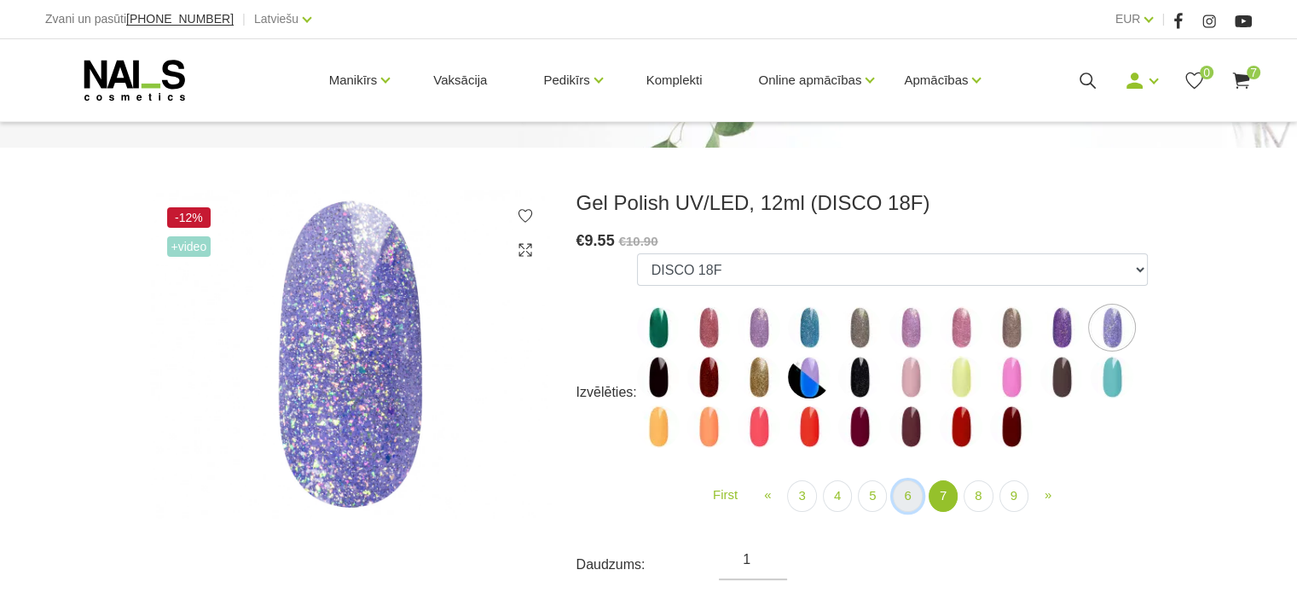
click at [913, 496] on link "6" at bounding box center [907, 496] width 29 height 32
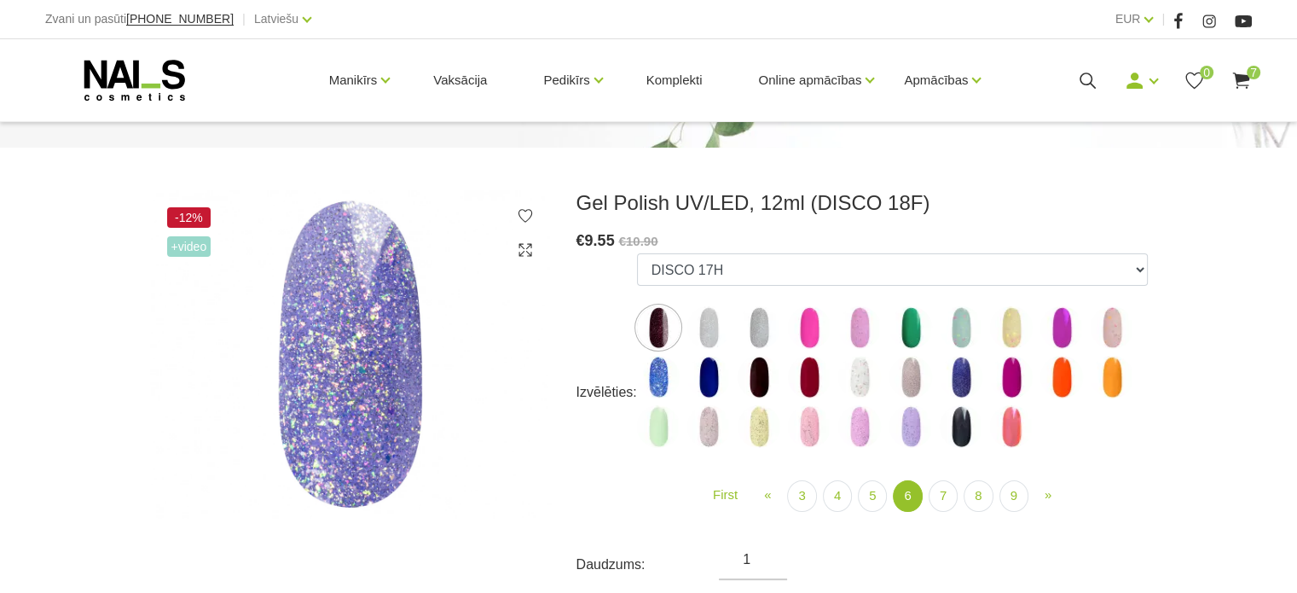
click at [911, 425] on img at bounding box center [911, 426] width 43 height 43
select select "5310"
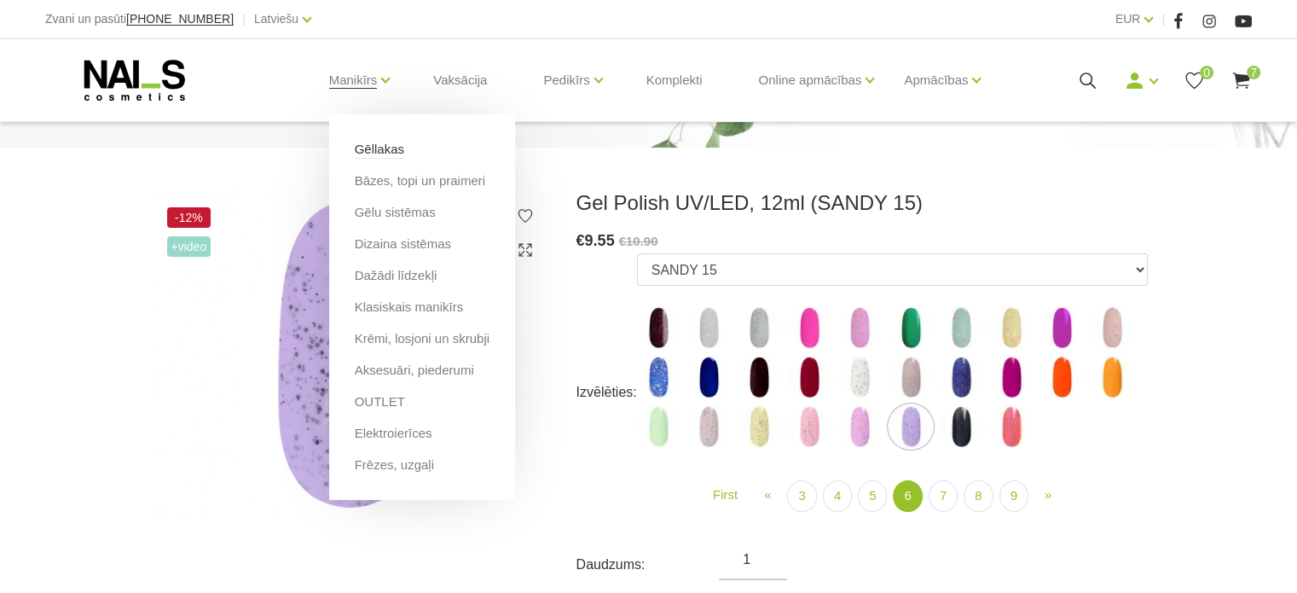
click at [386, 154] on link "Gēllakas" at bounding box center [379, 149] width 49 height 19
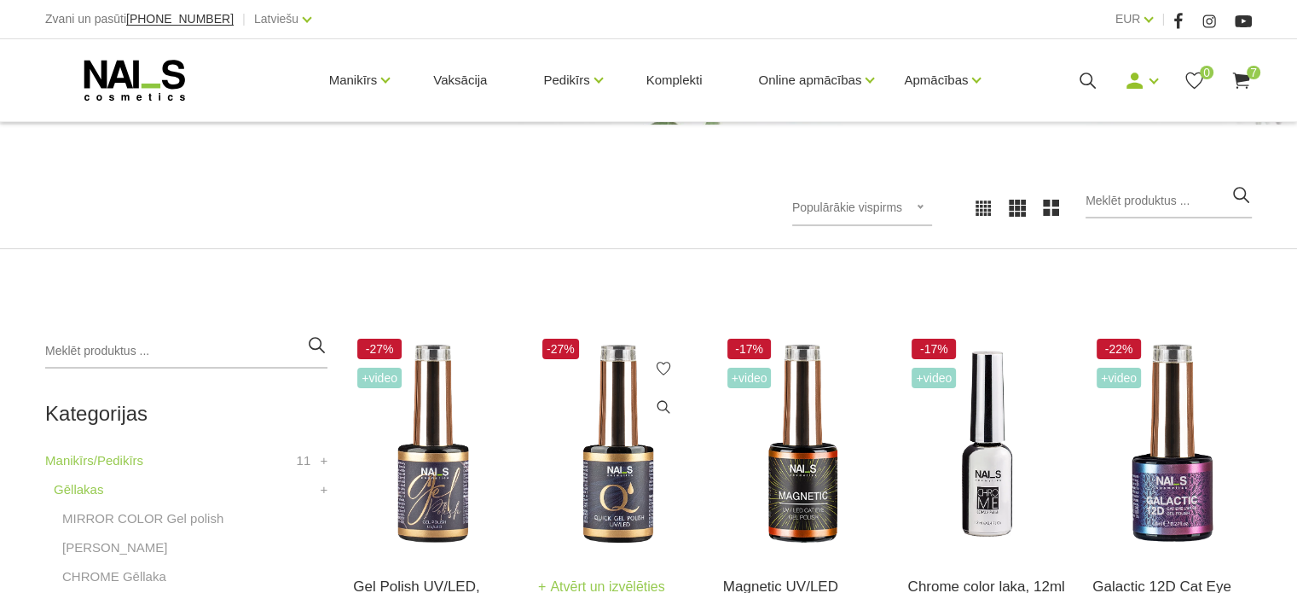
scroll to position [341, 0]
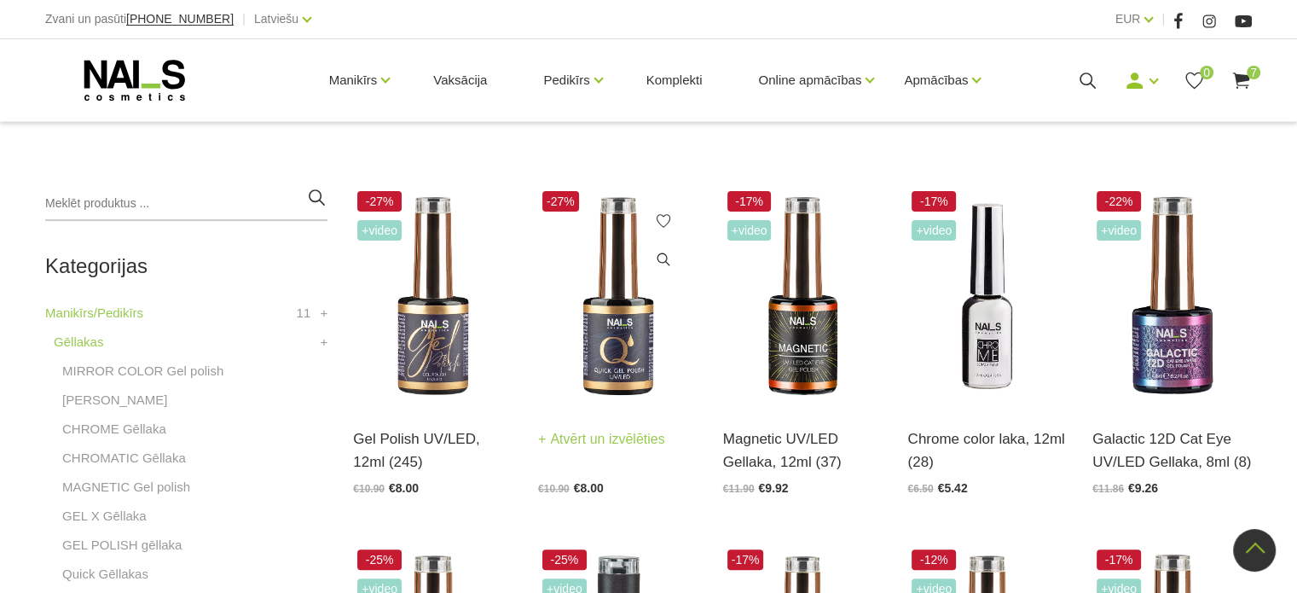
click at [606, 330] on img at bounding box center [618, 296] width 160 height 219
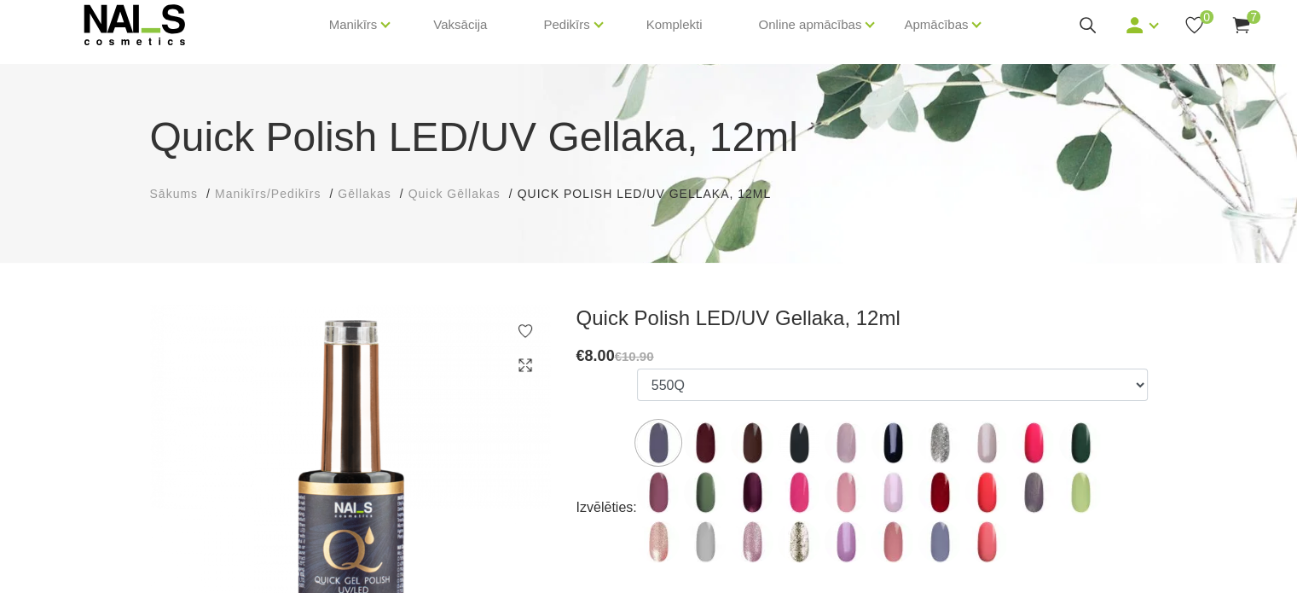
scroll to position [171, 0]
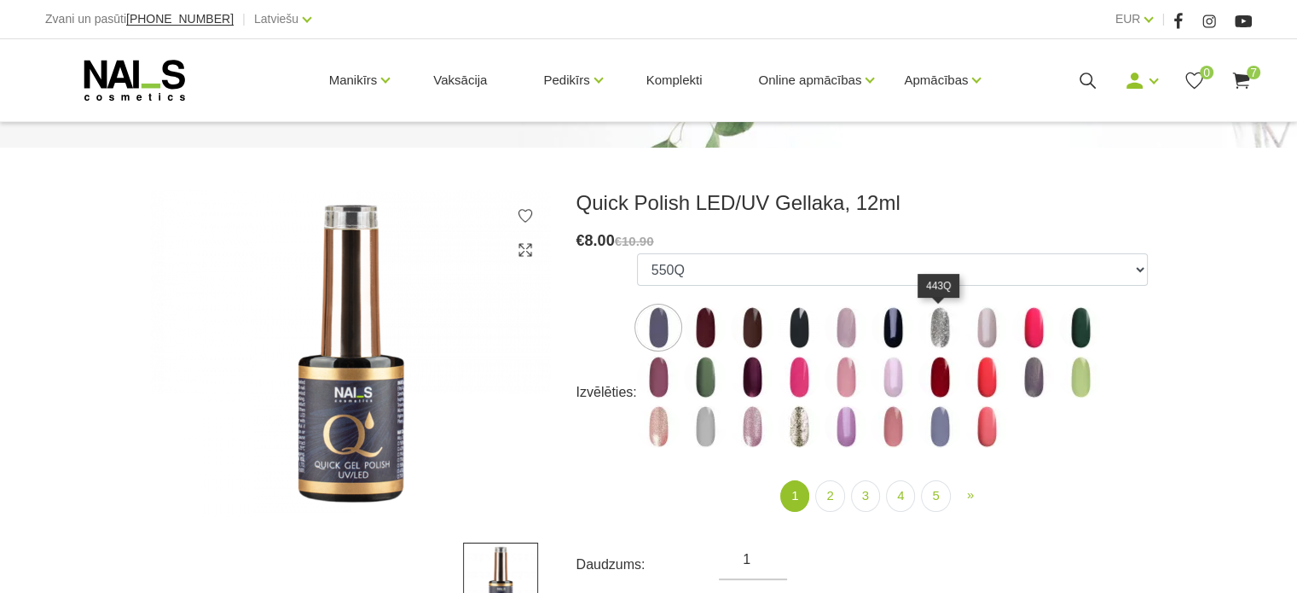
click at [932, 334] on img at bounding box center [940, 327] width 43 height 43
select select "4330"
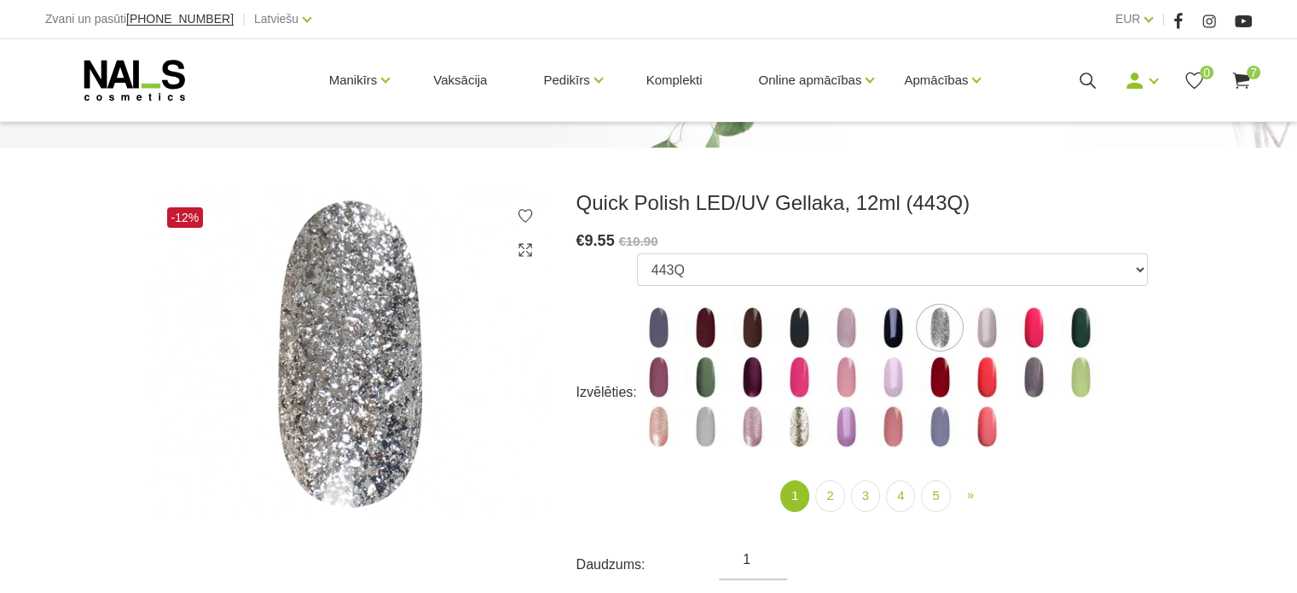
click at [846, 497] on ul "1 (current) 2 3 4 5 » Next" at bounding box center [892, 496] width 511 height 32
click at [827, 495] on link "2" at bounding box center [829, 496] width 29 height 32
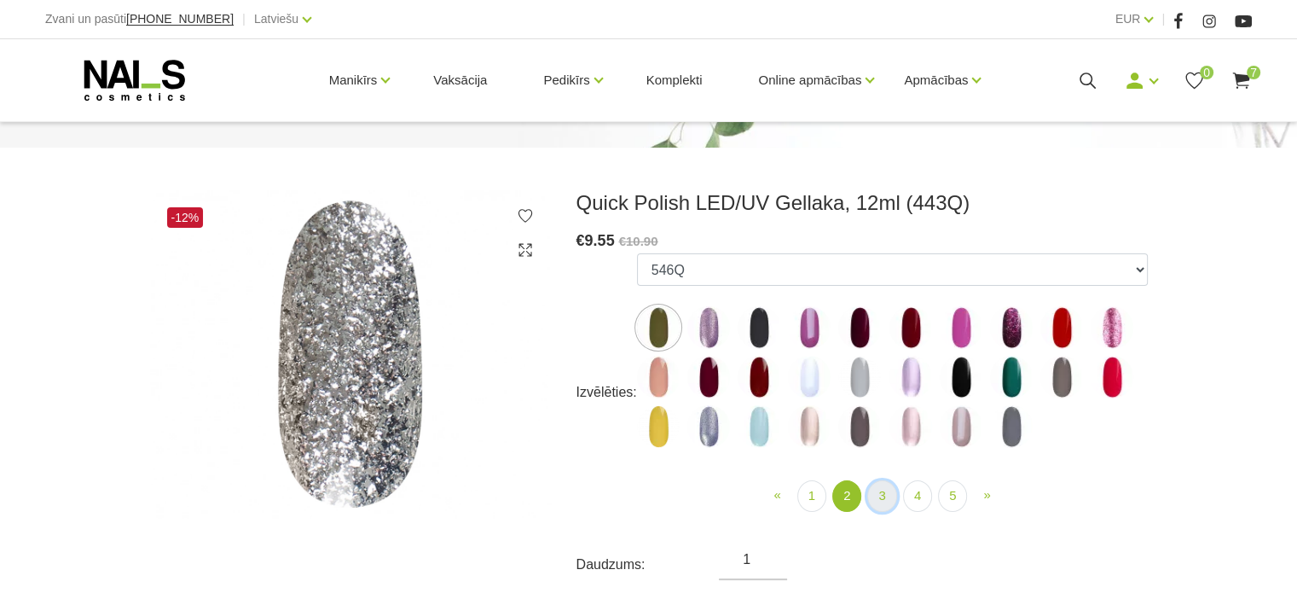
click at [888, 497] on link "3" at bounding box center [881, 496] width 29 height 32
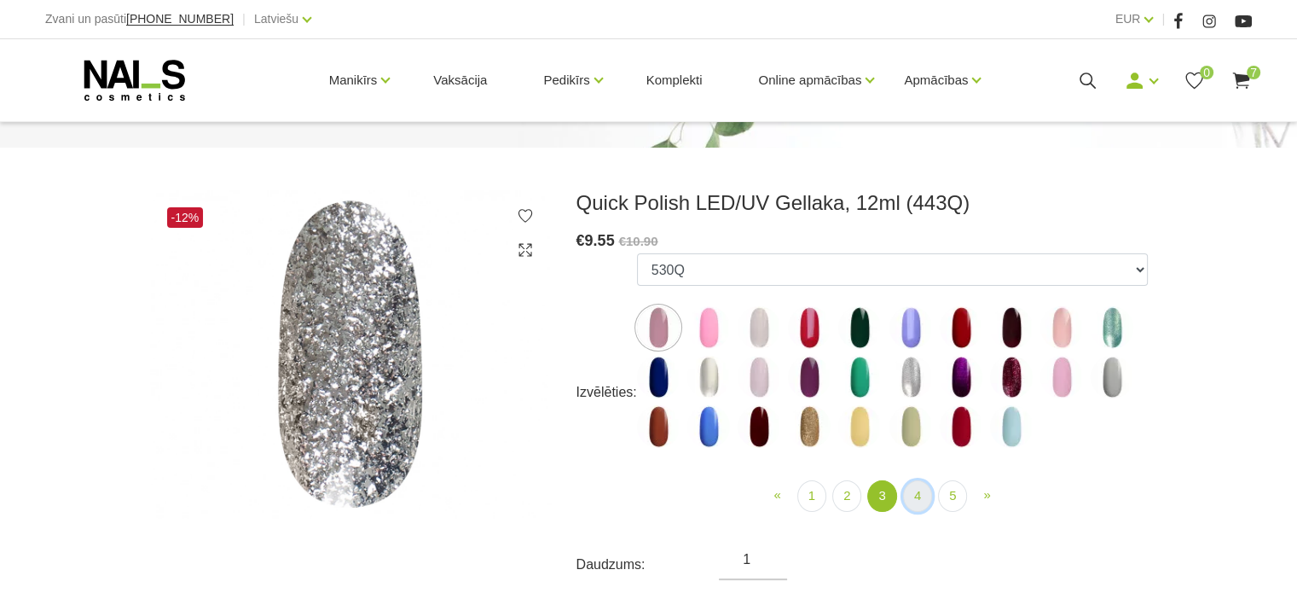
click at [921, 496] on link "4" at bounding box center [917, 496] width 29 height 32
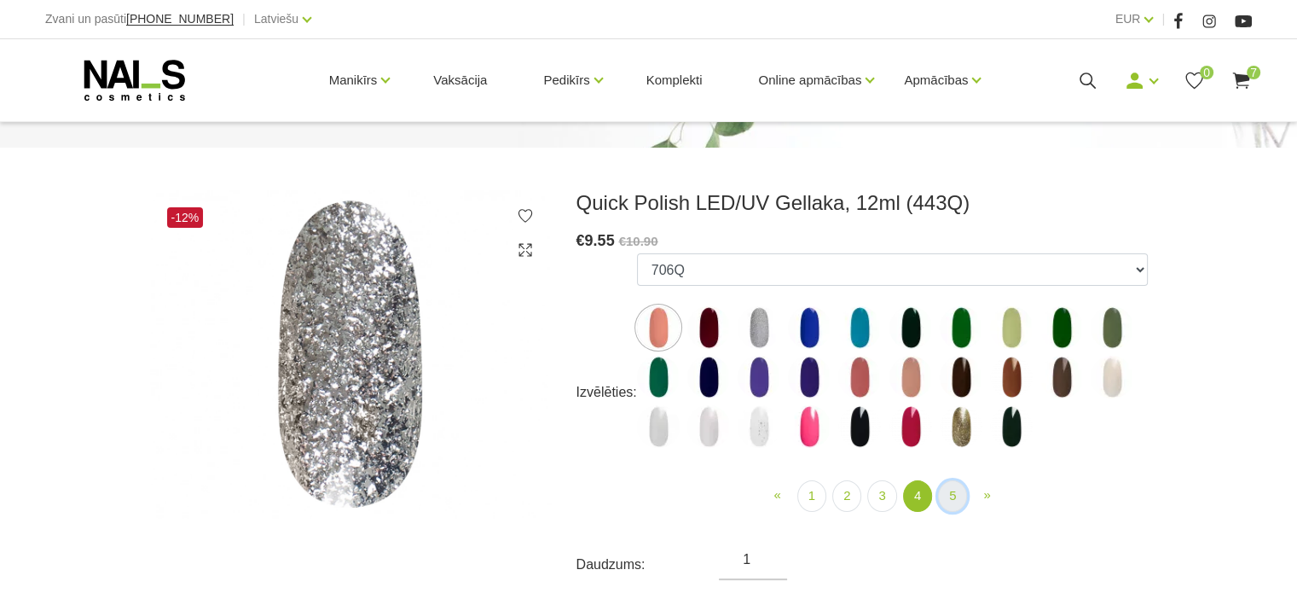
click at [944, 501] on link "5" at bounding box center [952, 496] width 29 height 32
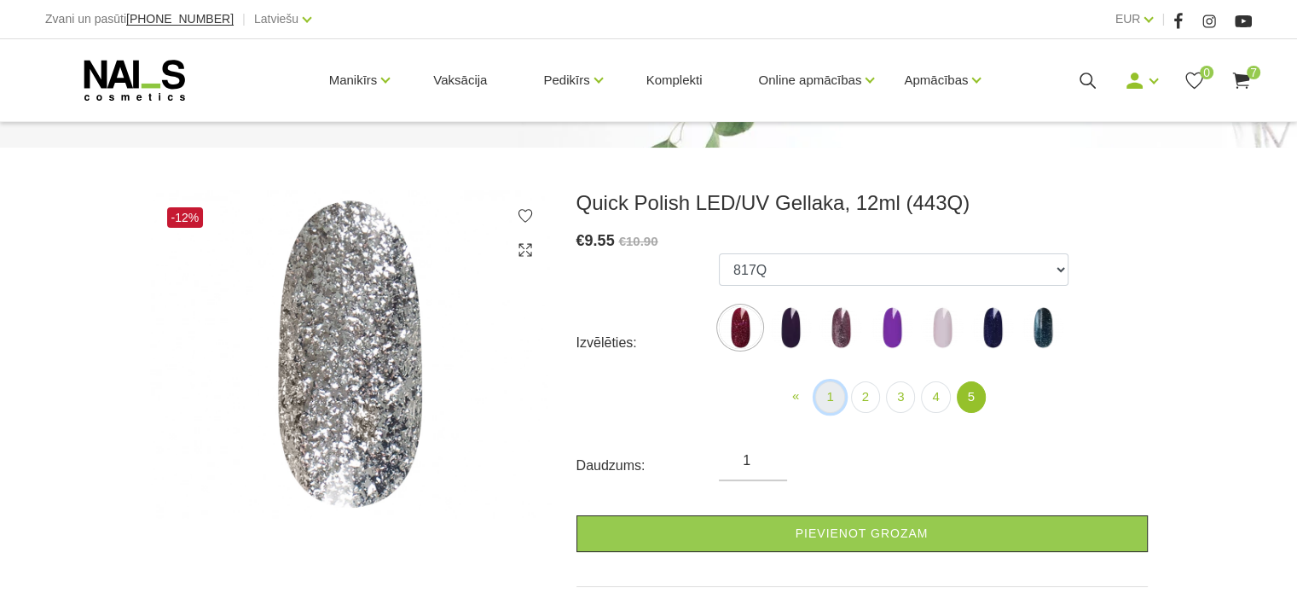
click at [829, 396] on link "1" at bounding box center [829, 397] width 29 height 32
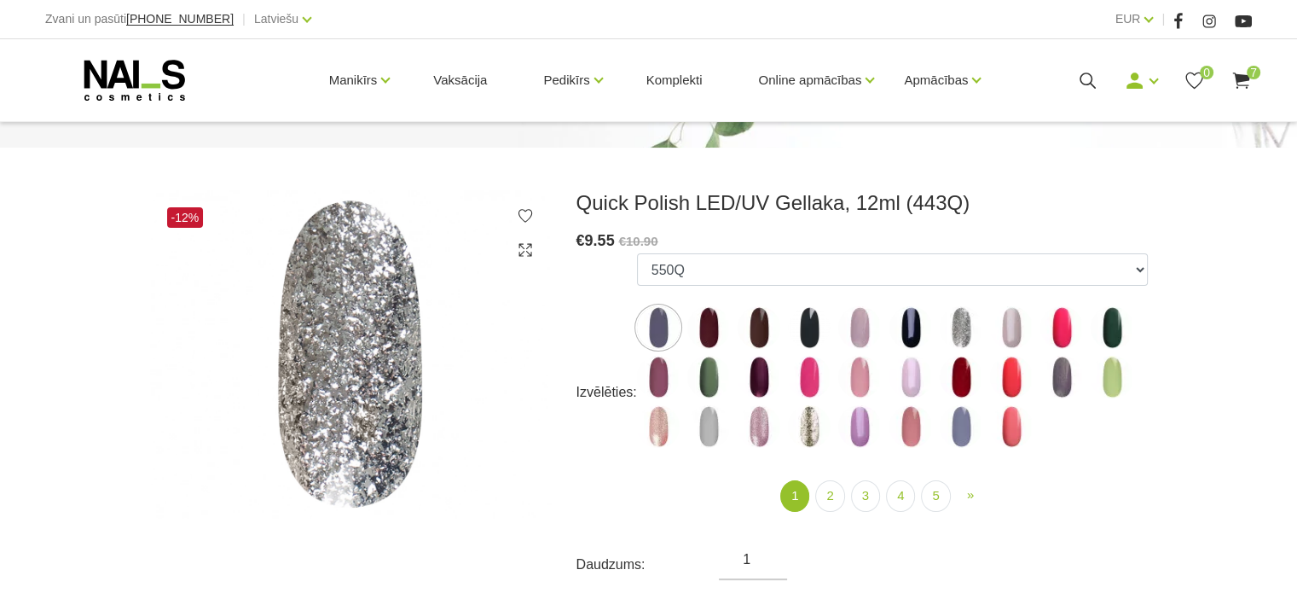
click at [1024, 332] on img at bounding box center [1011, 327] width 43 height 43
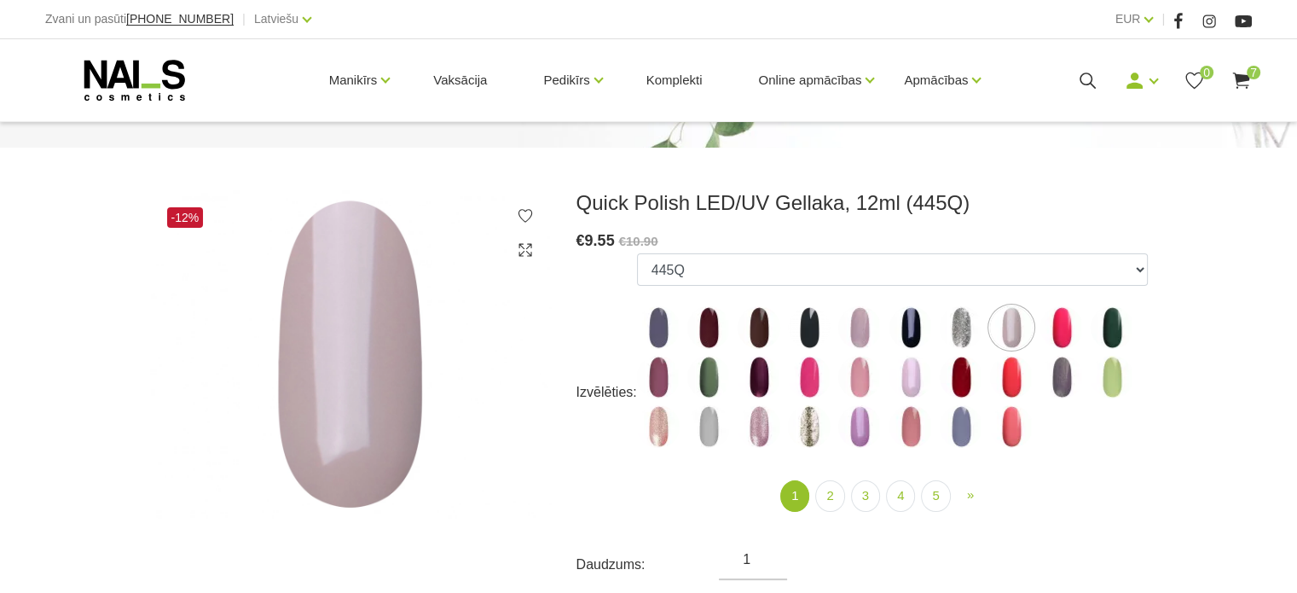
click at [659, 329] on img at bounding box center [658, 327] width 43 height 43
select select "4364"
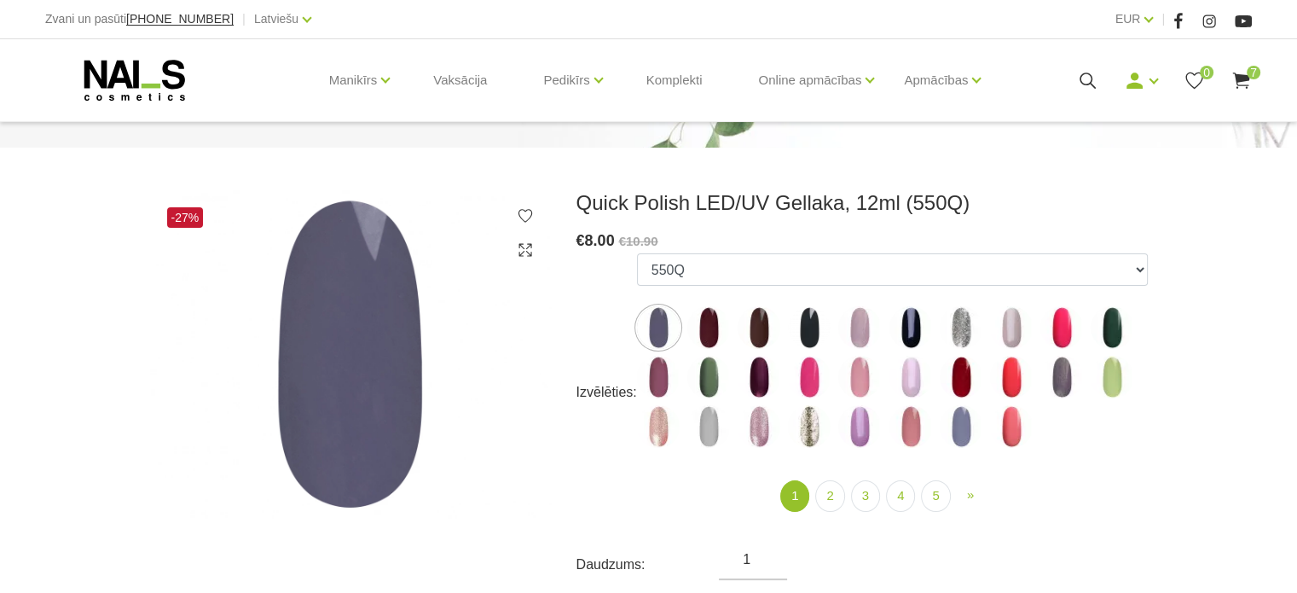
click at [131, 55] on div "Manikīrs Gēllakas Bāzes, topi un praimeri Gēlu sistēmas Dizaina sistēmas Dažādi…" at bounding box center [648, 80] width 1207 height 82
click at [132, 83] on icon at bounding box center [134, 80] width 179 height 43
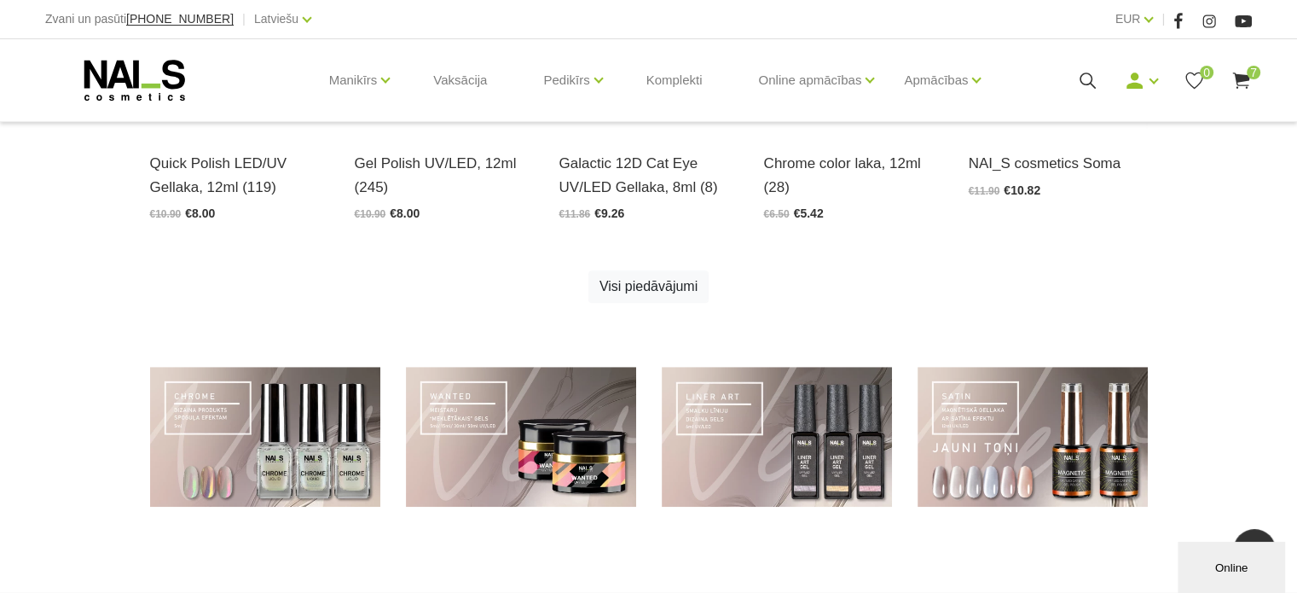
scroll to position [1109, 0]
click at [675, 292] on link "Visi piedāvājumi" at bounding box center [649, 286] width 120 height 32
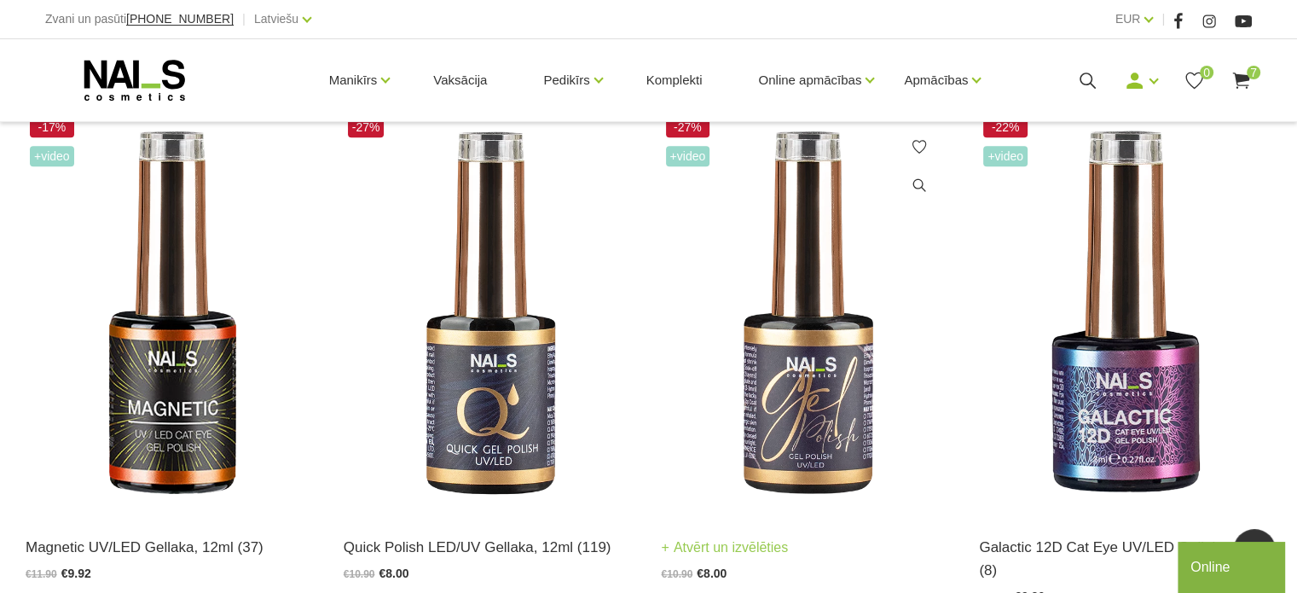
scroll to position [938, 0]
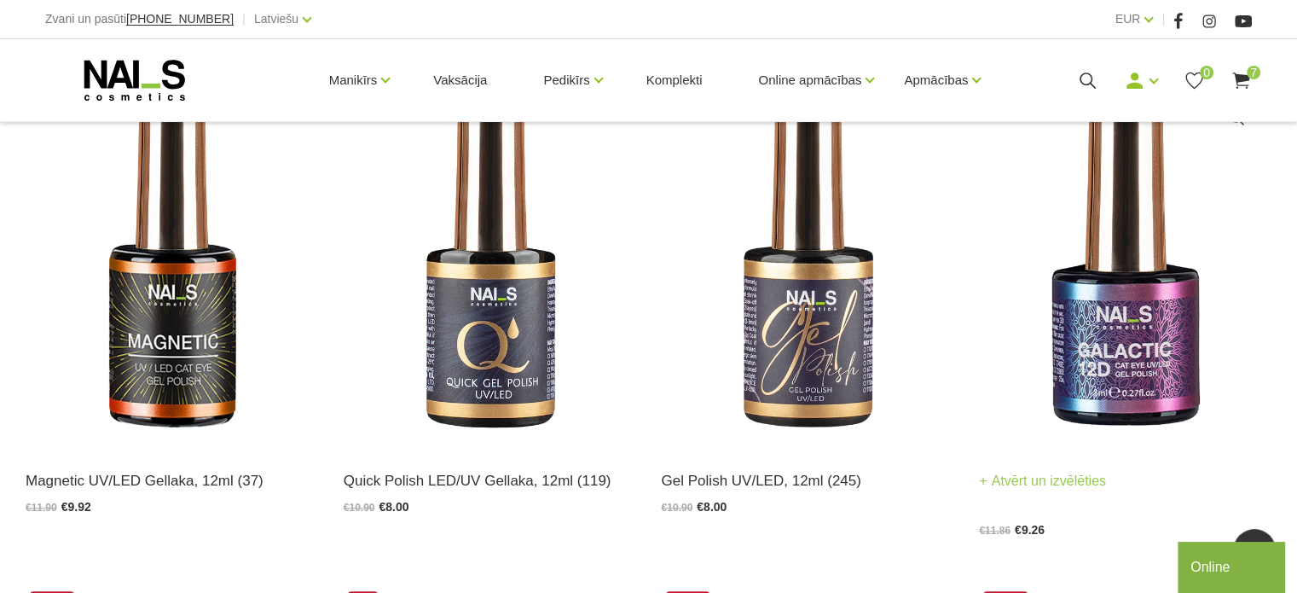
click at [1106, 340] on img at bounding box center [1125, 247] width 293 height 402
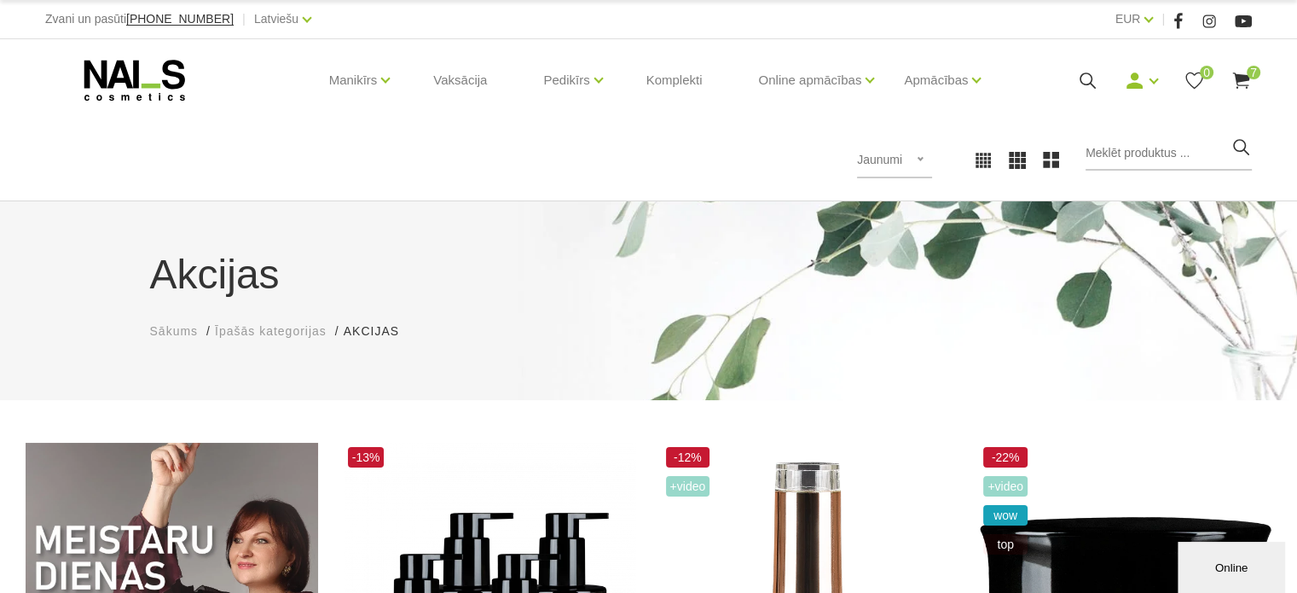
click at [1234, 73] on icon at bounding box center [1241, 80] width 21 height 21
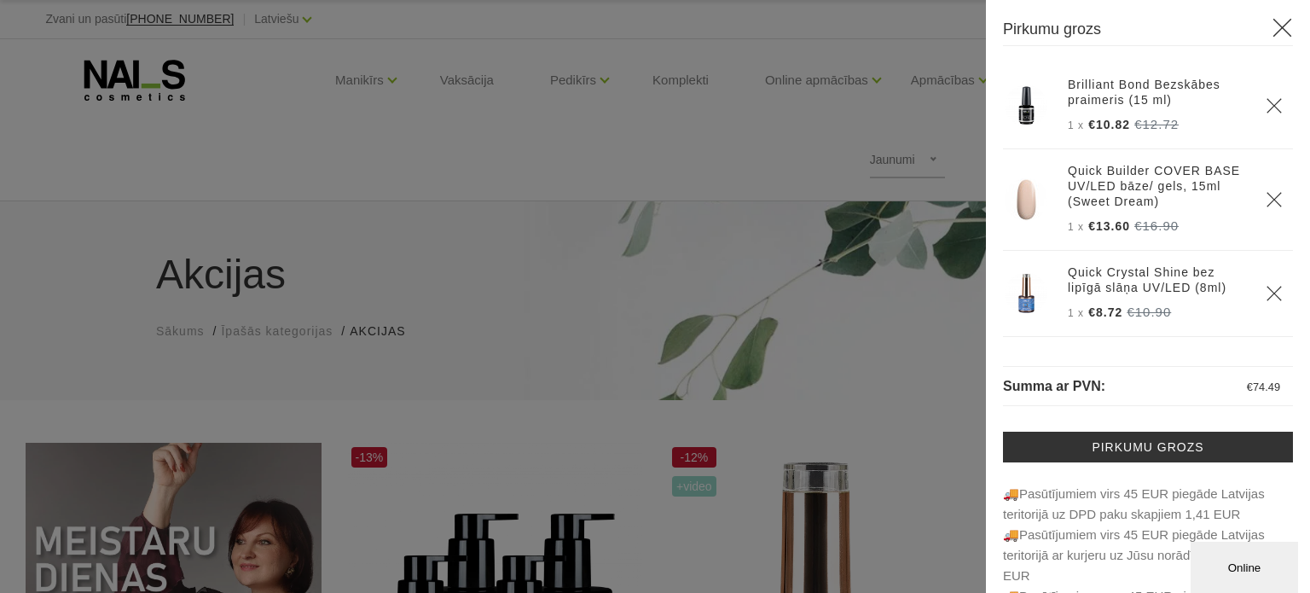
click at [360, 75] on div at bounding box center [655, 296] width 1310 height 593
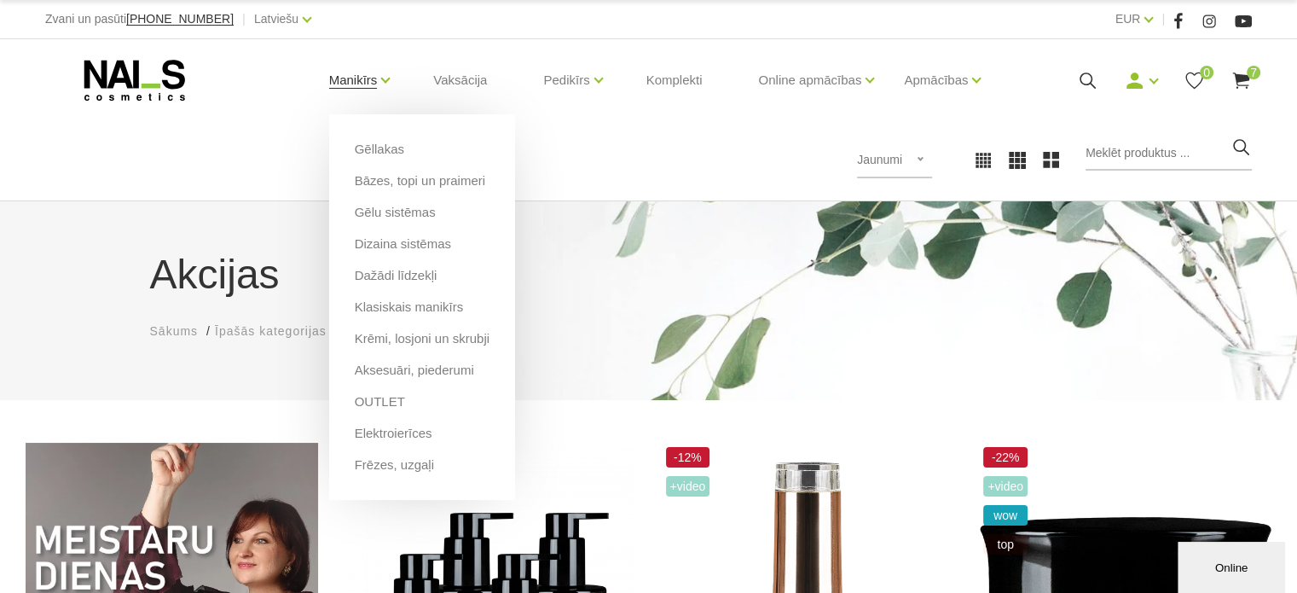
click at [357, 84] on link "Manikīrs" at bounding box center [353, 80] width 49 height 68
click at [410, 284] on link "Dažādi līdzekļi" at bounding box center [396, 275] width 83 height 19
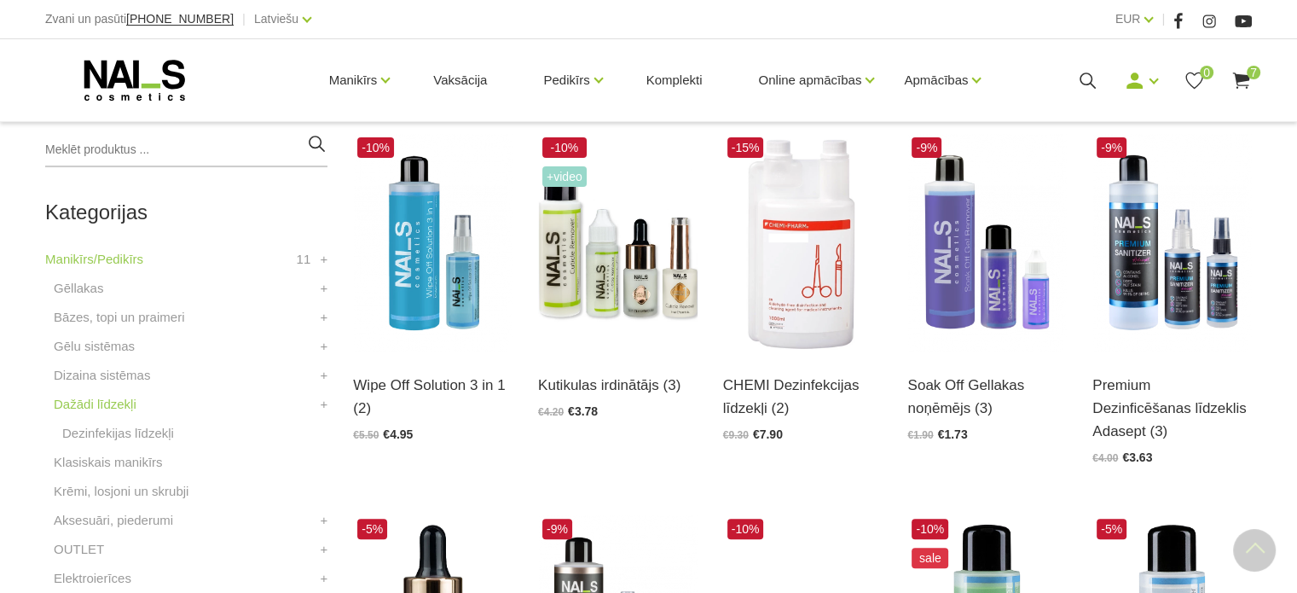
scroll to position [426, 0]
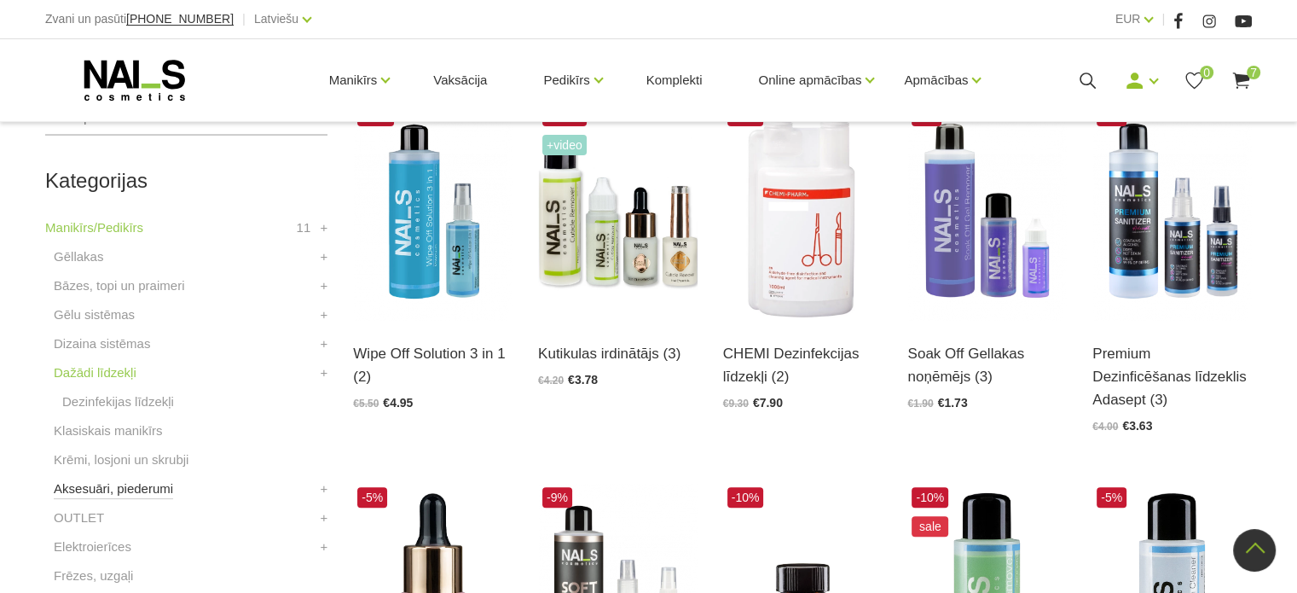
click at [163, 492] on link "Aksesuāri, piederumi" at bounding box center [113, 489] width 119 height 20
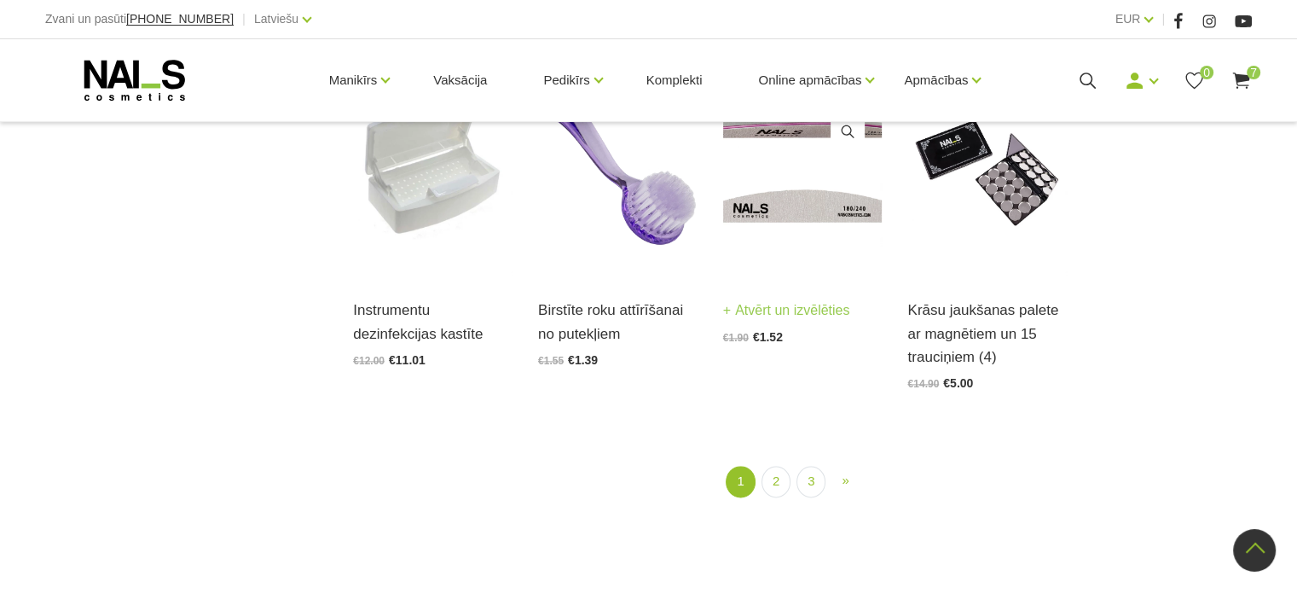
scroll to position [2047, 0]
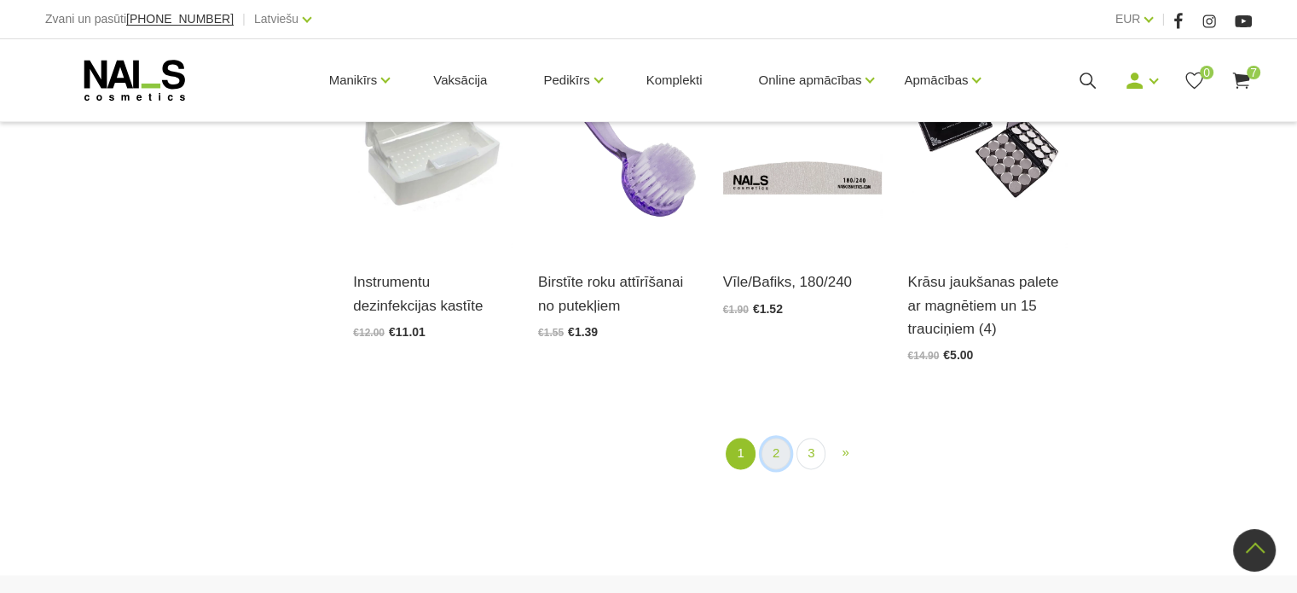
click at [781, 438] on link "2" at bounding box center [776, 454] width 29 height 32
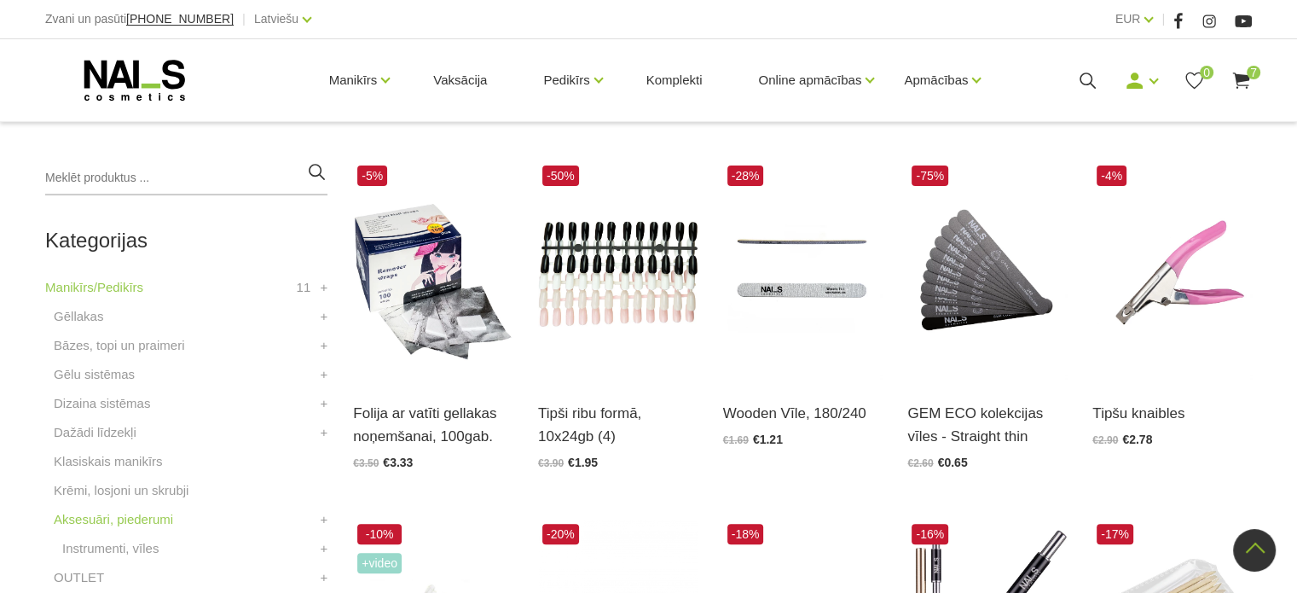
scroll to position [348, 0]
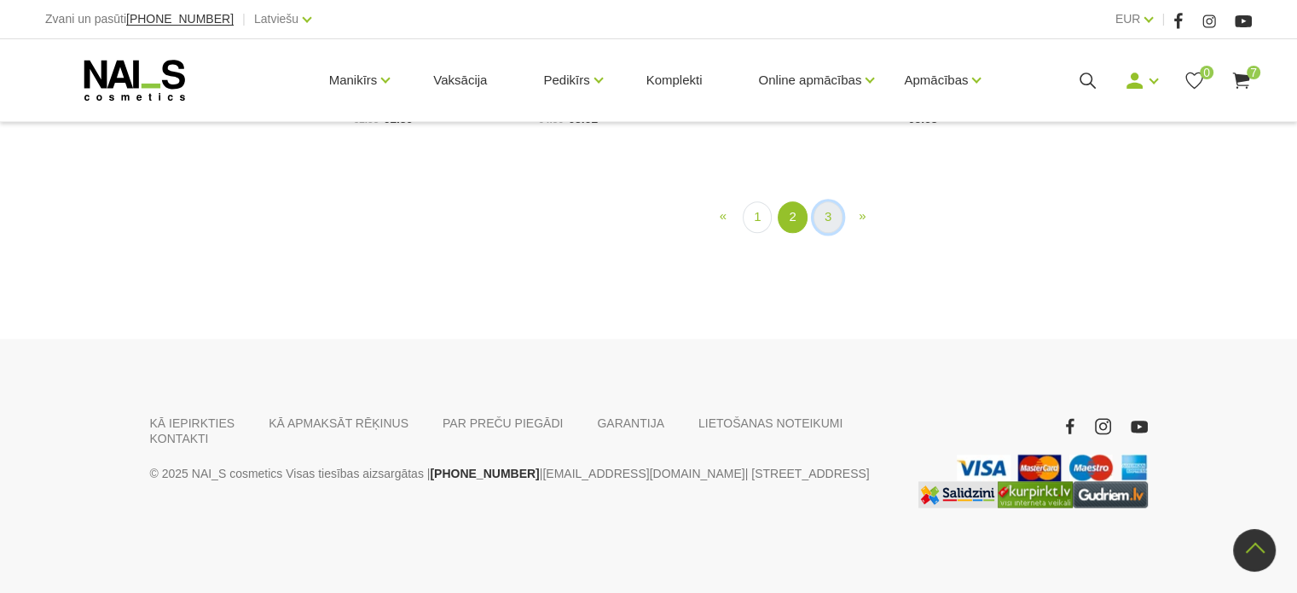
click at [829, 233] on link "3" at bounding box center [828, 217] width 29 height 32
click at [798, 233] on link "2" at bounding box center [809, 217] width 29 height 32
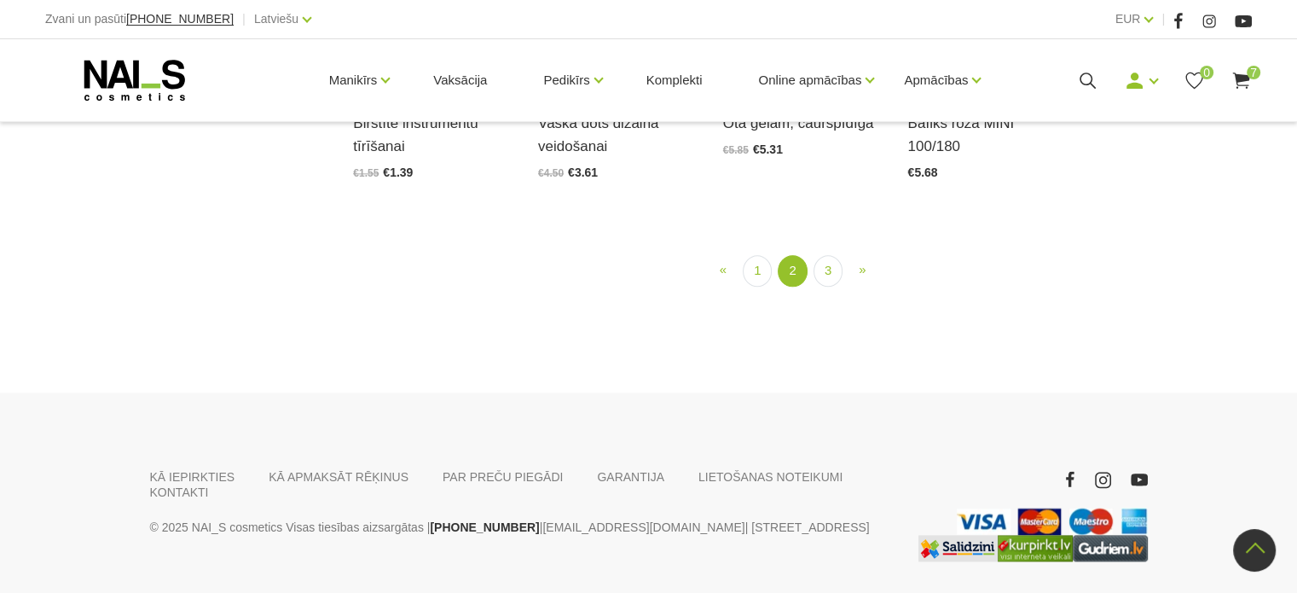
scroll to position [2139, 0]
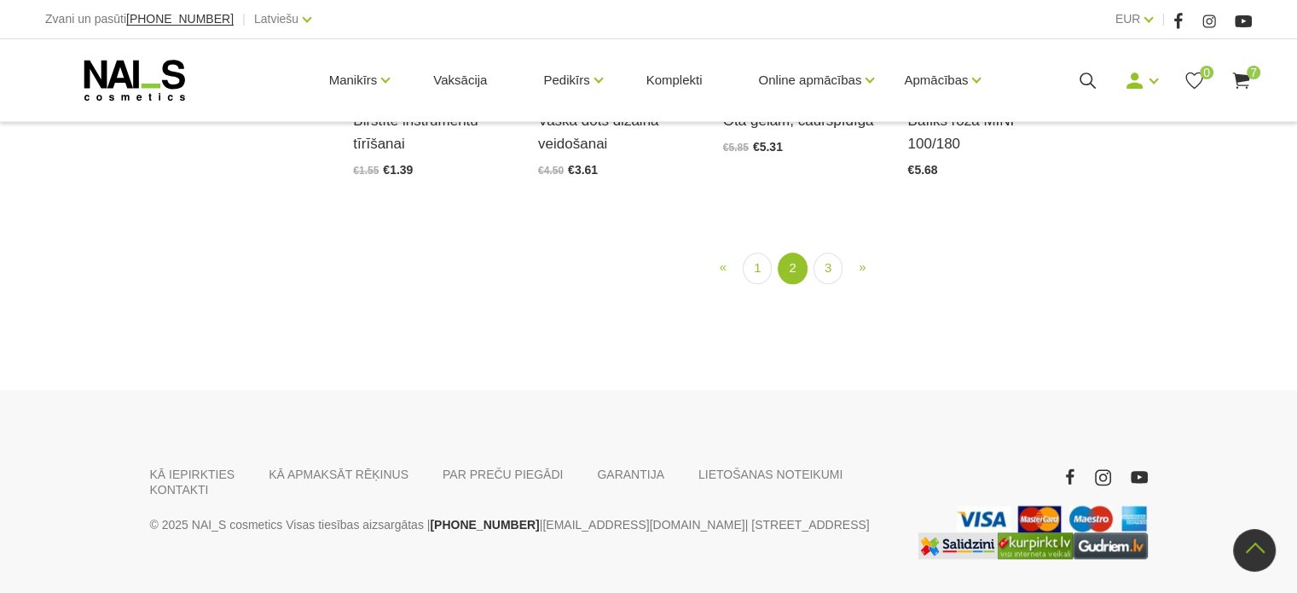
click at [744, 254] on li "1" at bounding box center [758, 268] width 28 height 32
click at [761, 252] on link "1" at bounding box center [757, 268] width 29 height 32
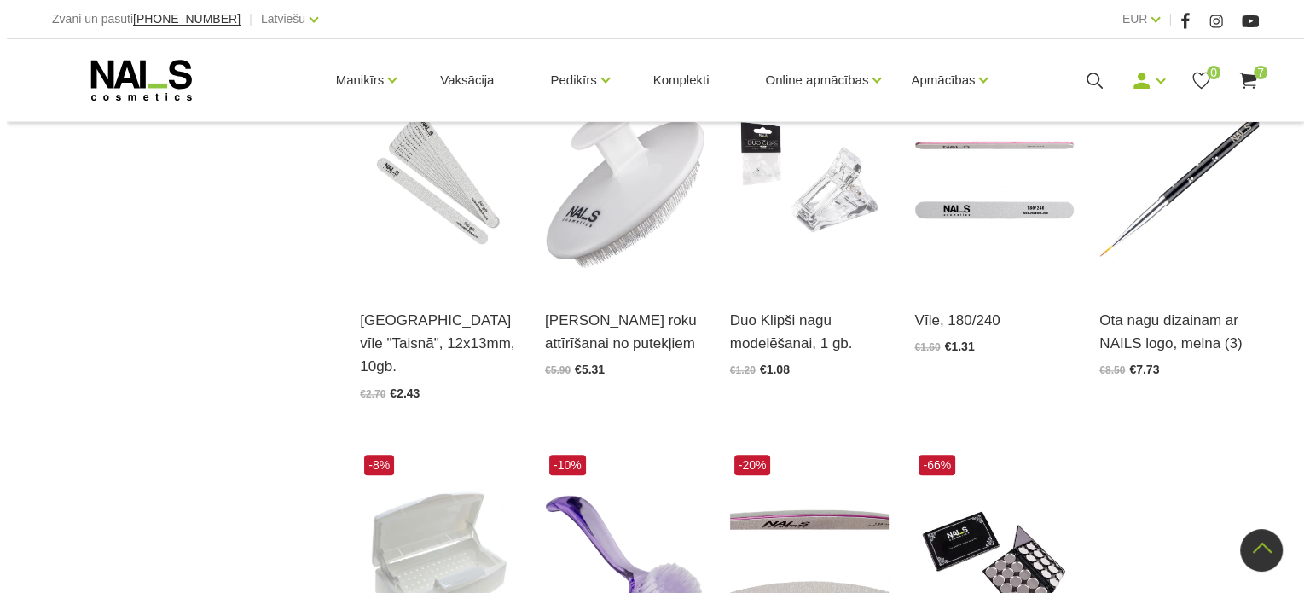
scroll to position [1883, 0]
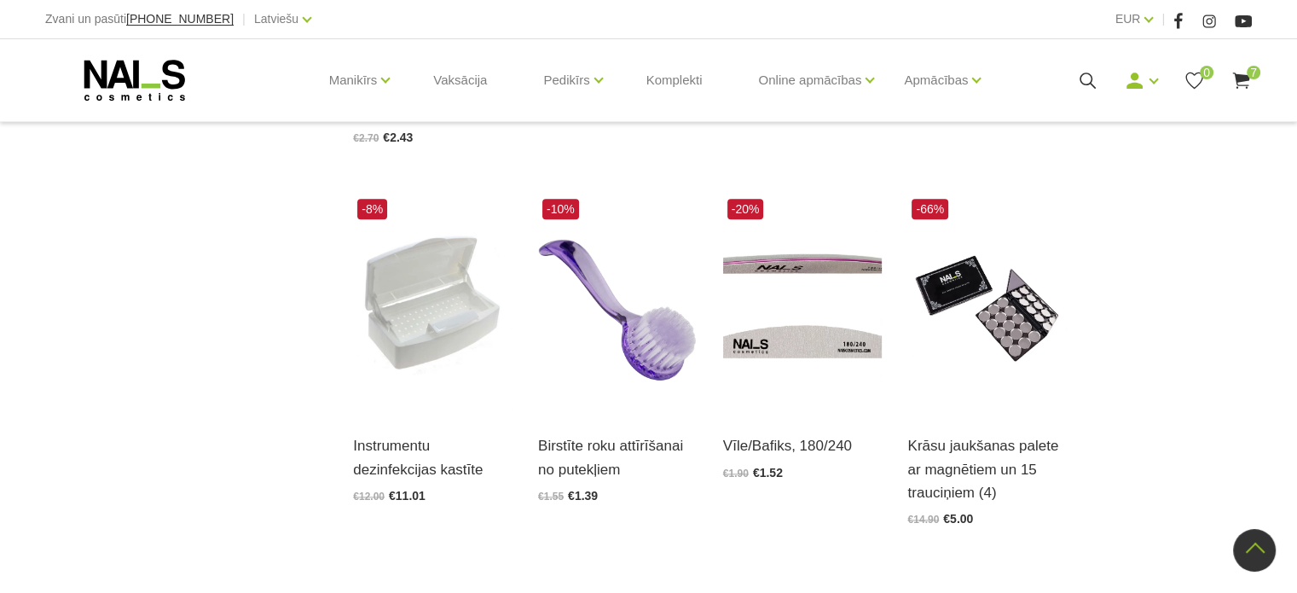
click at [1228, 70] on div "Mani pasūtījumi Labot profilu Iziet 0 7" at bounding box center [1131, 80] width 241 height 21
click at [1245, 78] on use at bounding box center [1241, 81] width 17 height 16
